Goal: Task Accomplishment & Management: Use online tool/utility

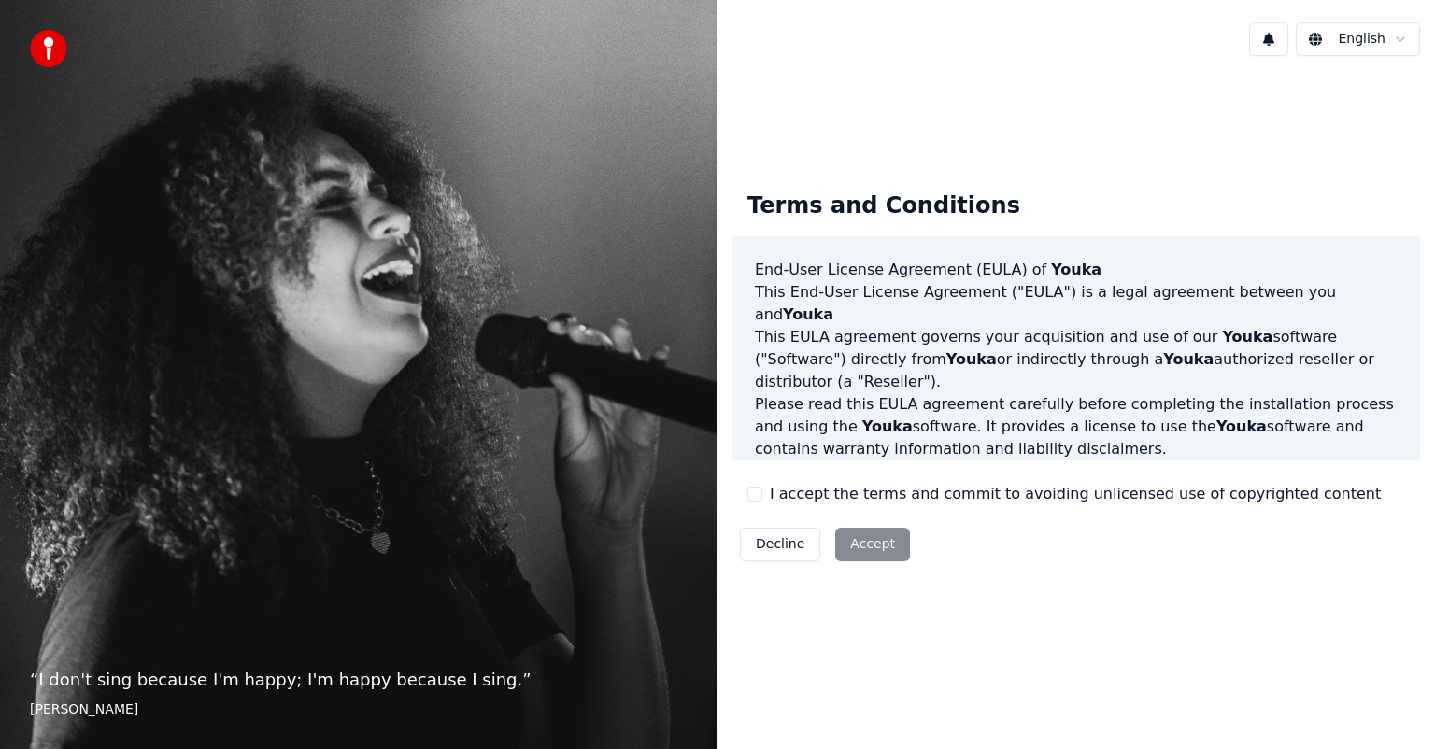
click at [869, 549] on div "Decline Accept" at bounding box center [824, 544] width 185 height 49
click at [759, 494] on button "I accept the terms and commit to avoiding unlicensed use of copyrighted content" at bounding box center [754, 494] width 15 height 15
click at [885, 546] on button "Accept" at bounding box center [872, 545] width 75 height 34
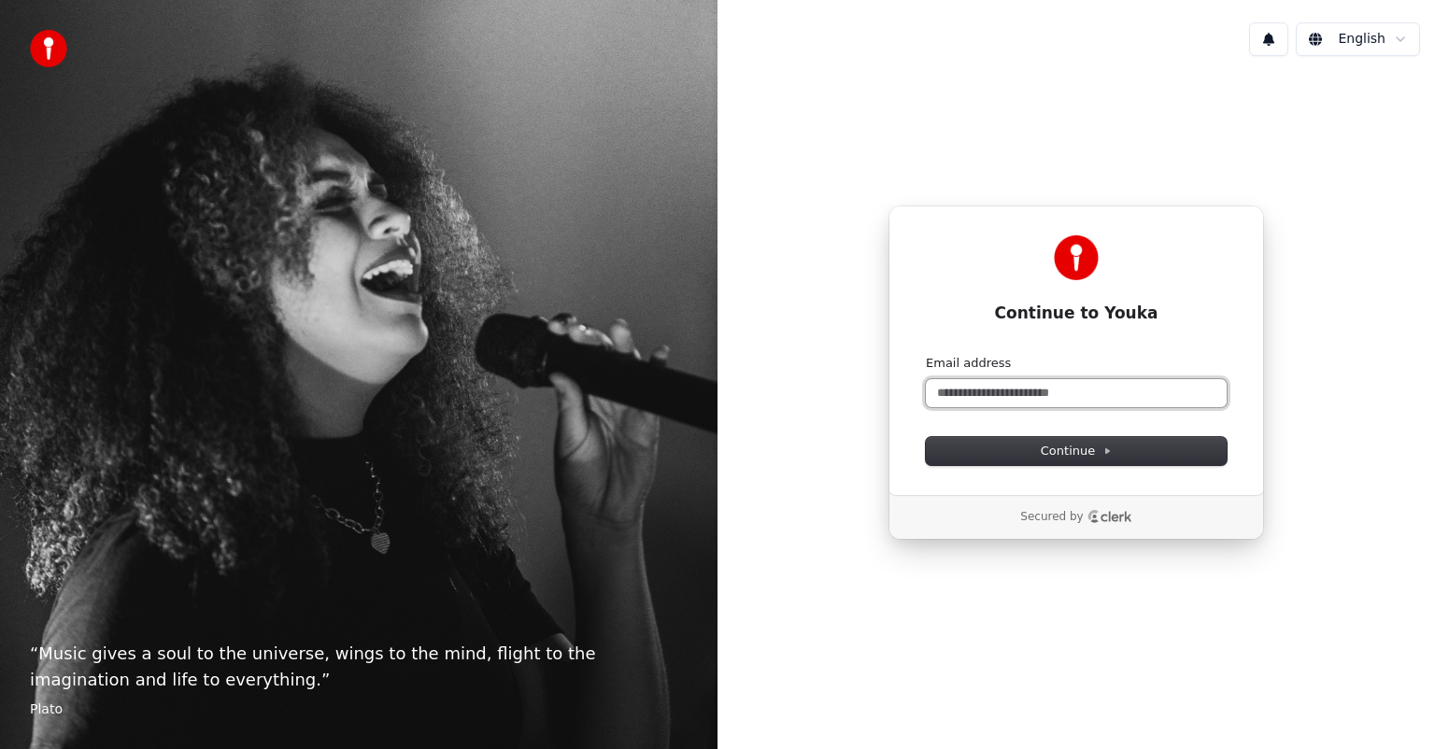
click at [1073, 394] on input "Email address" at bounding box center [1076, 393] width 301 height 28
click at [1086, 452] on span "Continue" at bounding box center [1076, 451] width 71 height 17
click at [1326, 454] on div "Continue to Youka Continue with Google or Email address Continue Secured by" at bounding box center [1075, 372] width 717 height 603
click at [1000, 396] on input "Email address" at bounding box center [1076, 393] width 301 height 28
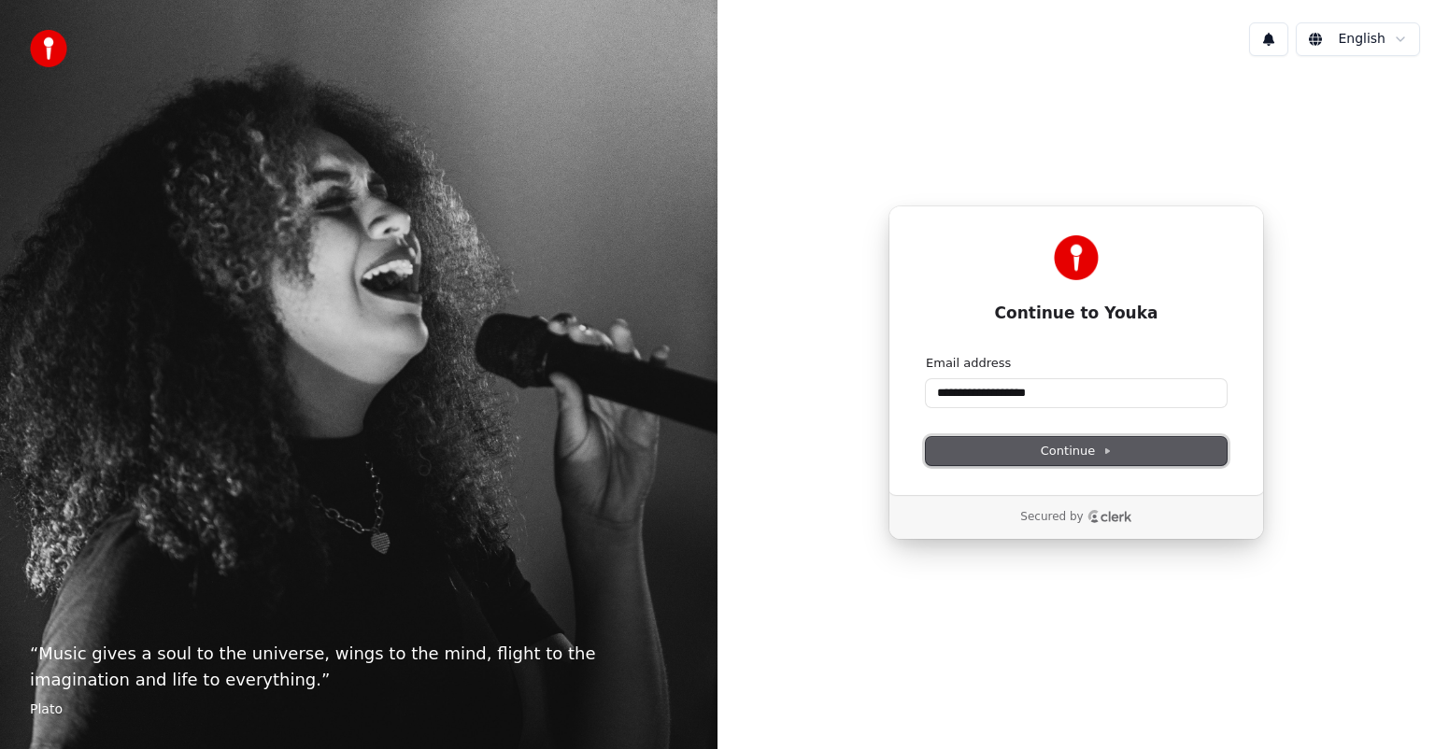
click at [1063, 454] on span "Continue" at bounding box center [1076, 451] width 71 height 17
type input "**********"
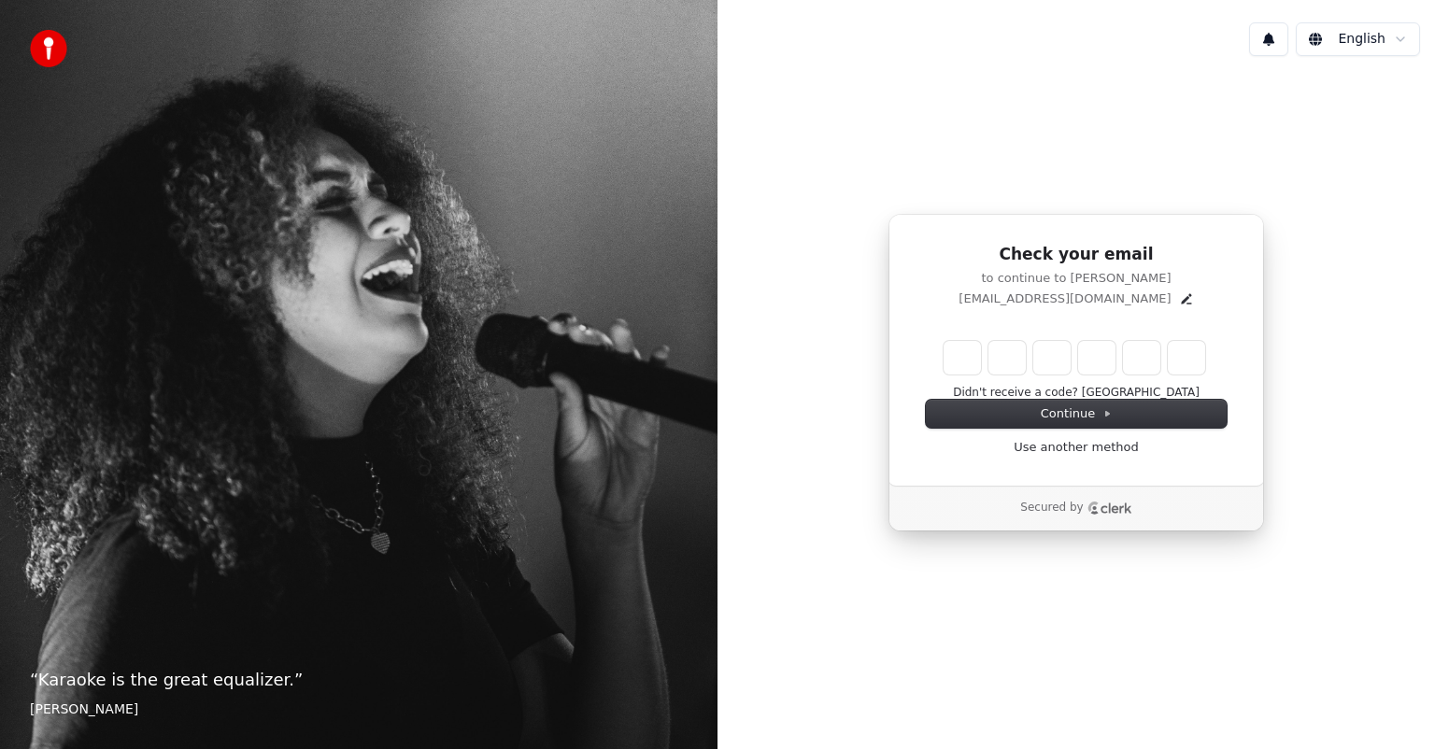
type input "*"
type input "**"
type input "*"
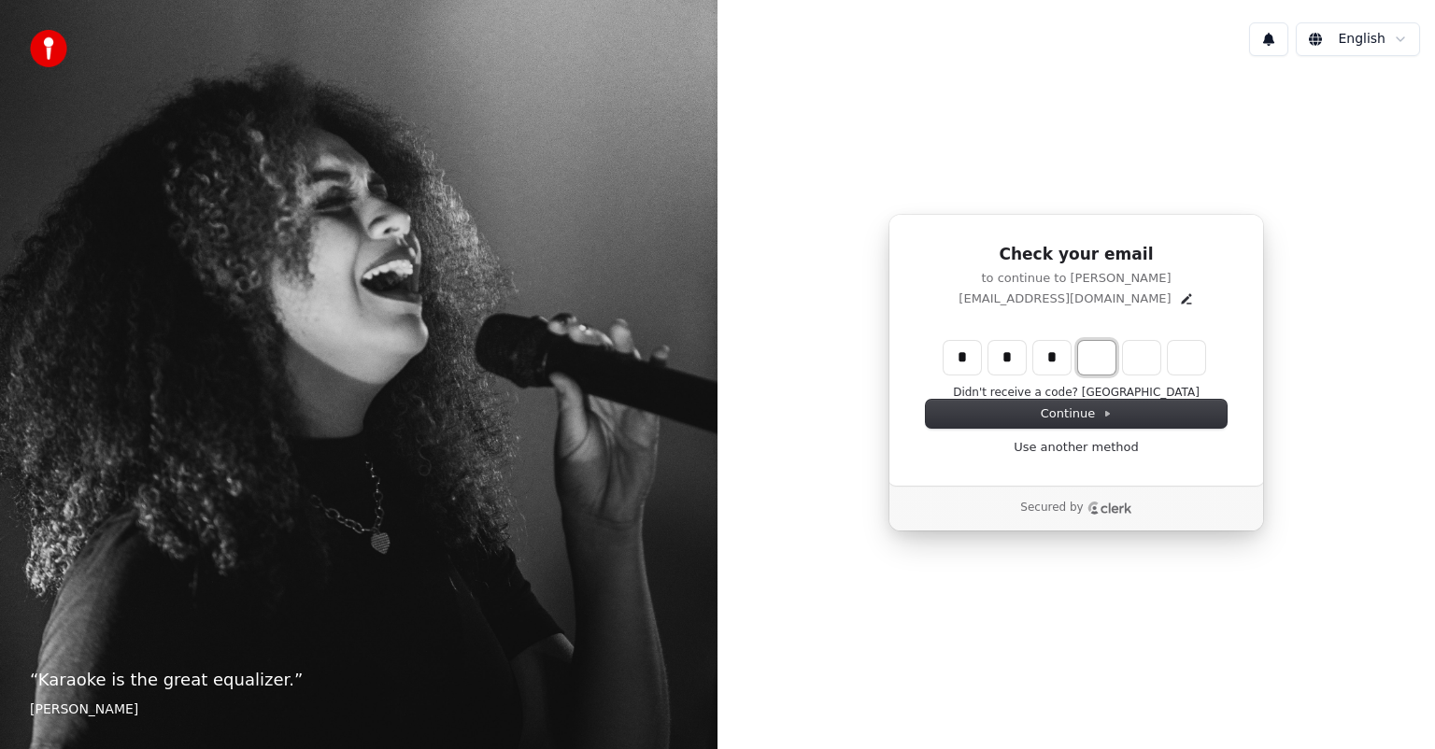
type input "***"
type input "*"
type input "****"
type input "*"
type input "******"
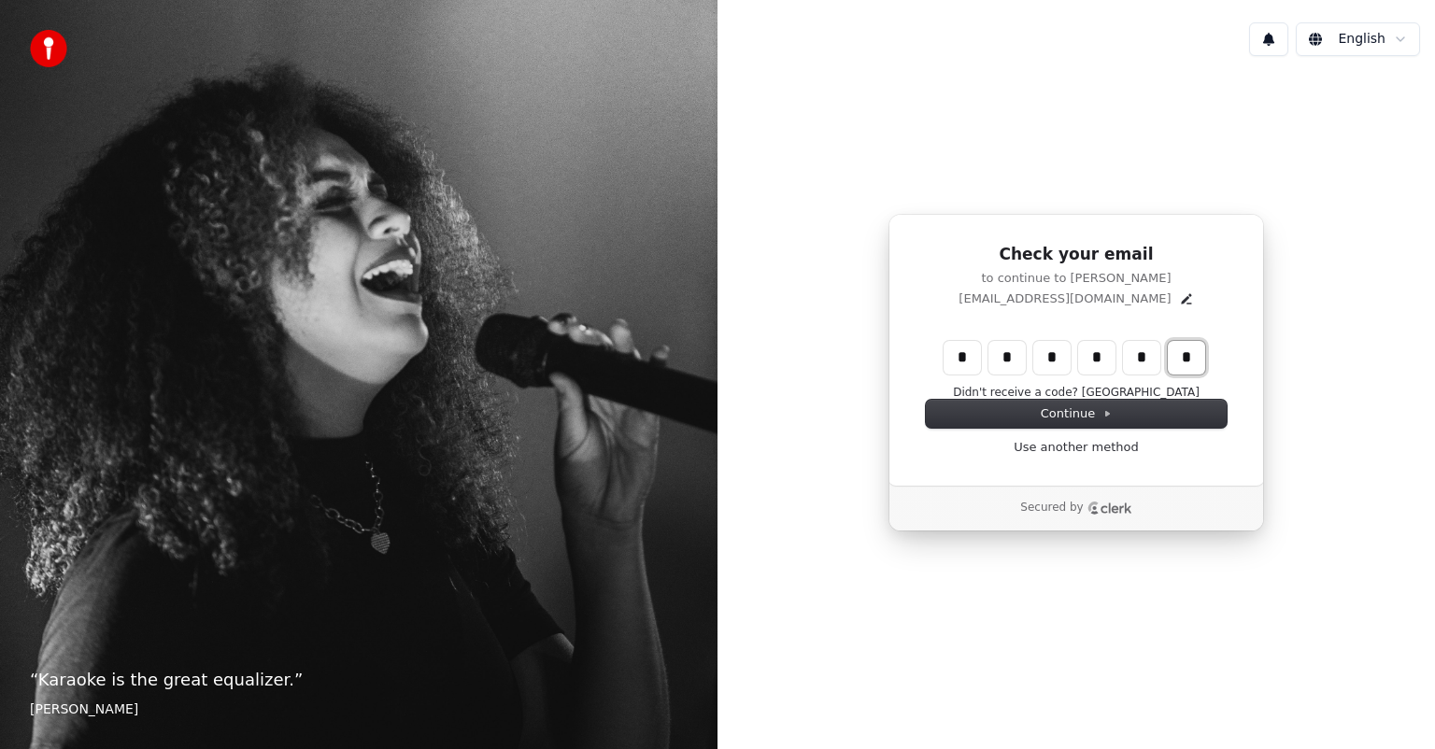
type input "*"
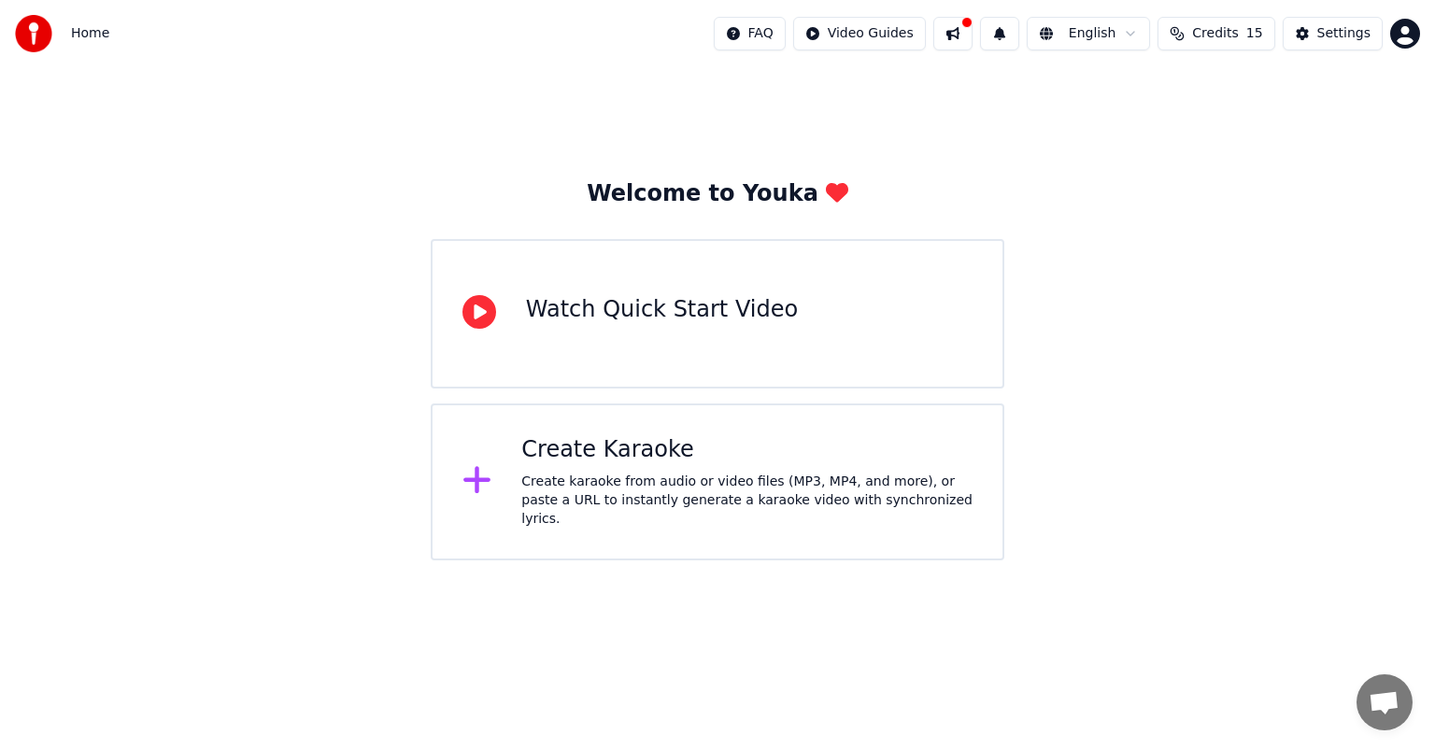
click at [675, 475] on div "Create Karaoke Create karaoke from audio or video files (MP3, MP4, and more), o…" at bounding box center [746, 481] width 451 height 93
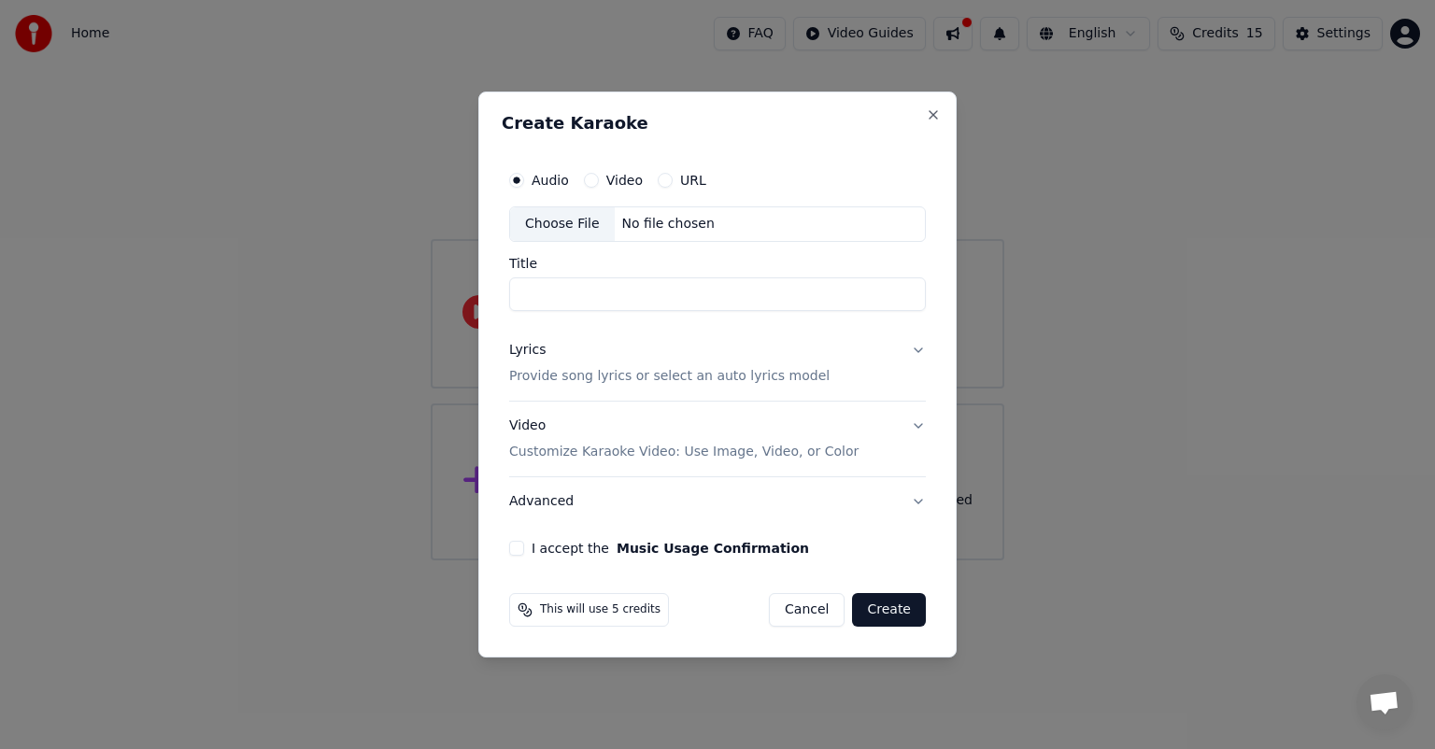
click at [567, 225] on div "Choose File" at bounding box center [562, 224] width 105 height 34
click at [616, 297] on input "*****" at bounding box center [717, 294] width 417 height 34
drag, startPoint x: 556, startPoint y: 291, endPoint x: 579, endPoint y: 291, distance: 23.4
click at [579, 291] on input "*****" at bounding box center [717, 294] width 417 height 34
type input "******"
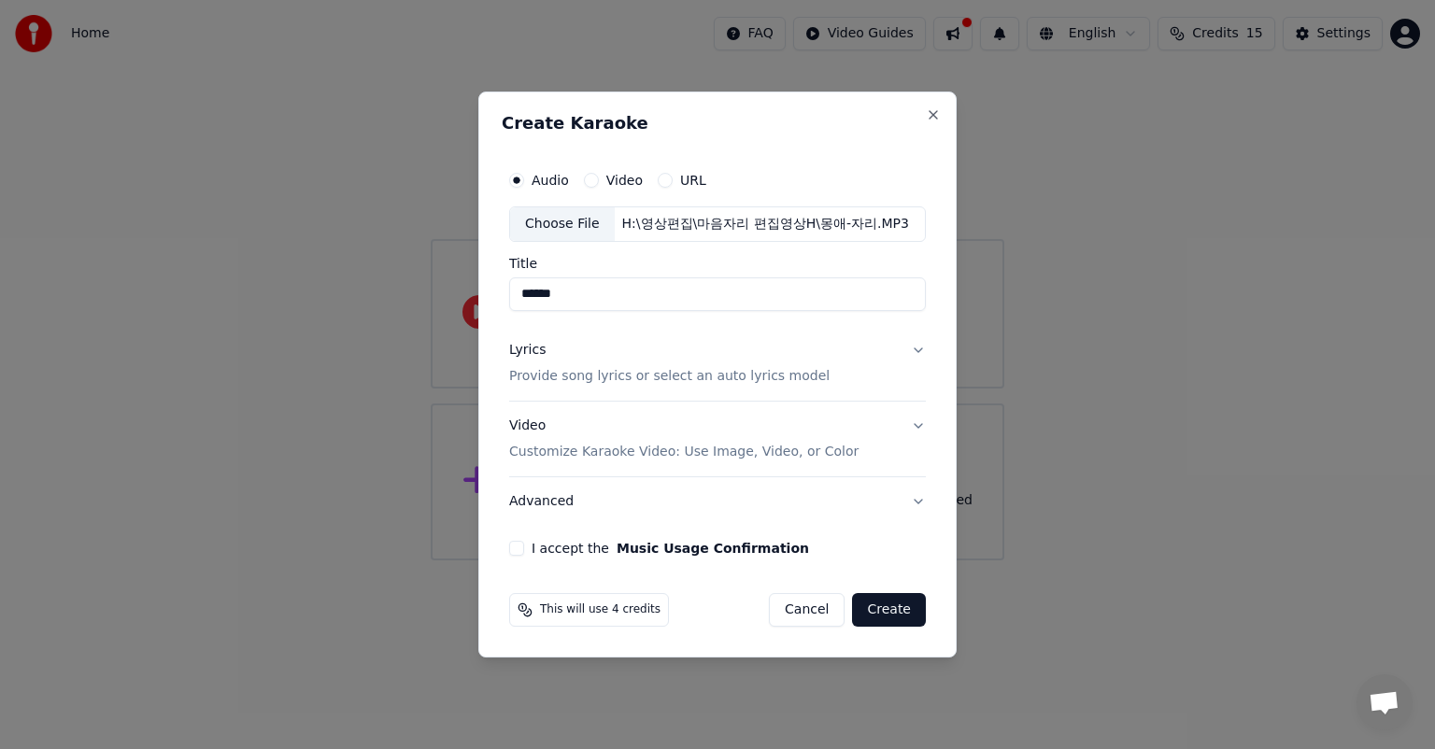
click at [666, 377] on p "Provide song lyrics or select an auto lyrics model" at bounding box center [669, 376] width 320 height 19
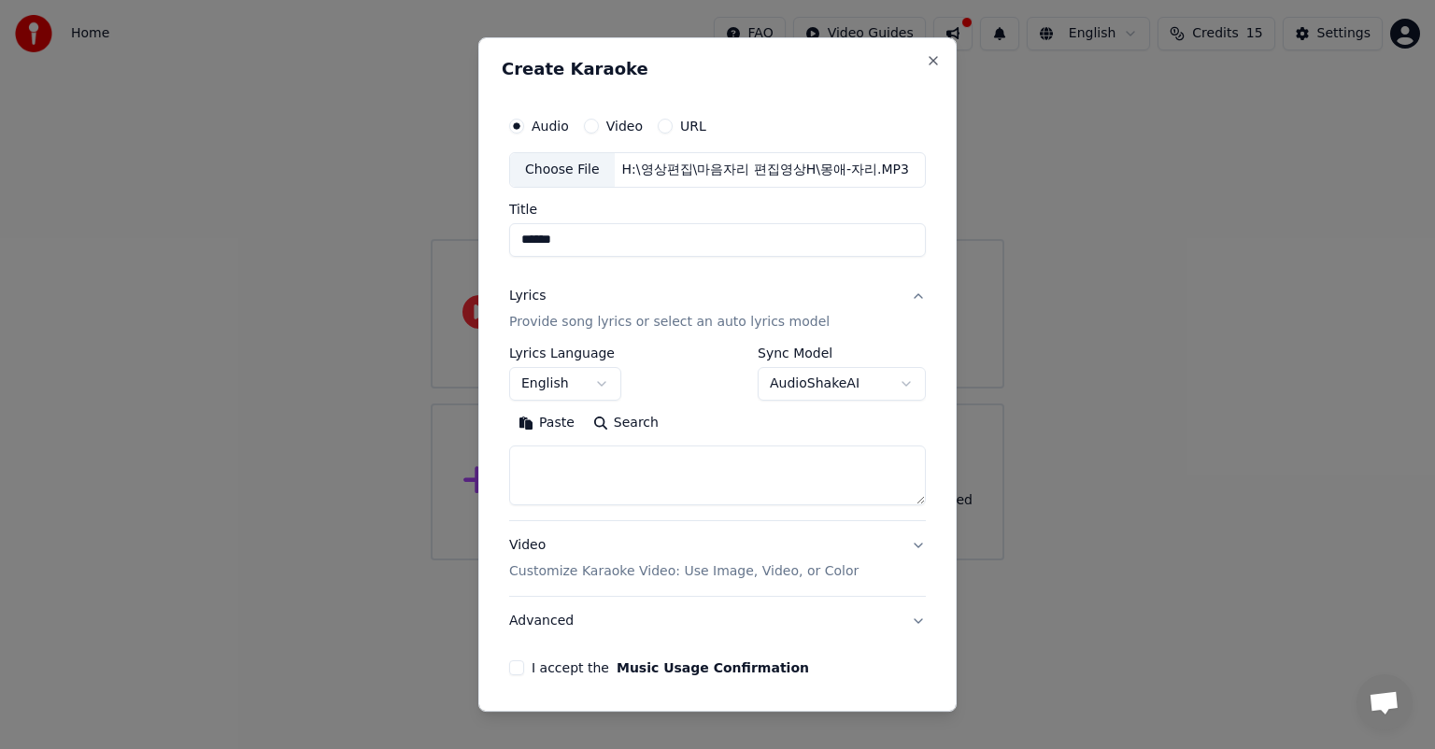
click at [591, 381] on button "English" at bounding box center [565, 384] width 112 height 34
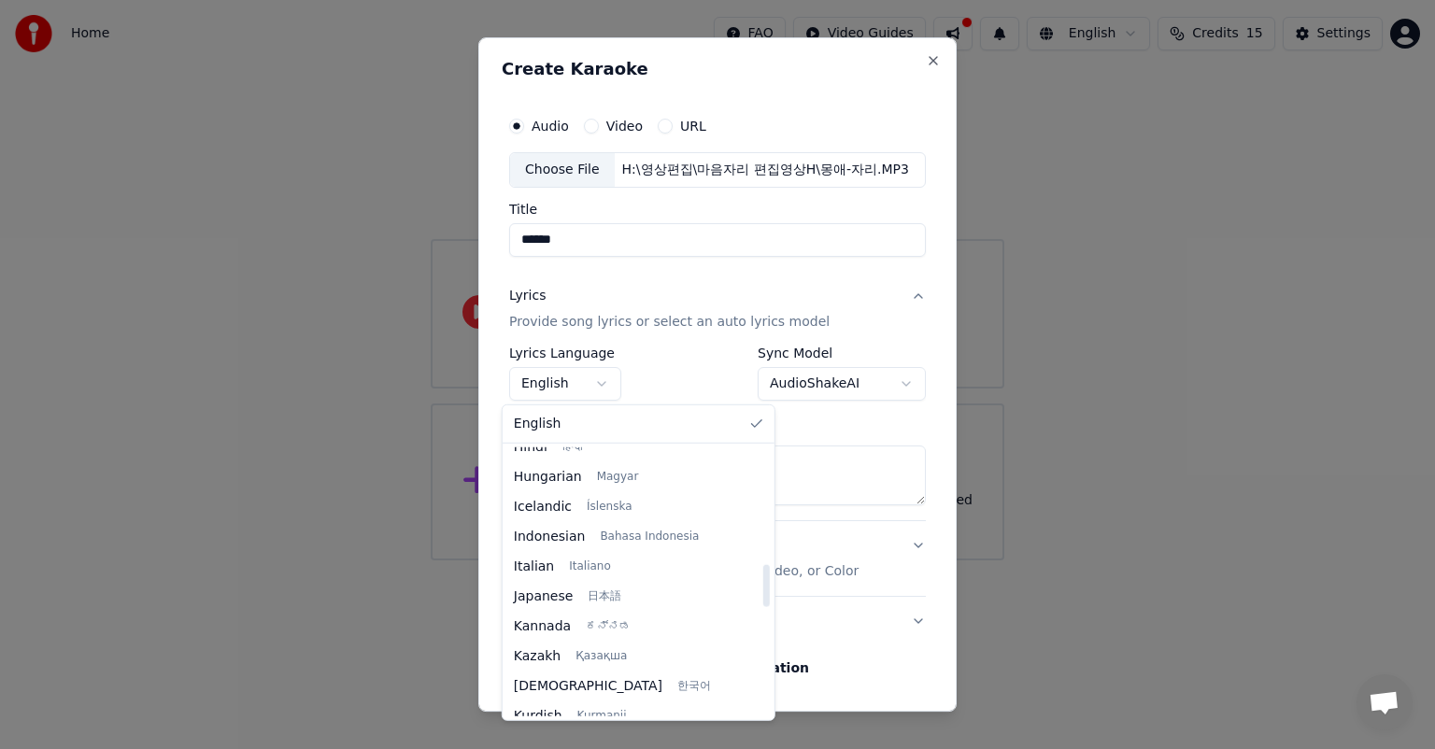
scroll to position [747, 0]
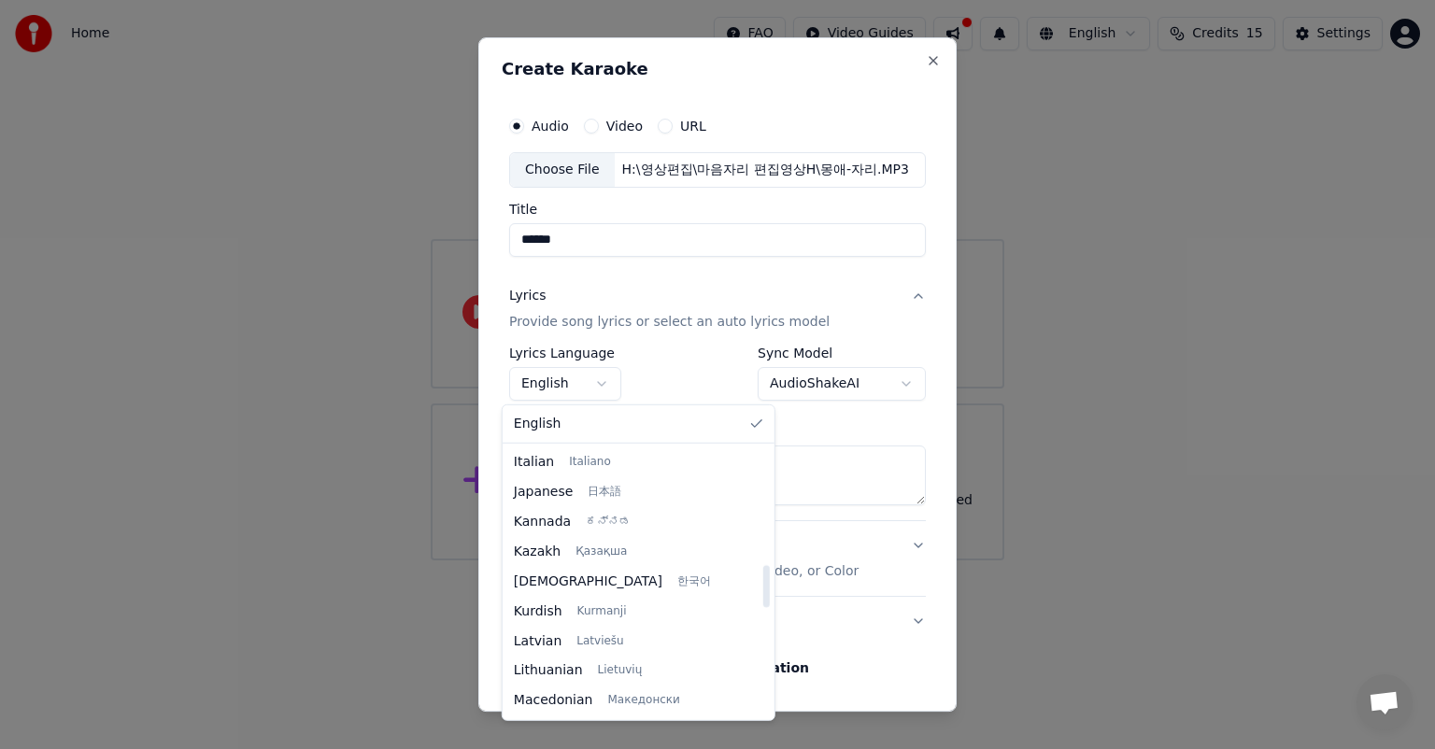
select select "**"
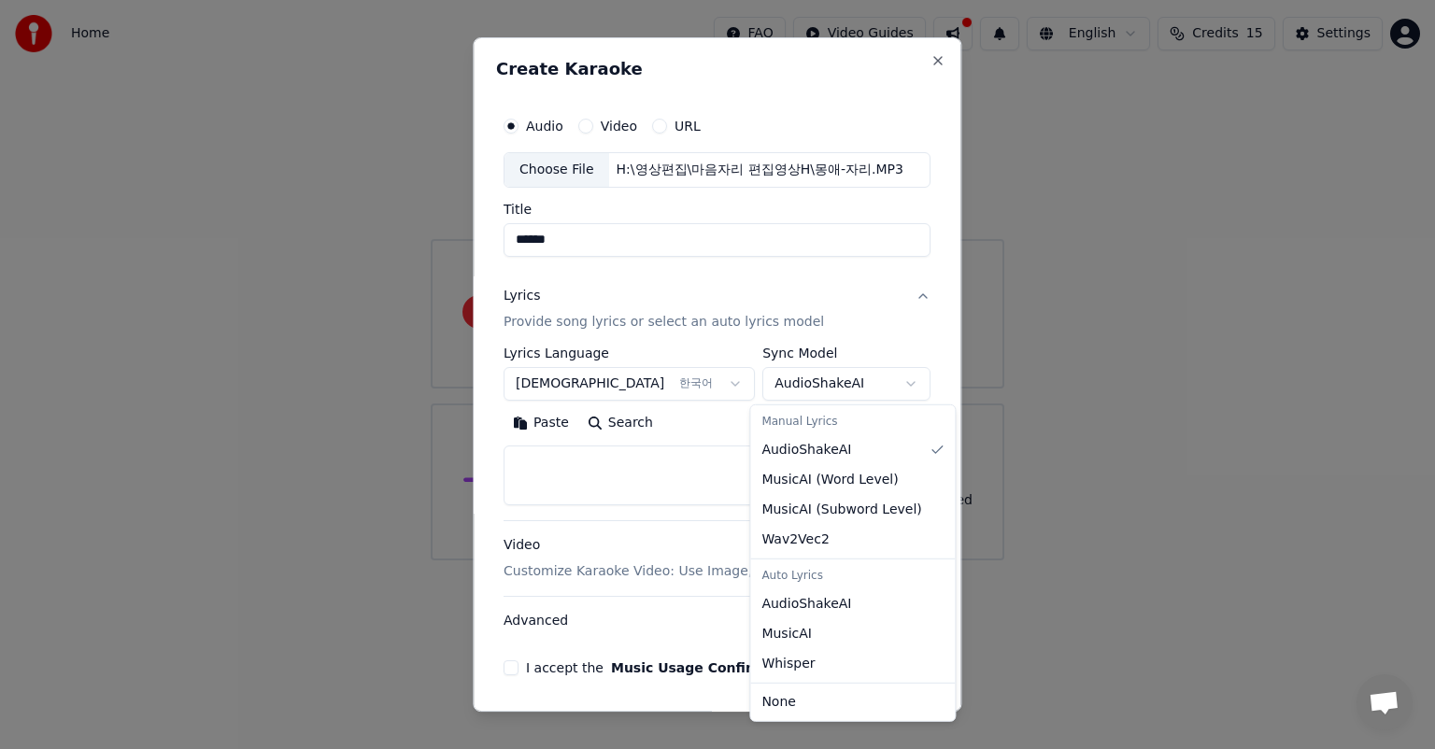
click at [893, 383] on body "**********" at bounding box center [717, 280] width 1435 height 560
select select "**********"
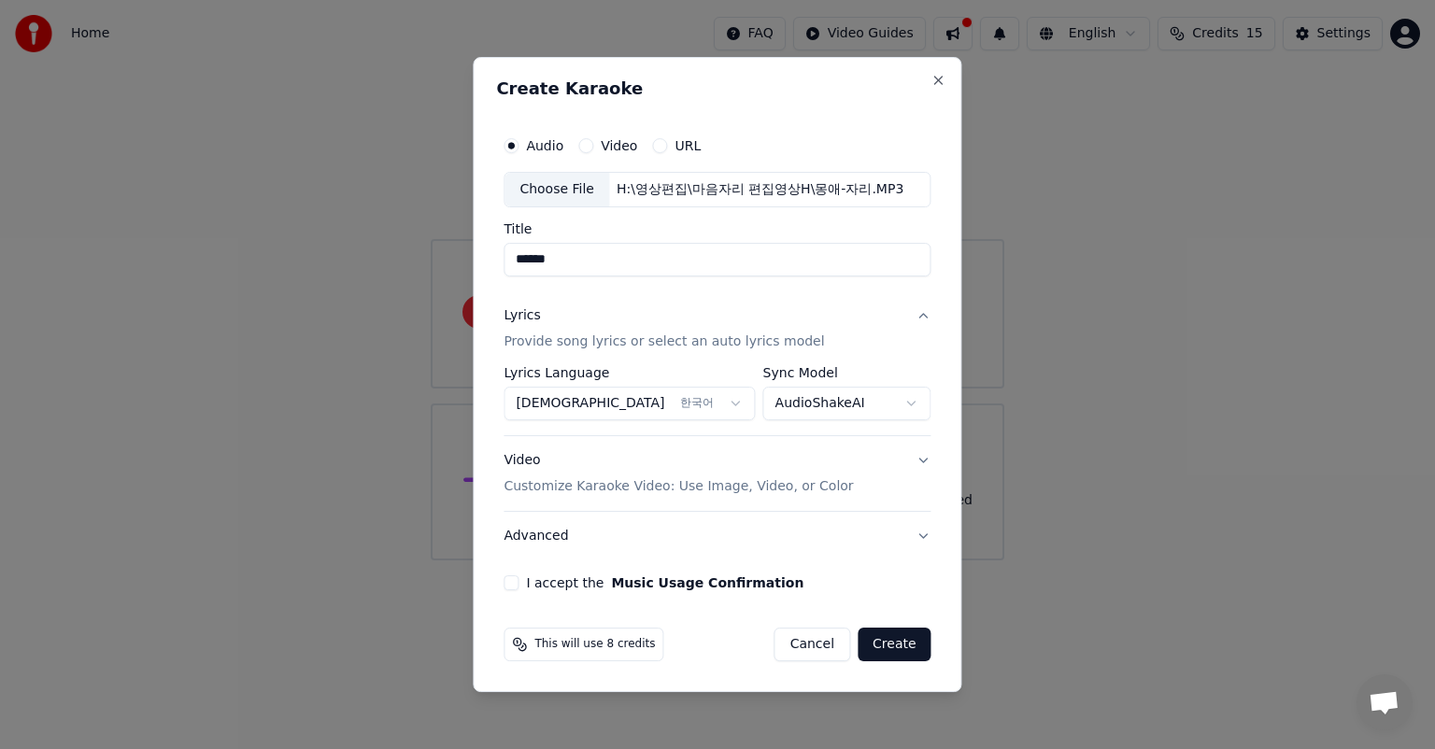
click at [696, 340] on p "Provide song lyrics or select an auto lyrics model" at bounding box center [663, 342] width 320 height 19
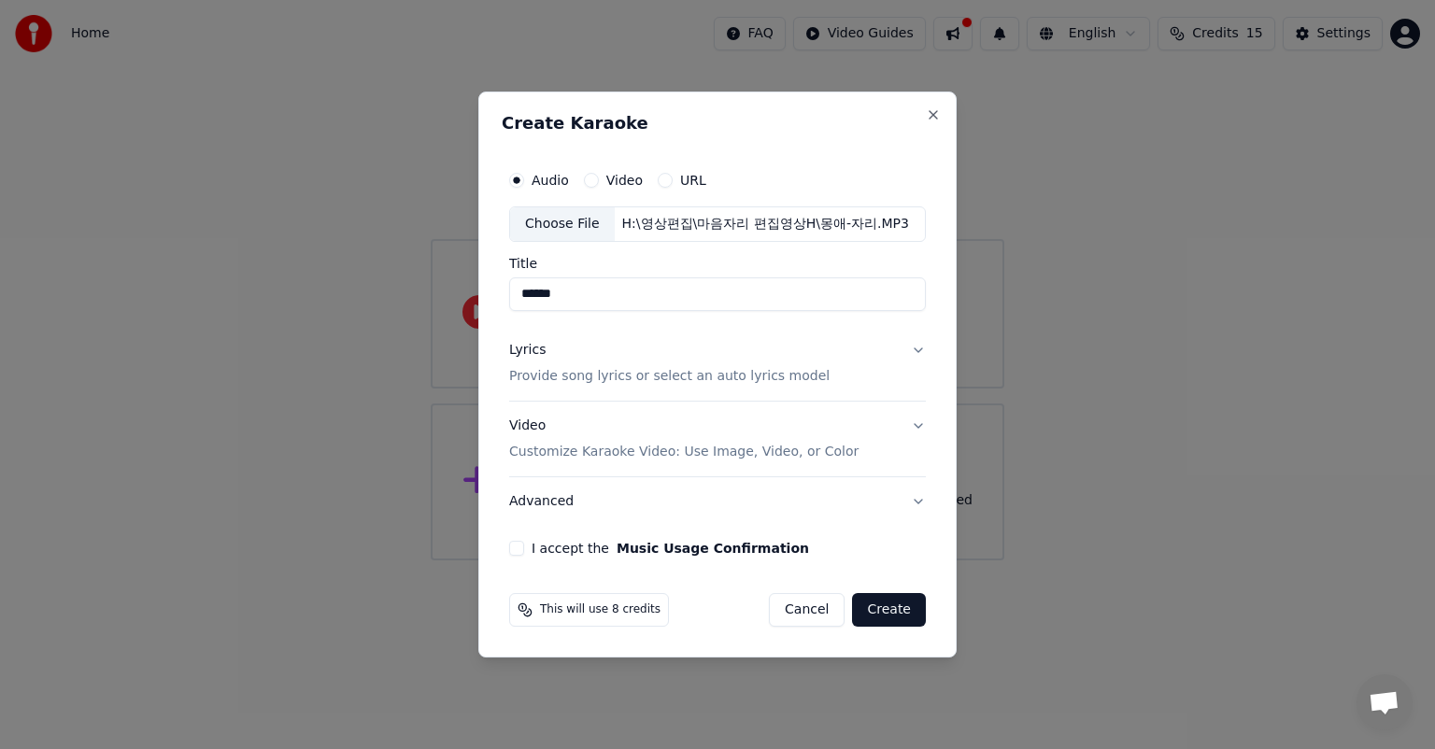
click at [732, 377] on p "Provide song lyrics or select an auto lyrics model" at bounding box center [669, 376] width 320 height 19
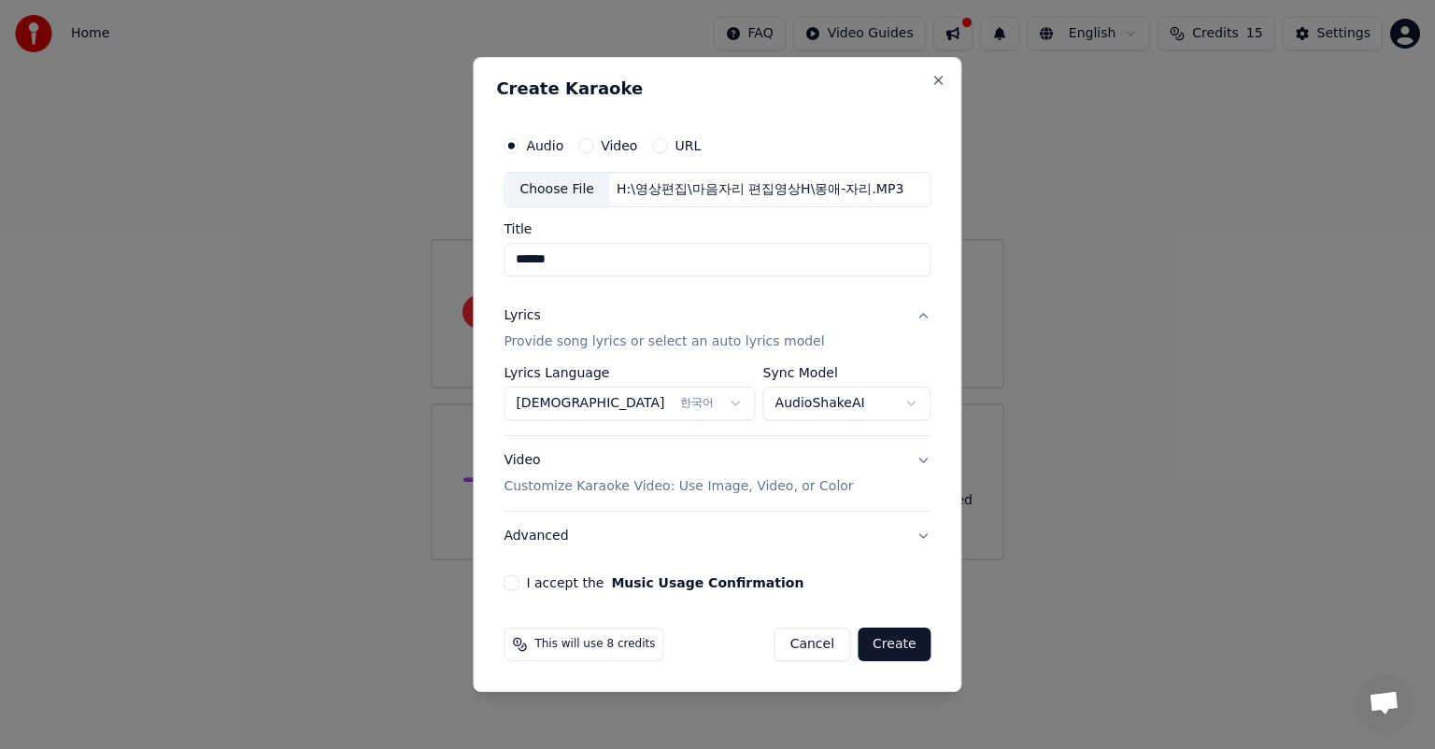
click at [915, 459] on button "Video Customize Karaoke Video: Use Image, Video, or Color" at bounding box center [716, 473] width 427 height 75
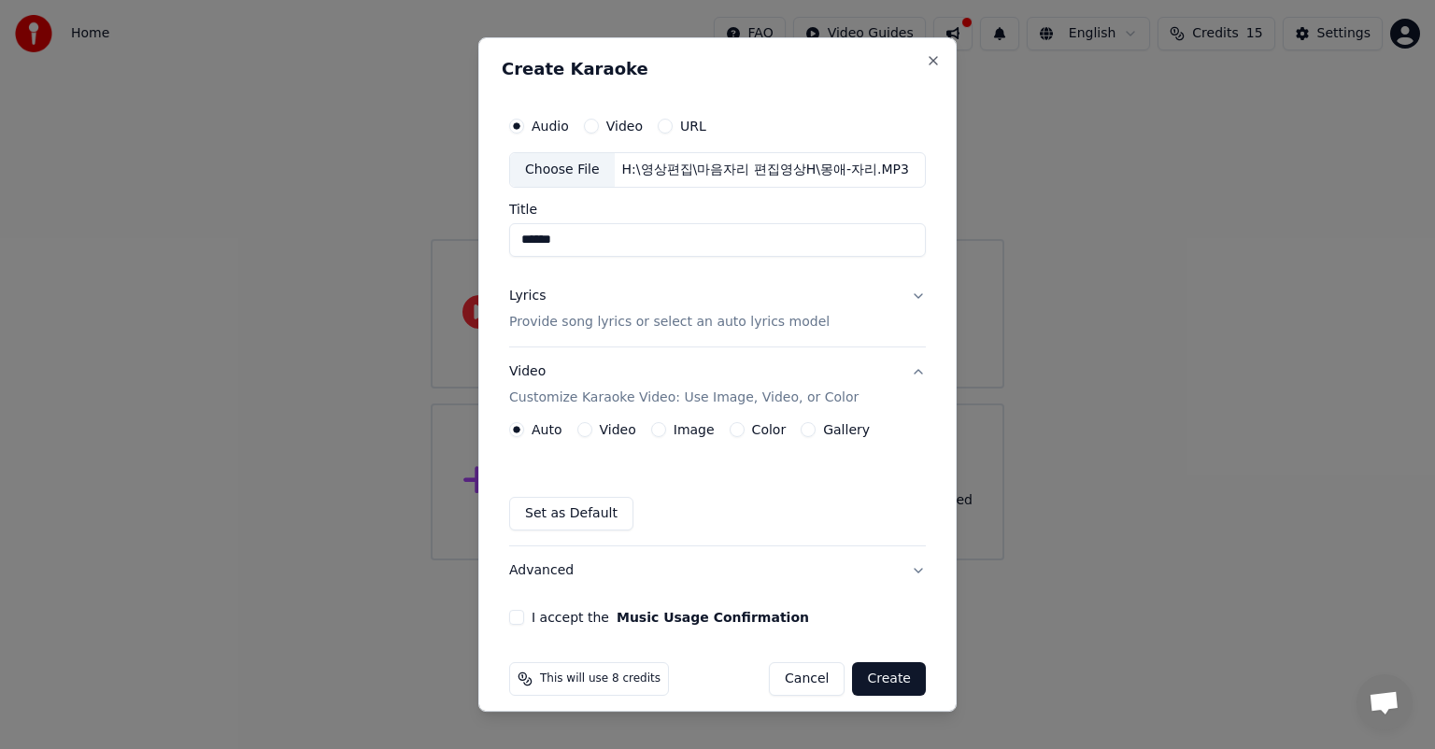
click at [730, 429] on button "Color" at bounding box center [737, 429] width 15 height 15
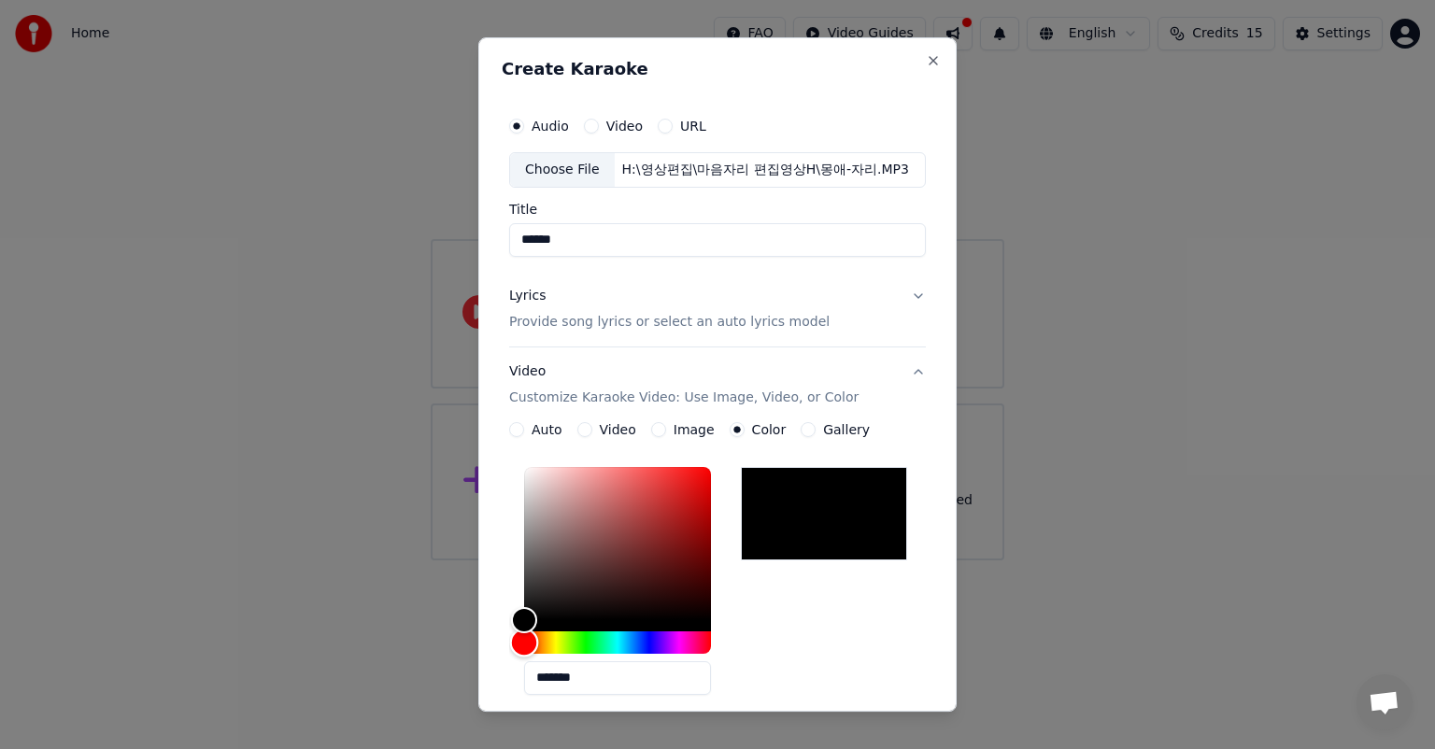
click at [574, 643] on div "Hue" at bounding box center [617, 642] width 187 height 22
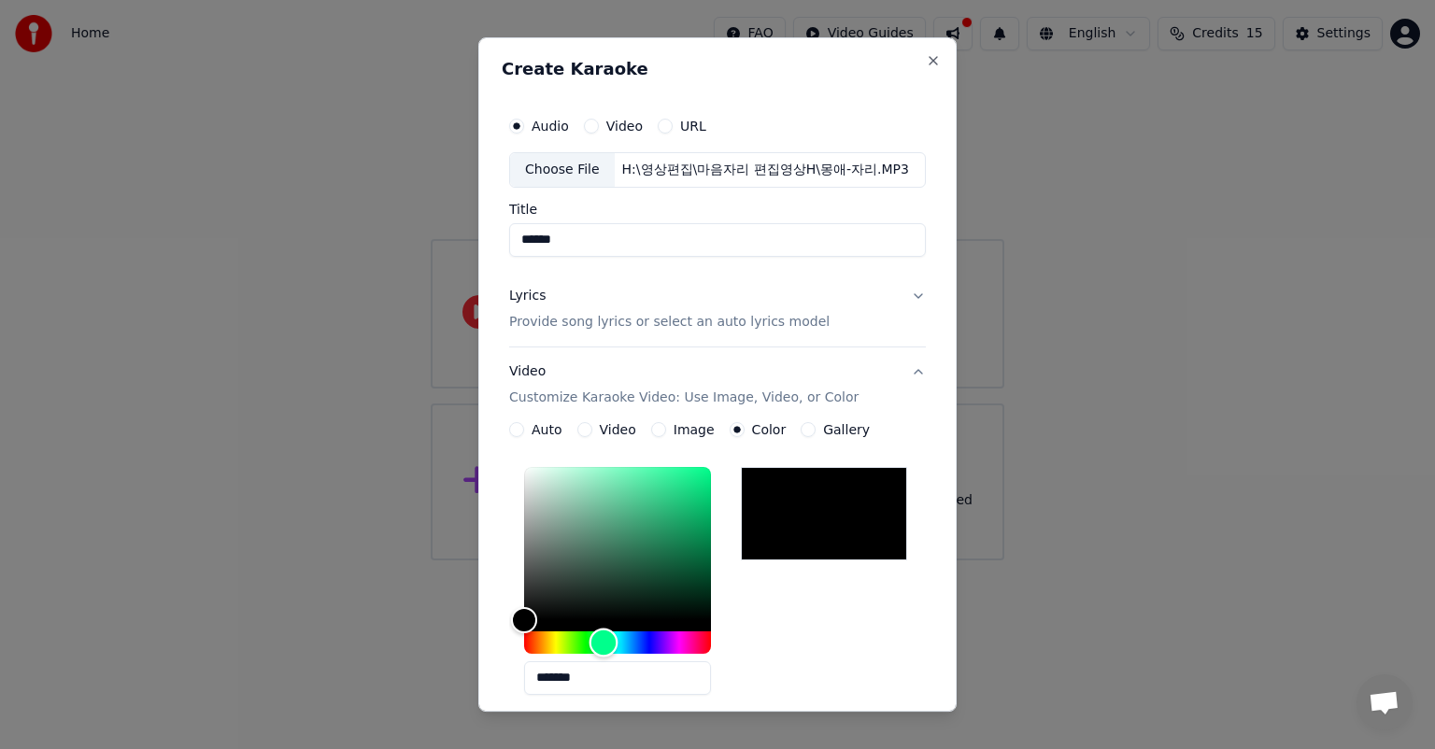
click at [596, 644] on div "Hue" at bounding box center [617, 642] width 187 height 22
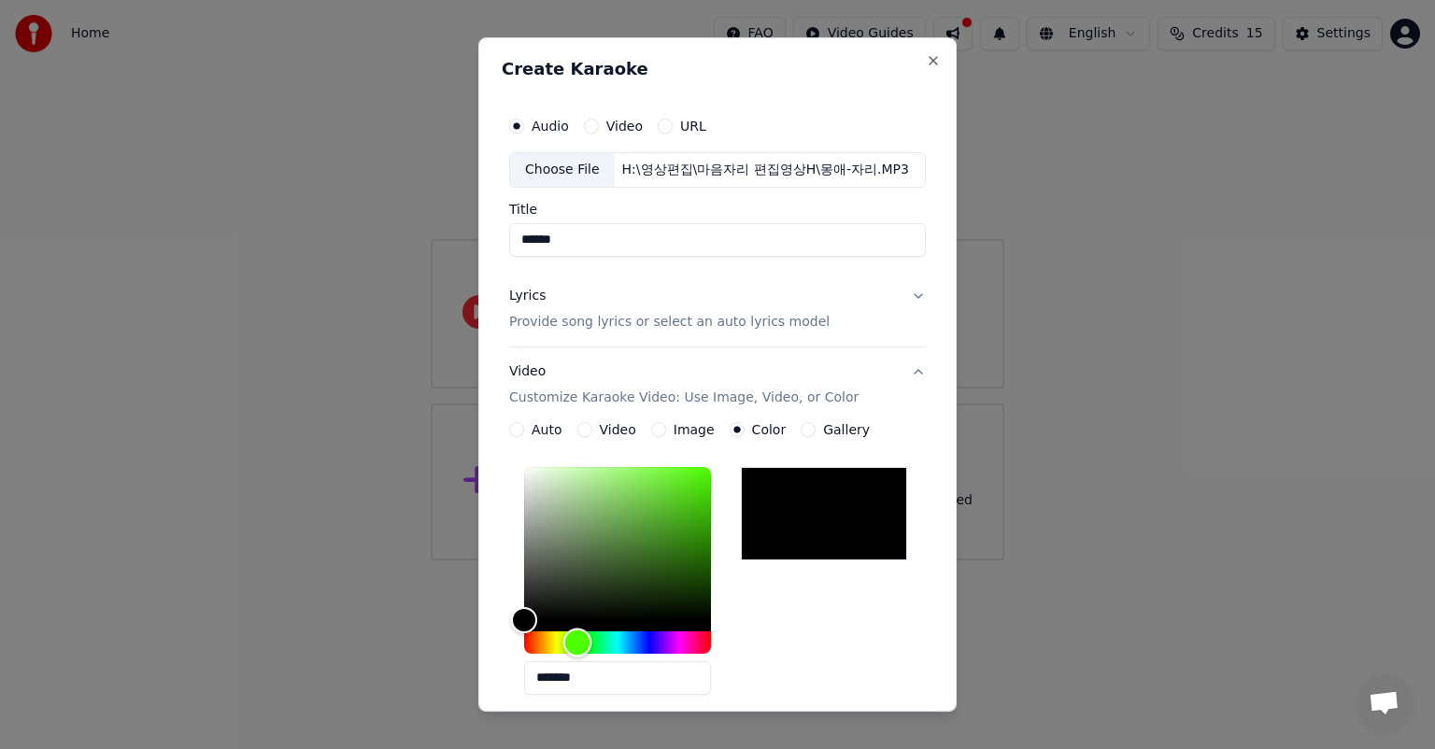
click at [570, 642] on div "Hue" at bounding box center [617, 642] width 187 height 22
click at [651, 431] on button "Image" at bounding box center [658, 429] width 15 height 15
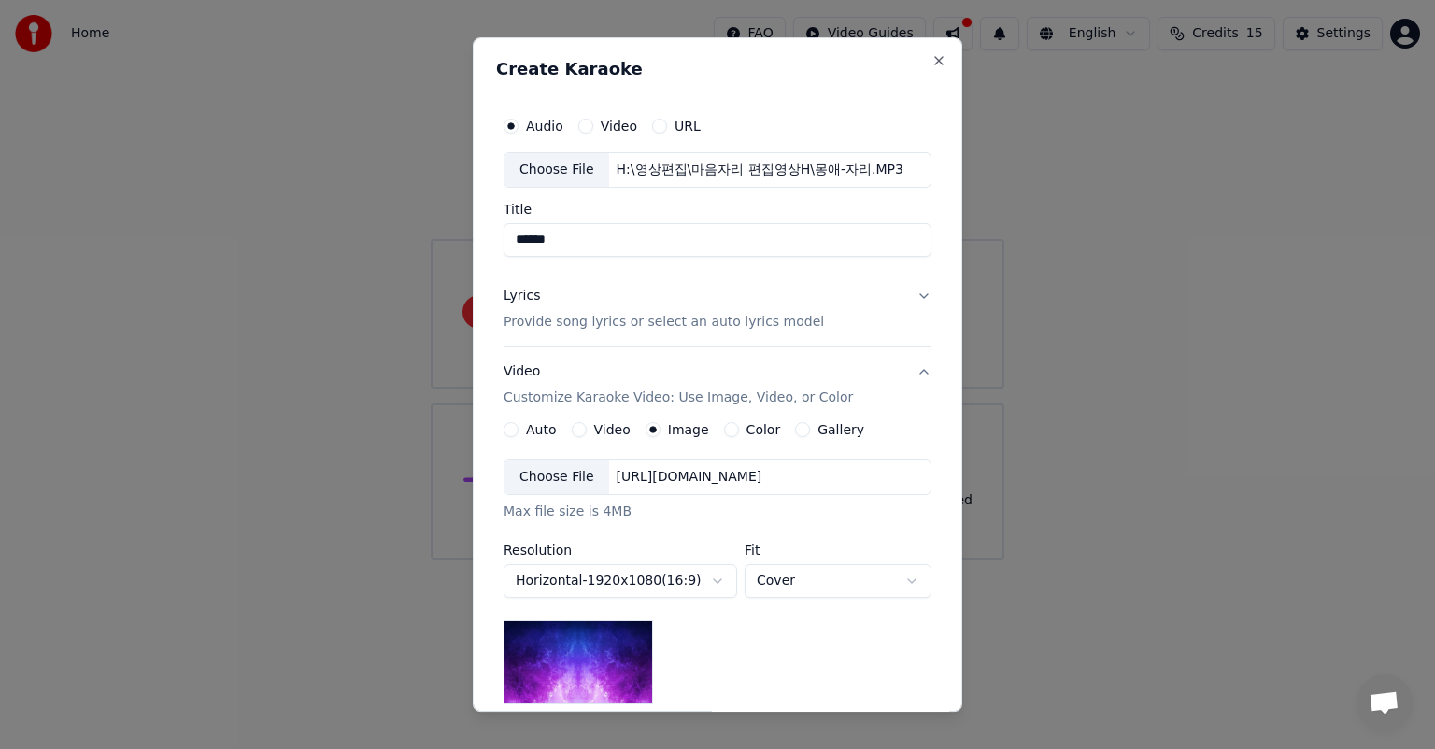
click at [549, 479] on div "Choose File" at bounding box center [556, 478] width 105 height 34
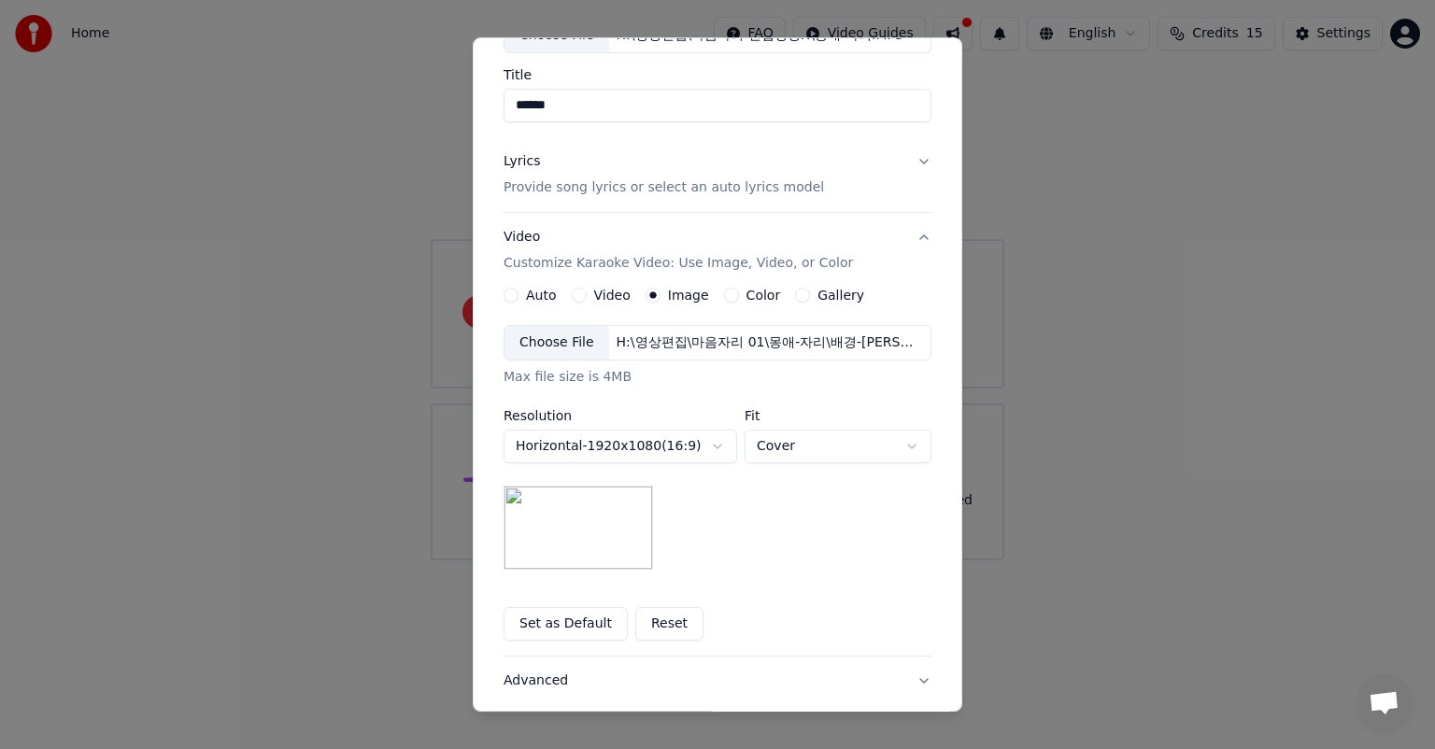
scroll to position [258, 0]
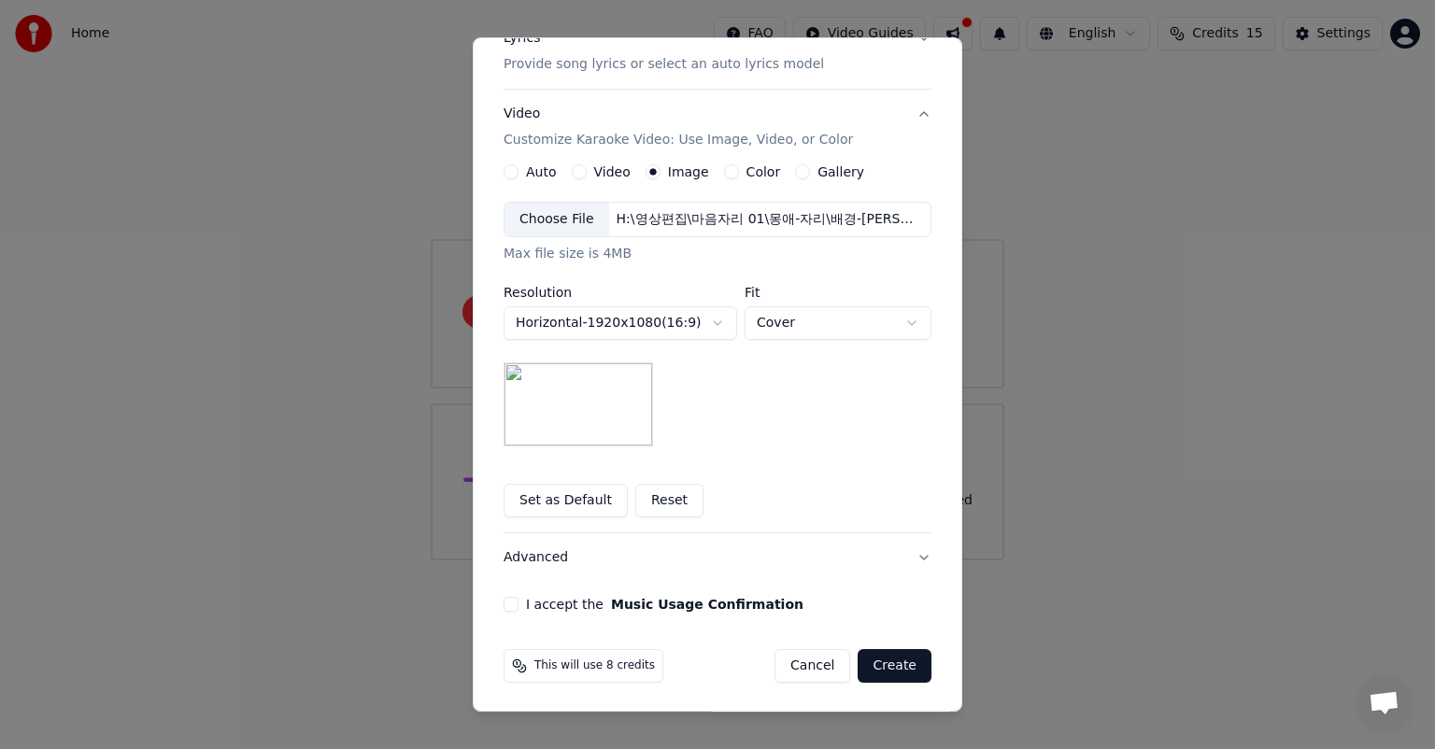
click at [905, 320] on body "**********" at bounding box center [717, 280] width 1435 height 560
click at [698, 395] on body "**********" at bounding box center [717, 280] width 1435 height 560
click at [507, 603] on button "I accept the Music Usage Confirmation" at bounding box center [510, 604] width 15 height 15
click at [897, 662] on button "Create" at bounding box center [895, 666] width 74 height 34
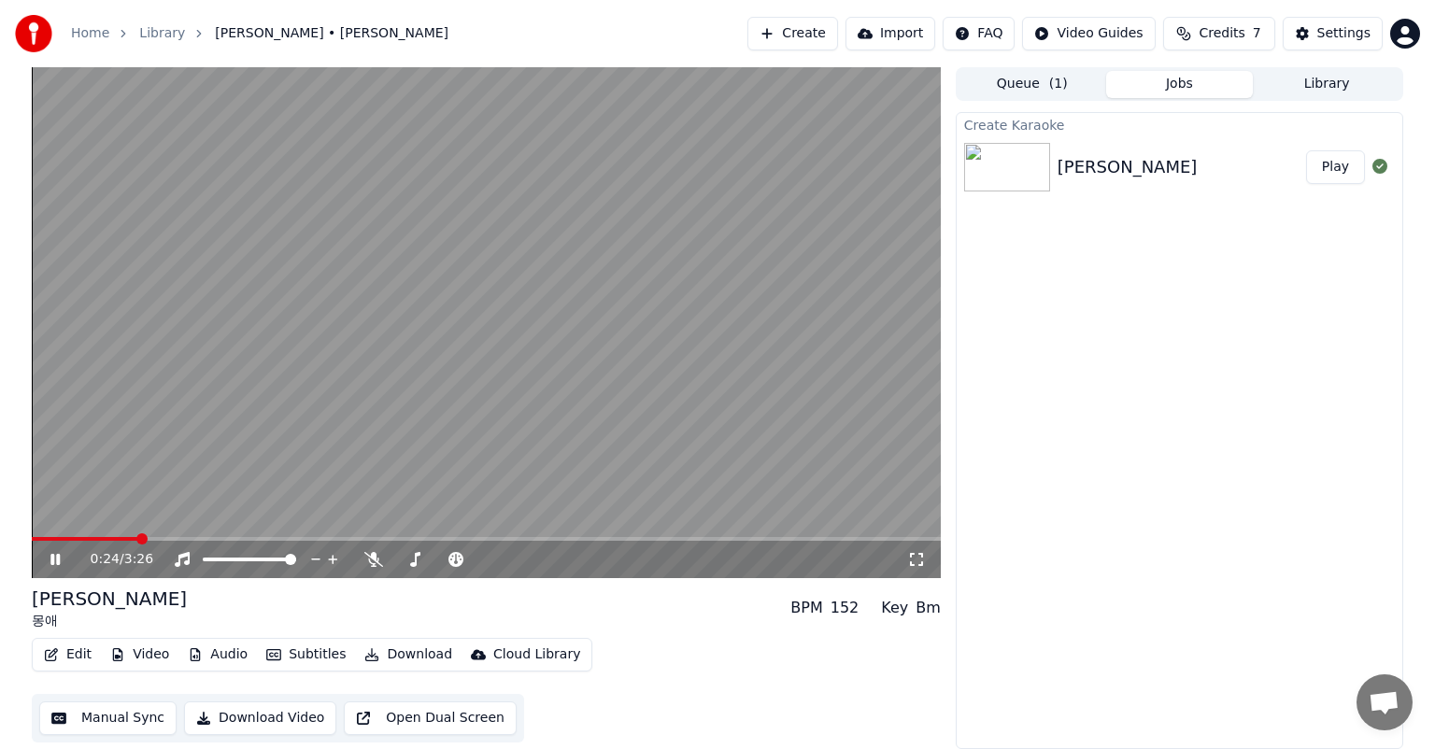
click at [137, 537] on span at bounding box center [85, 539] width 106 height 4
click at [99, 534] on video at bounding box center [486, 322] width 909 height 511
click at [97, 537] on span at bounding box center [88, 539] width 113 height 4
click at [52, 562] on icon at bounding box center [55, 559] width 11 height 13
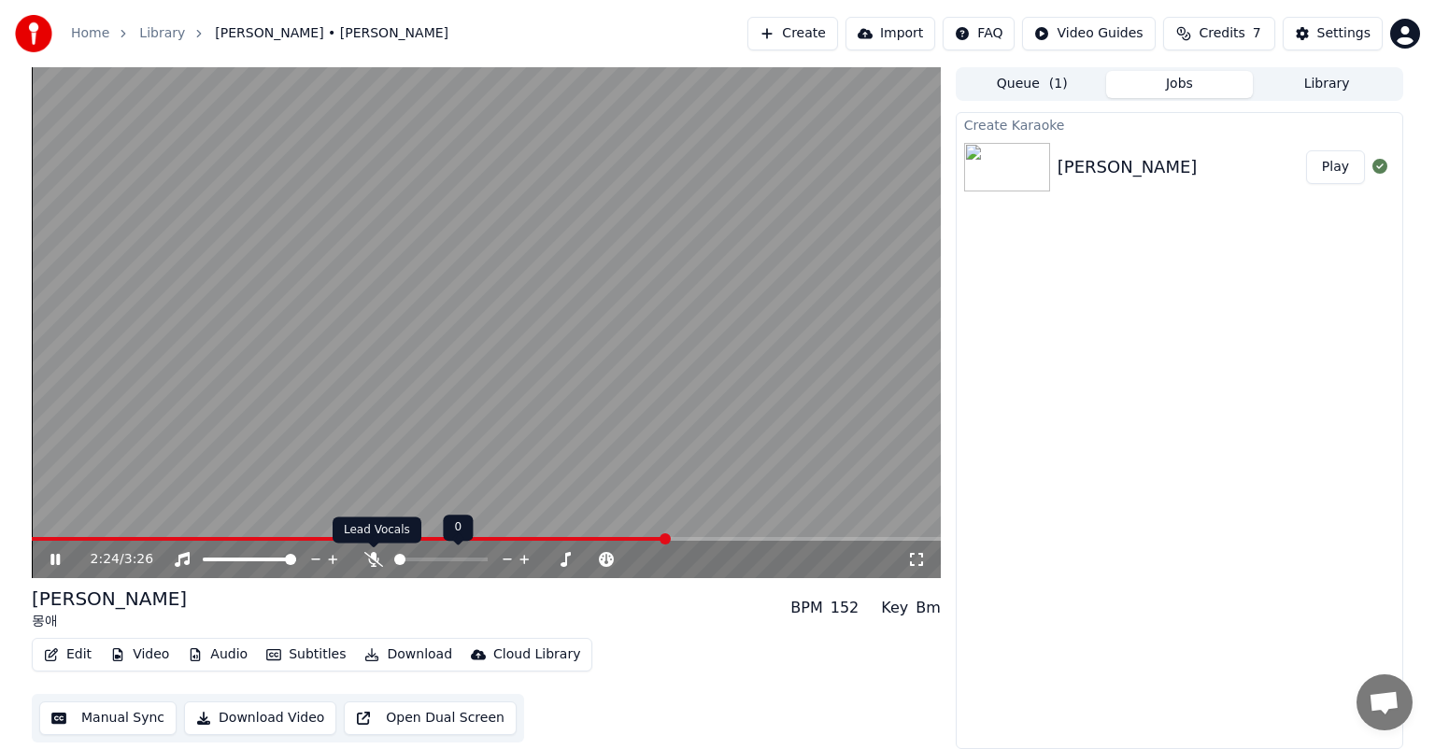
click at [372, 568] on div at bounding box center [448, 559] width 169 height 19
click at [372, 560] on icon at bounding box center [373, 559] width 19 height 15
click at [219, 560] on span at bounding box center [249, 560] width 93 height 4
click at [206, 560] on span at bounding box center [211, 559] width 11 height 11
click at [459, 564] on span at bounding box center [456, 559] width 11 height 11
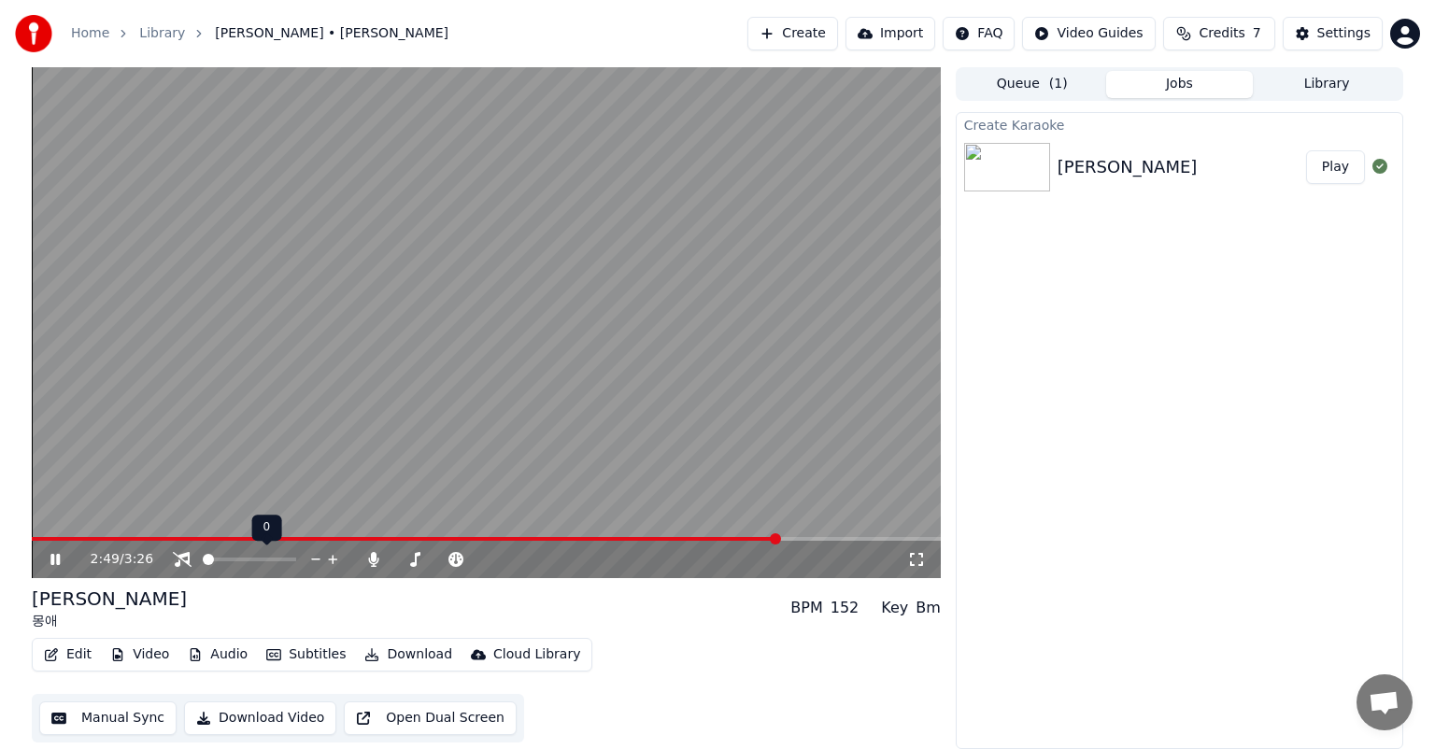
click at [203, 563] on span at bounding box center [208, 559] width 11 height 11
click at [60, 562] on icon at bounding box center [69, 559] width 44 height 15
click at [56, 562] on icon at bounding box center [55, 559] width 11 height 13
click at [296, 565] on span at bounding box center [290, 559] width 11 height 11
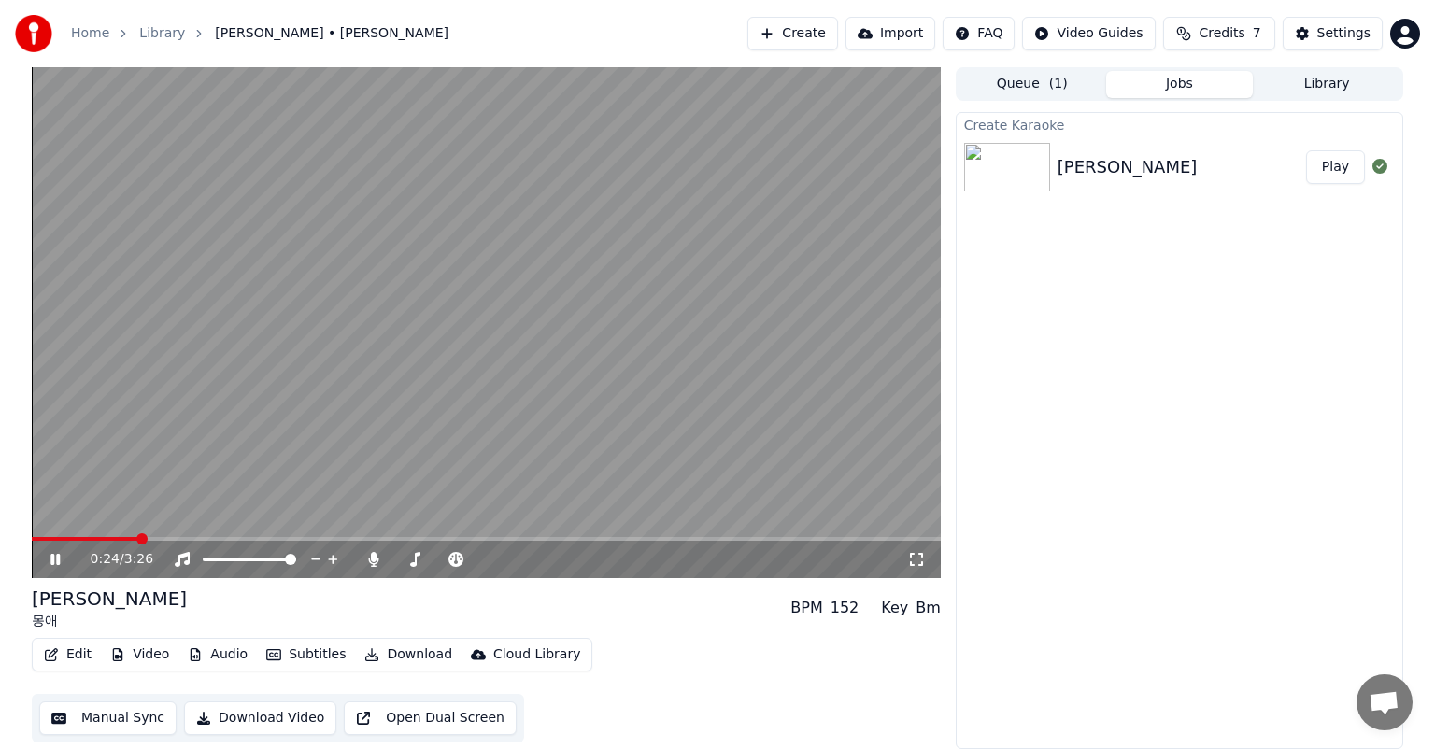
click at [138, 545] on span at bounding box center [141, 538] width 11 height 11
click at [134, 542] on div "0:34 / 3:26" at bounding box center [486, 559] width 909 height 37
click at [133, 537] on span at bounding box center [82, 539] width 101 height 4
click at [105, 539] on span at bounding box center [69, 539] width 75 height 4
click at [497, 377] on video at bounding box center [486, 322] width 909 height 511
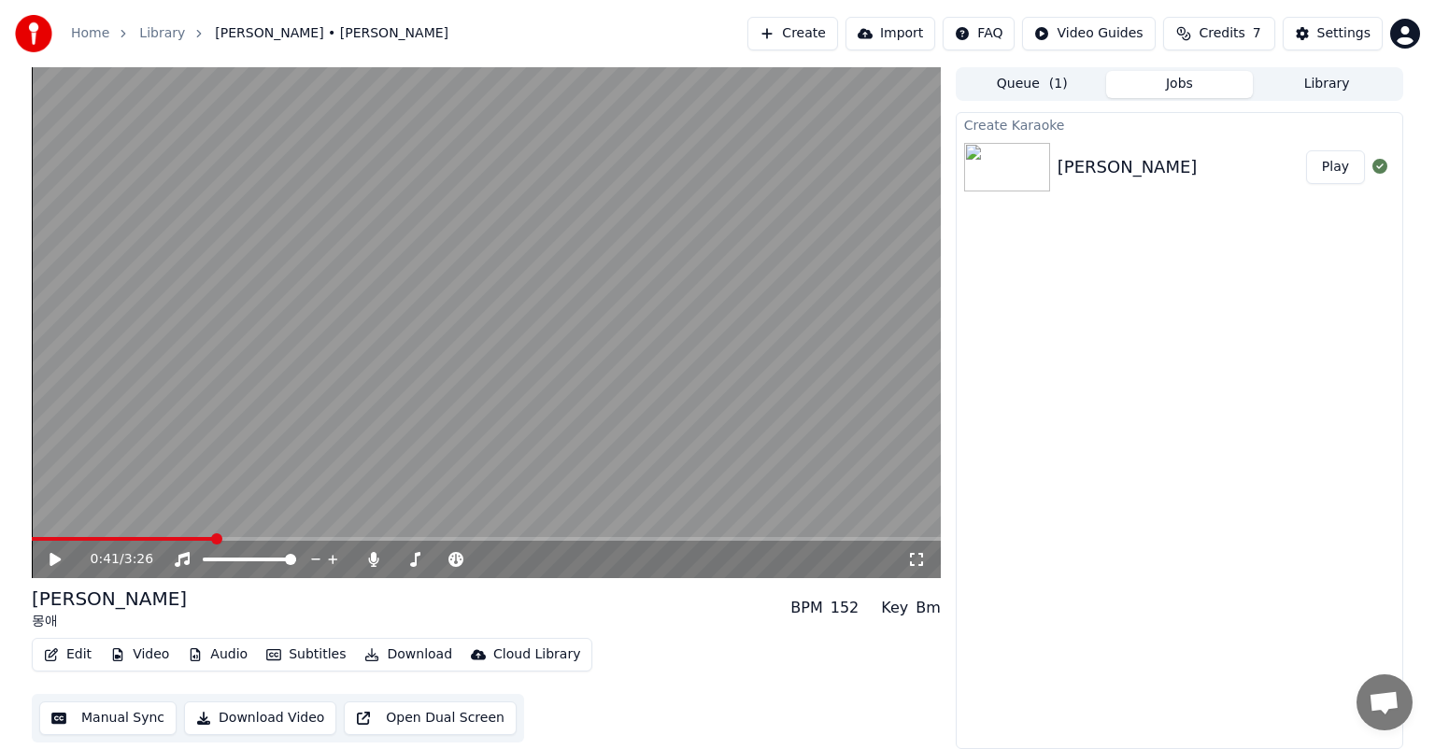
click at [133, 719] on button "Manual Sync" at bounding box center [107, 719] width 137 height 34
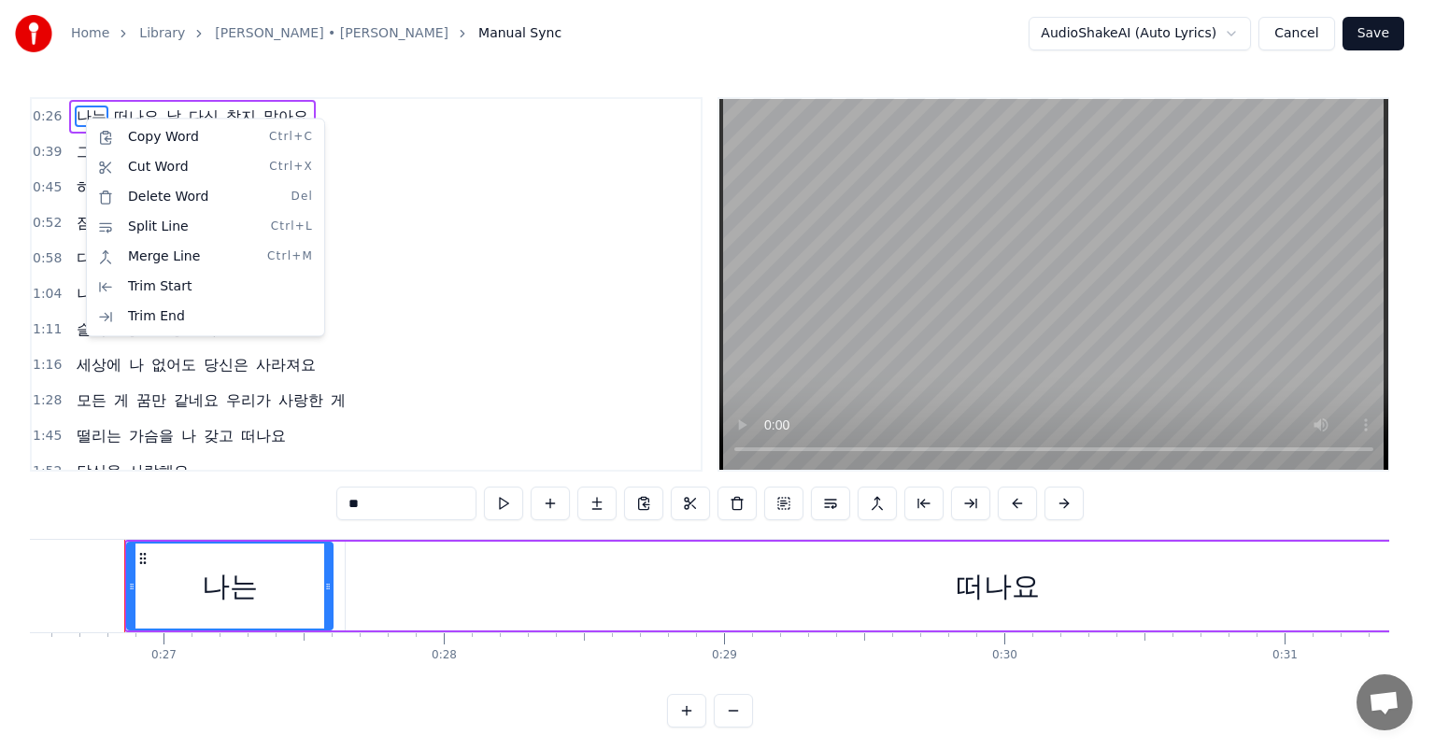
click at [421, 125] on html "Home Library 진태령 • 몽애 Manual Sync AudioShakeAI (Auto Lyrics) Cancel Save 0:26 나…" at bounding box center [717, 379] width 1435 height 758
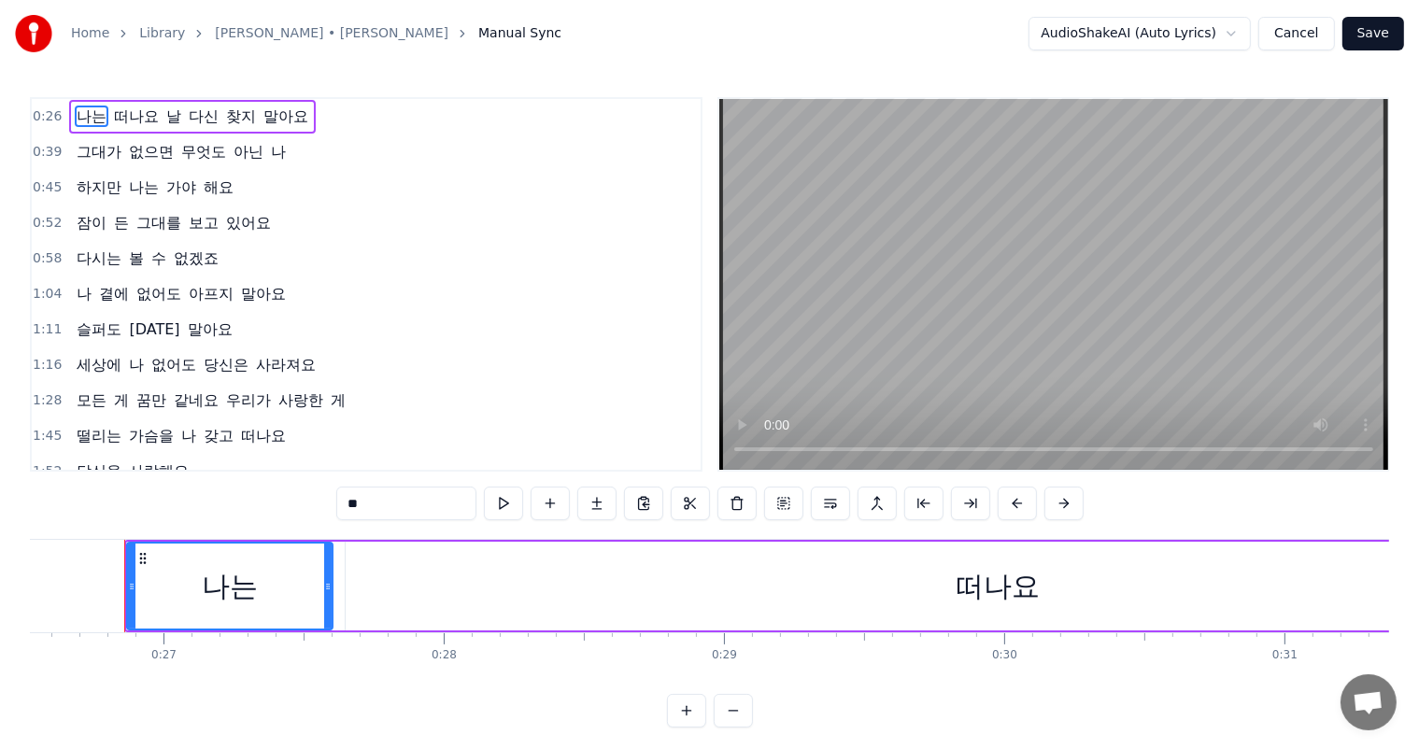
click at [85, 117] on span "나는" at bounding box center [92, 116] width 34 height 21
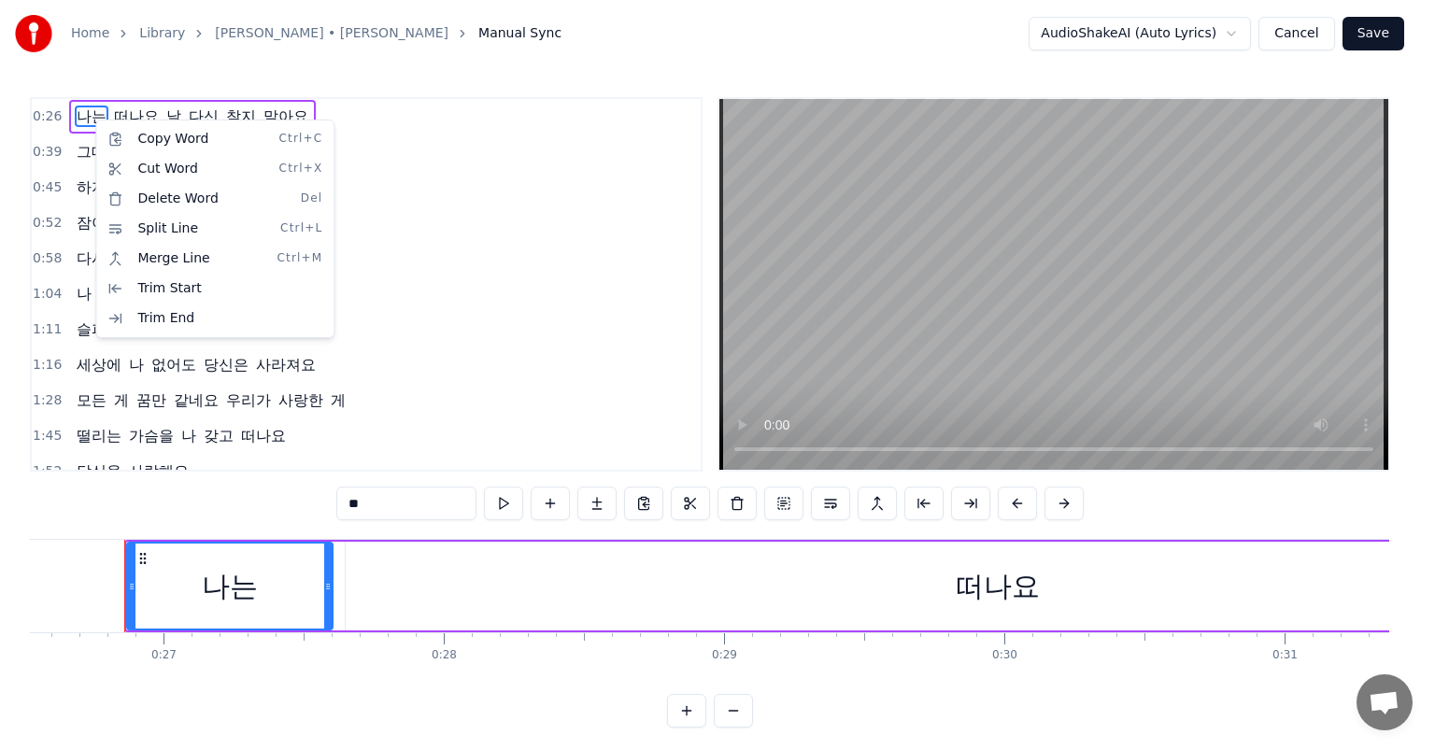
click at [468, 156] on html "Home Library 진태령 • 몽애 Manual Sync AudioShakeAI (Auto Lyrics) Cancel Save 0:26 나…" at bounding box center [717, 379] width 1435 height 758
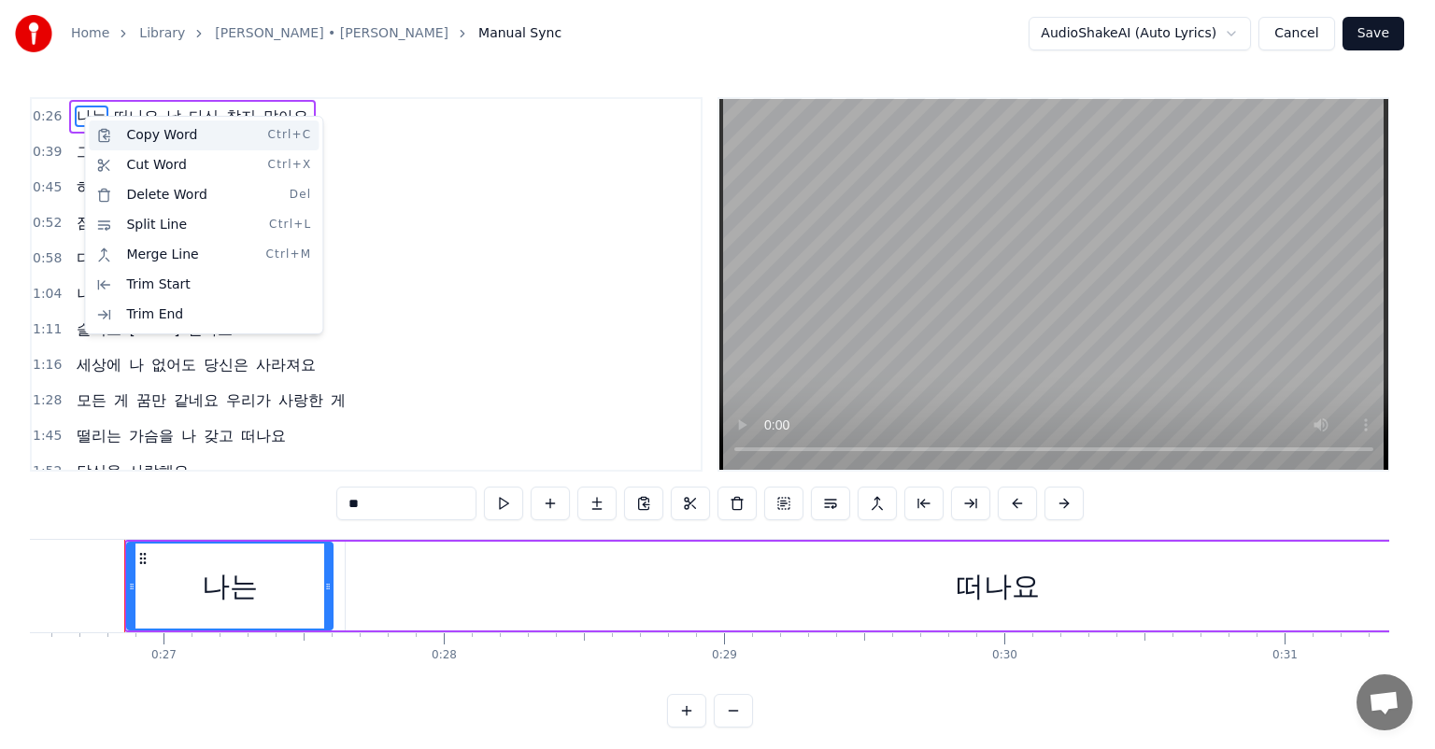
click at [171, 137] on div "Copy Word Ctrl+C" at bounding box center [204, 136] width 230 height 30
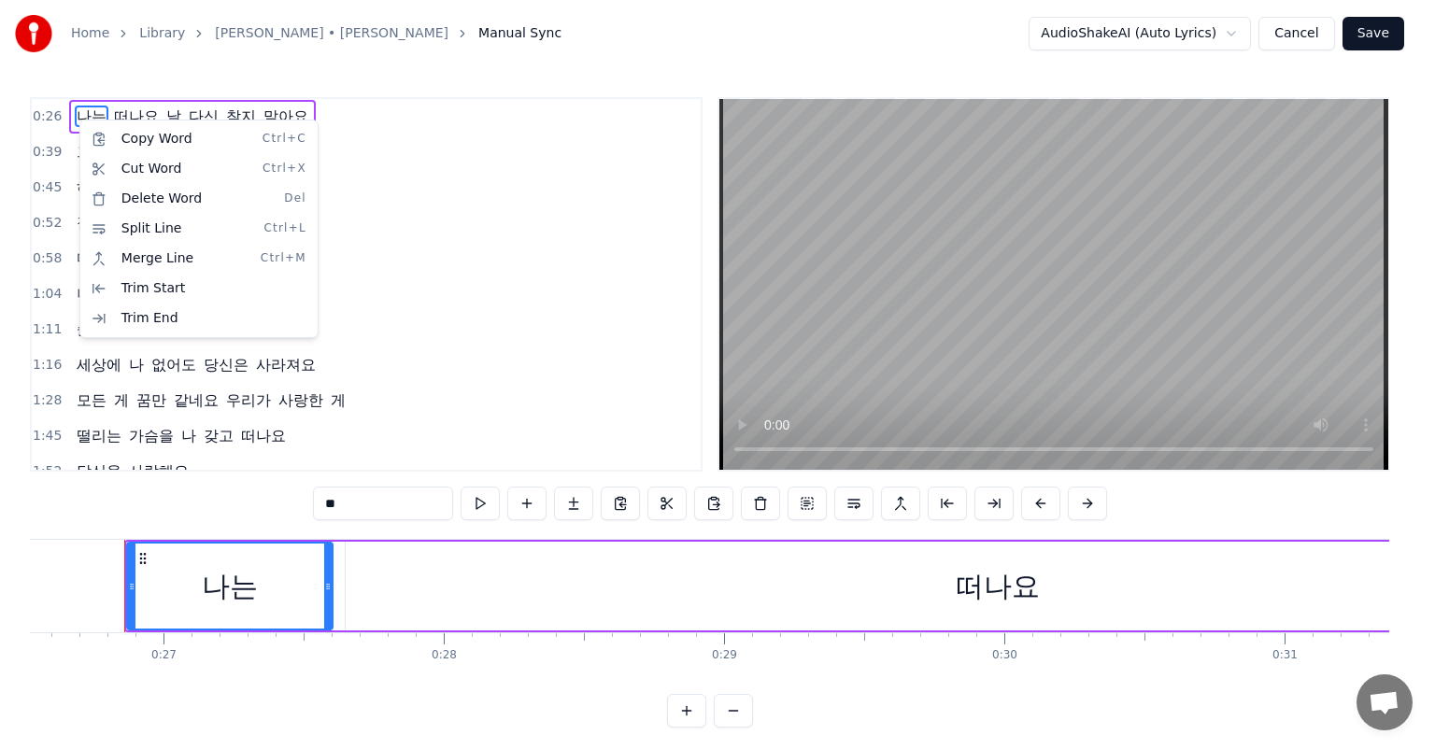
click at [431, 130] on html "Home Library 진태령 • 몽애 Manual Sync AudioShakeAI (Auto Lyrics) Cancel Save 0:26 나…" at bounding box center [717, 379] width 1435 height 758
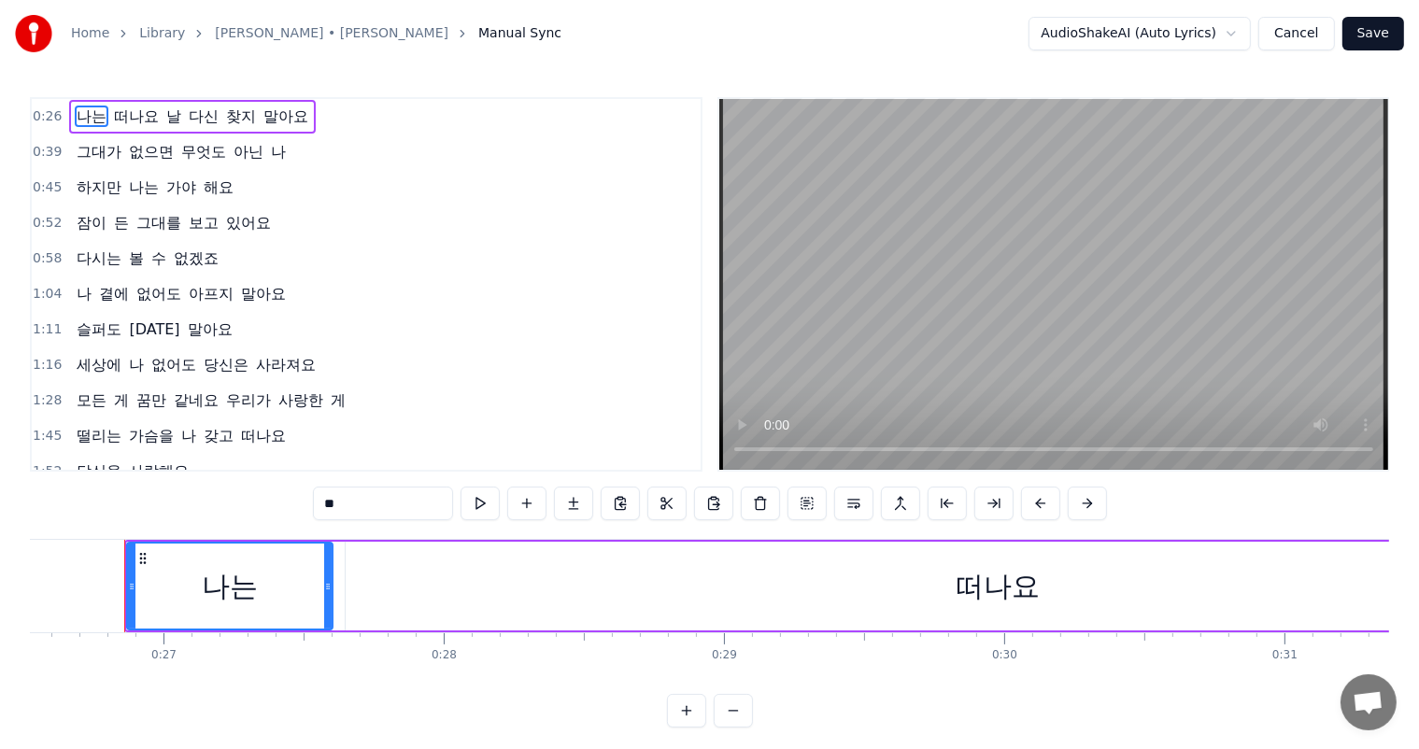
click at [152, 116] on span "떠나요" at bounding box center [136, 116] width 49 height 21
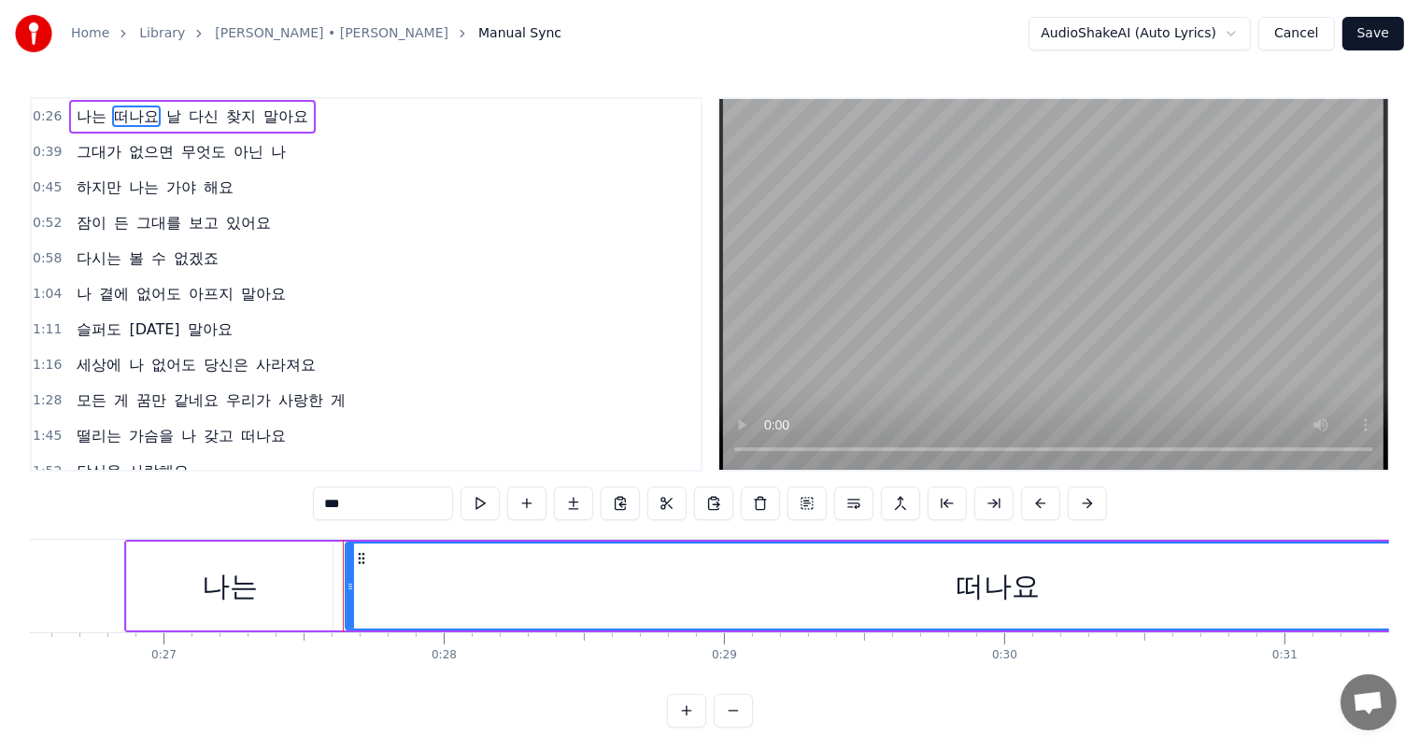
click at [167, 120] on span "날" at bounding box center [173, 116] width 19 height 21
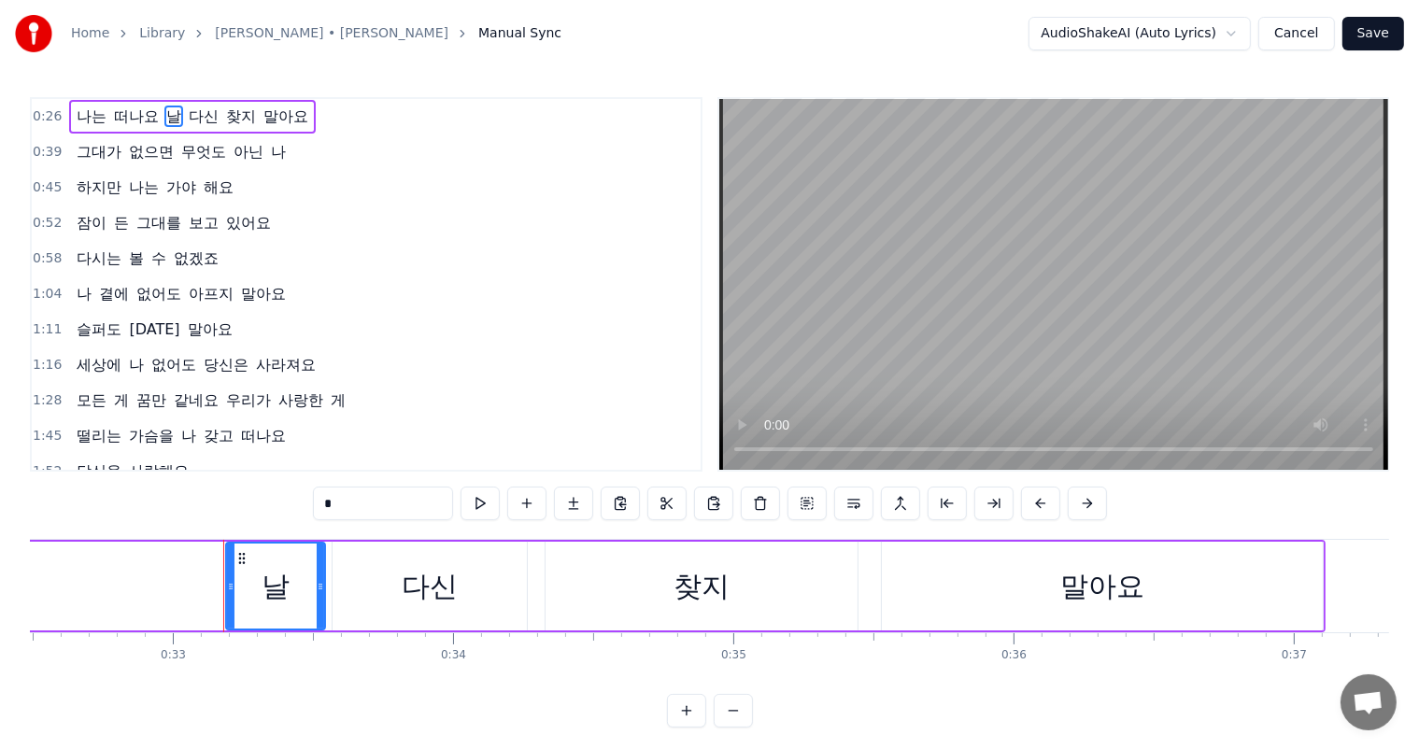
scroll to position [0, 9204]
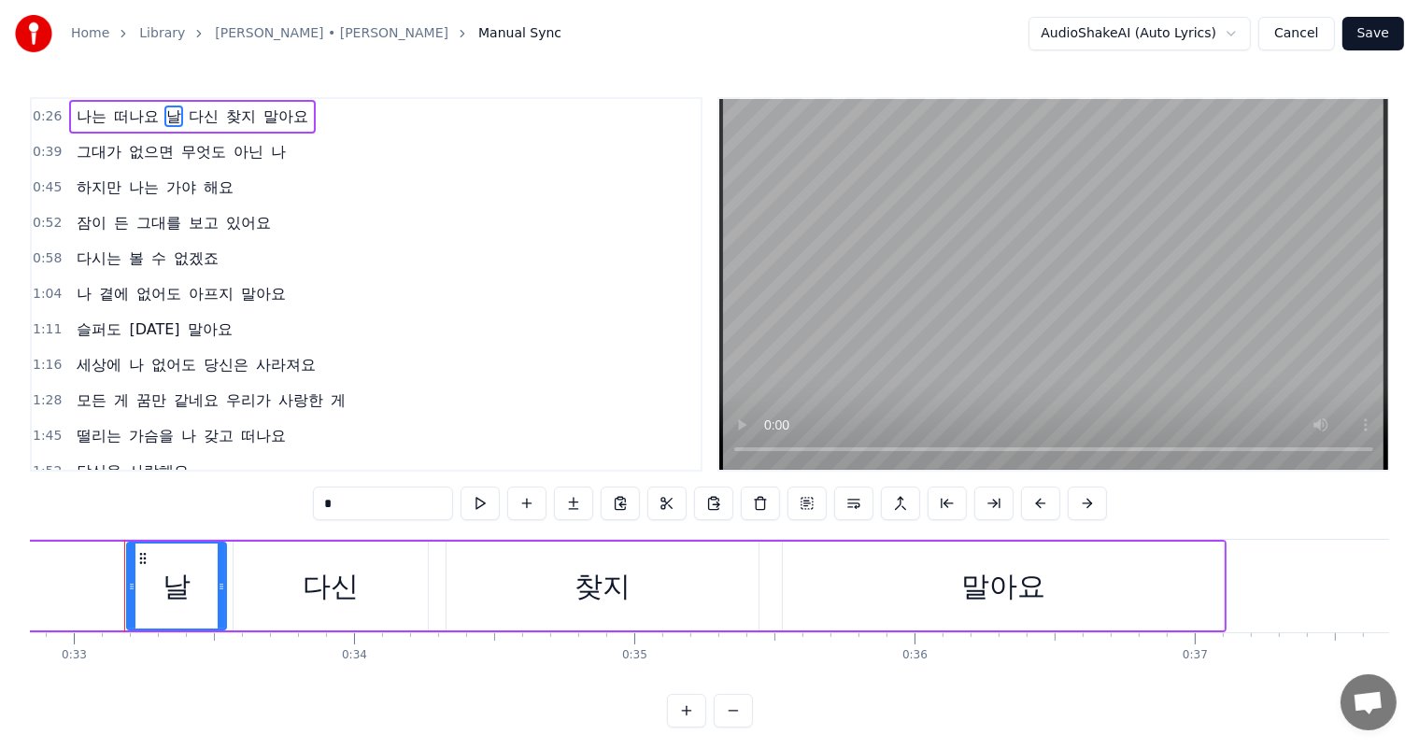
click at [81, 119] on span "나는" at bounding box center [92, 116] width 34 height 21
type input "**"
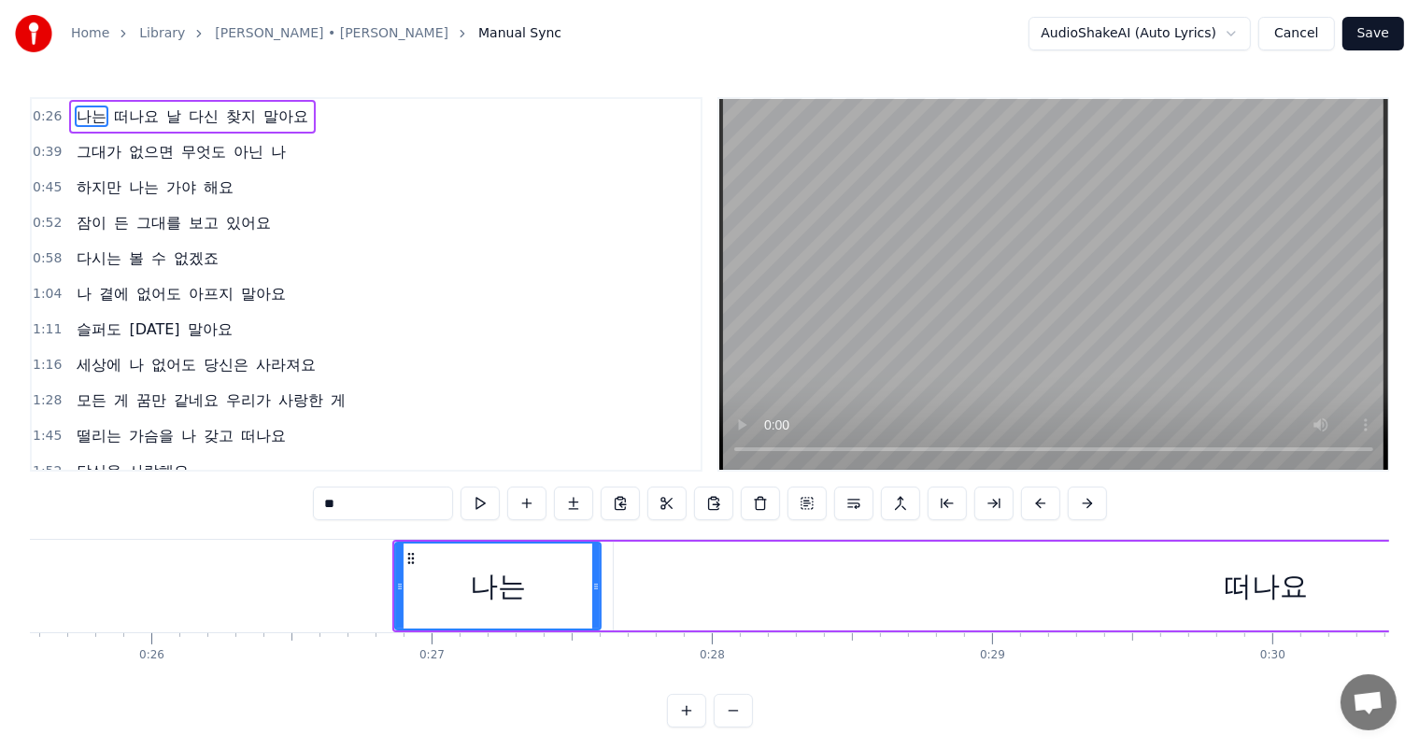
scroll to position [0, 7230]
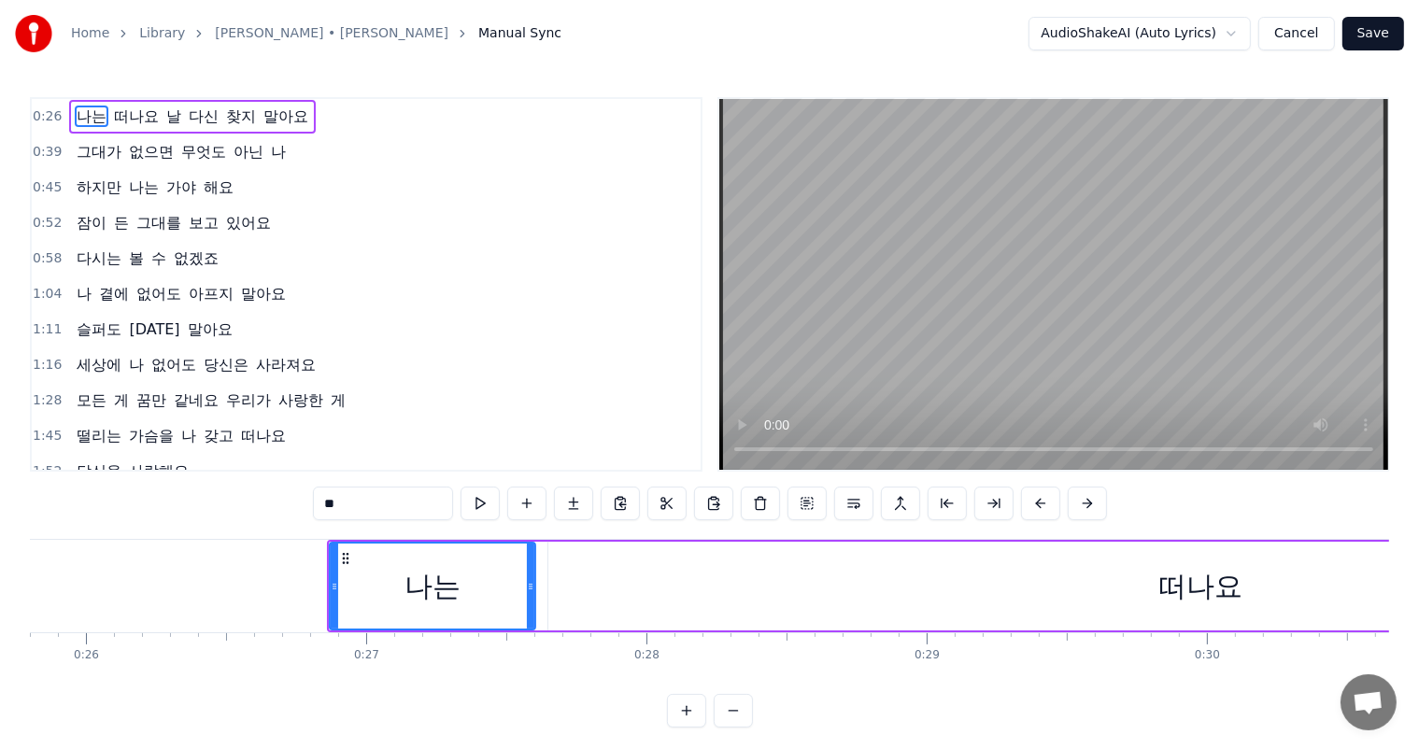
click at [437, 598] on div "나는" at bounding box center [432, 586] width 56 height 42
click at [91, 116] on span "나는" at bounding box center [92, 116] width 34 height 21
click at [82, 118] on span "나는" at bounding box center [92, 116] width 34 height 21
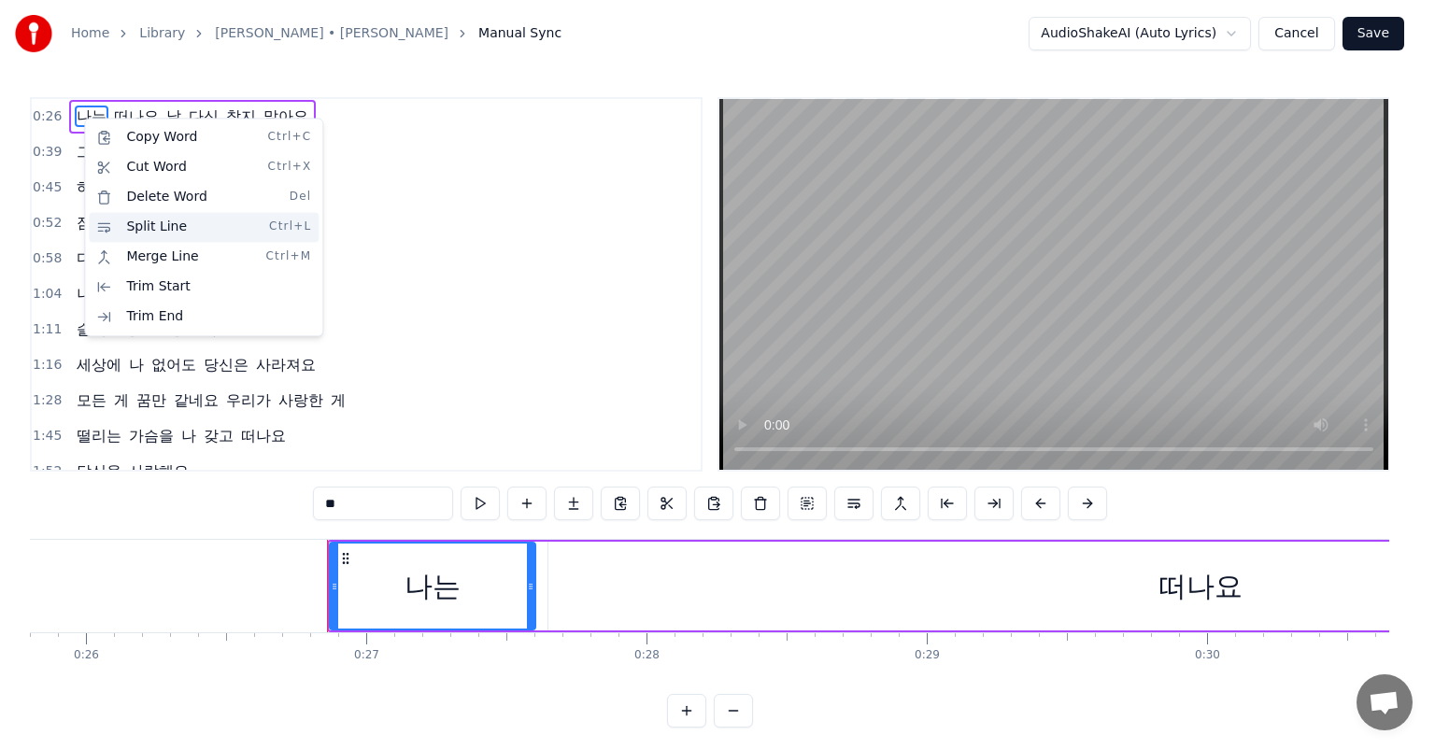
click at [173, 231] on div "Split Line Ctrl+L" at bounding box center [204, 227] width 230 height 30
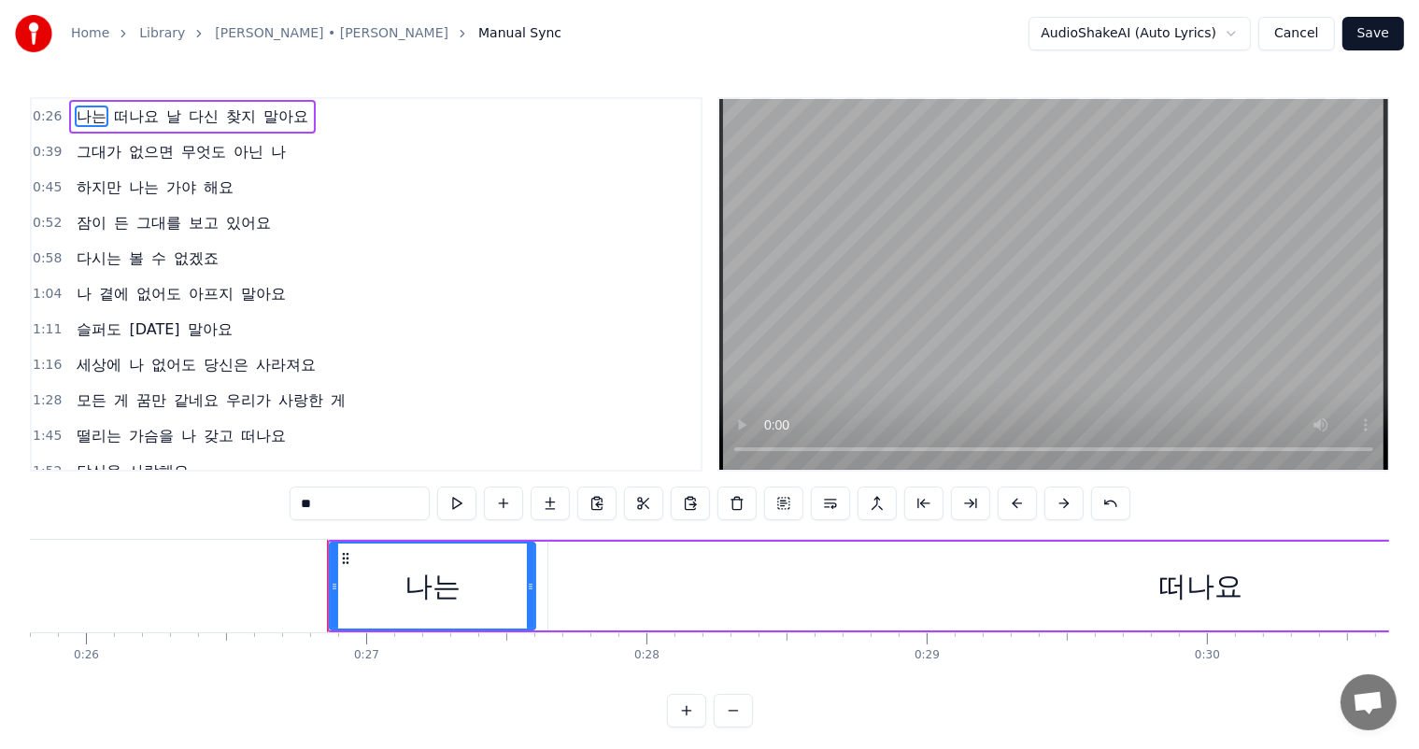
click at [85, 116] on span "나는" at bounding box center [92, 116] width 34 height 21
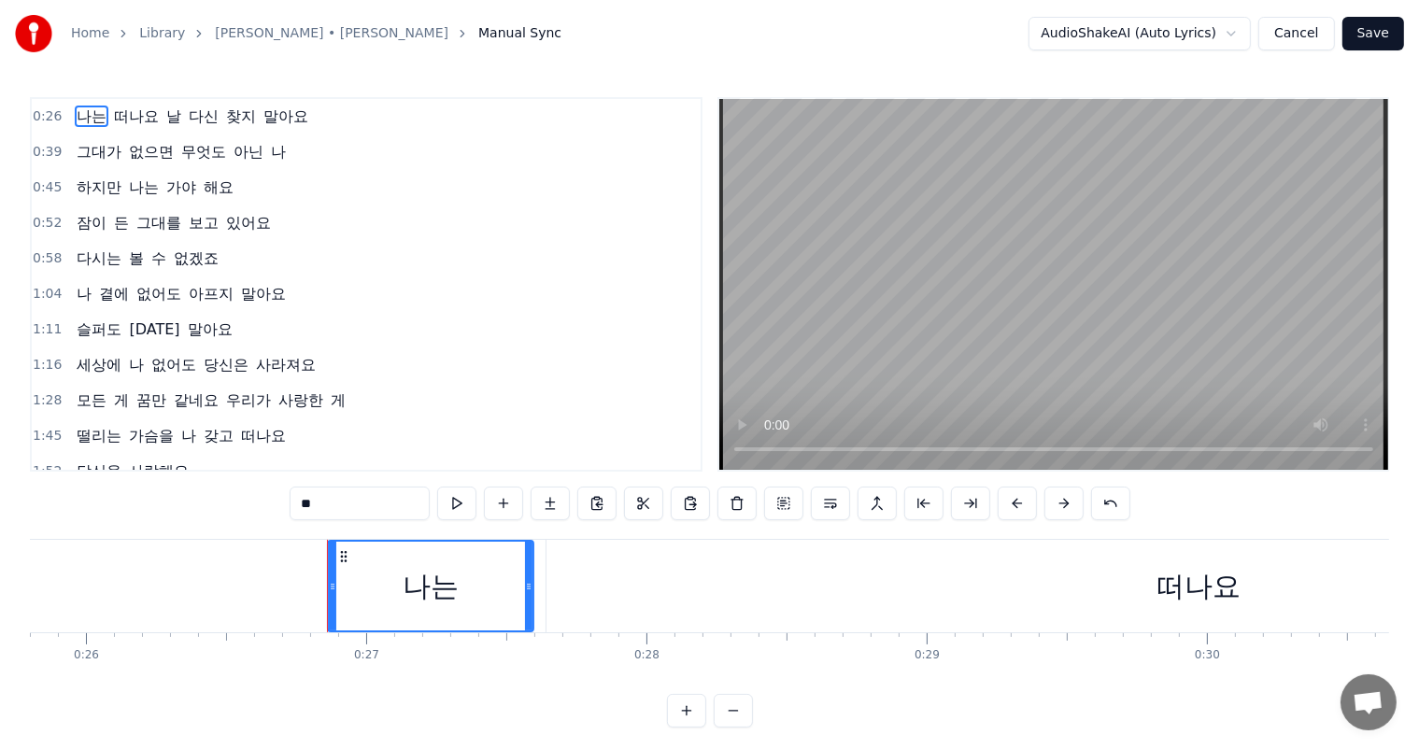
click at [75, 111] on span "나는" at bounding box center [92, 116] width 34 height 21
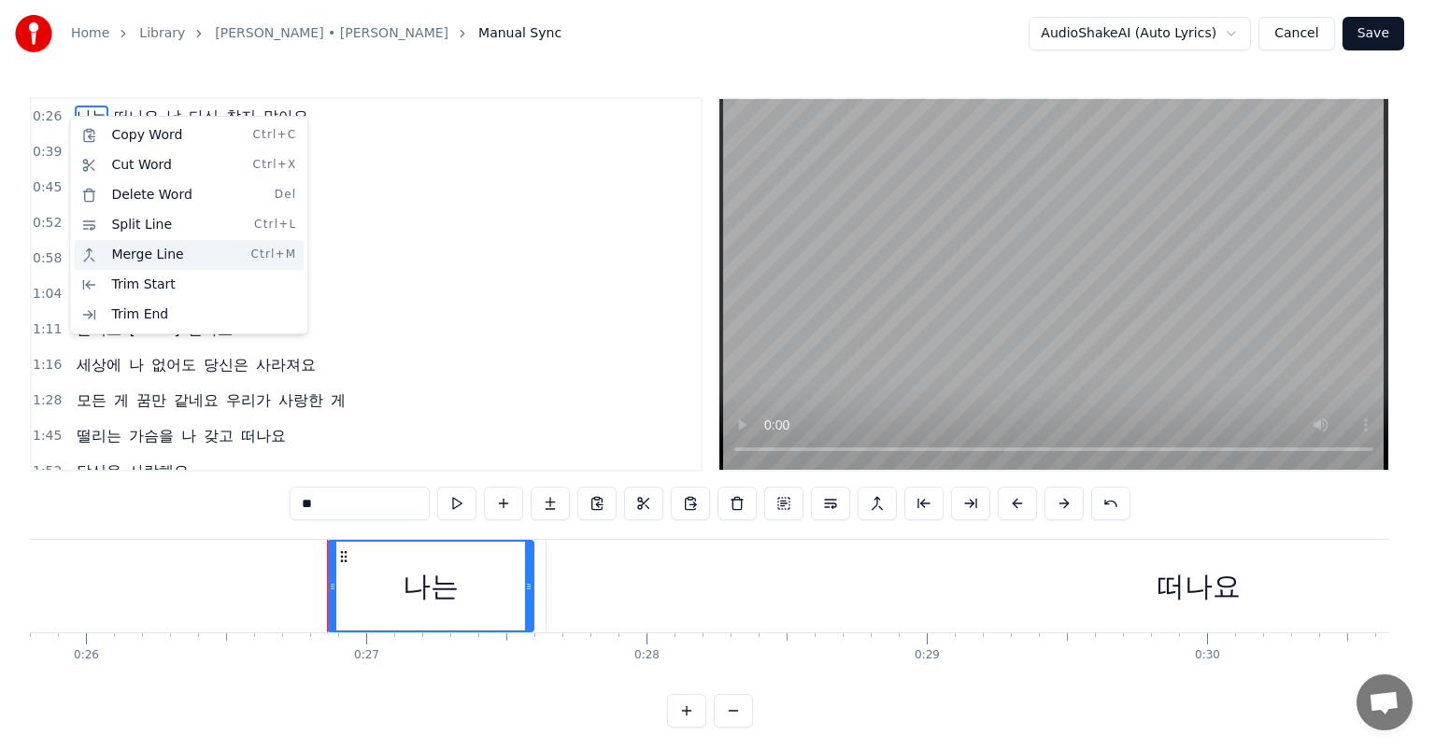
click at [162, 257] on div "Merge Line Ctrl+M" at bounding box center [189, 255] width 230 height 30
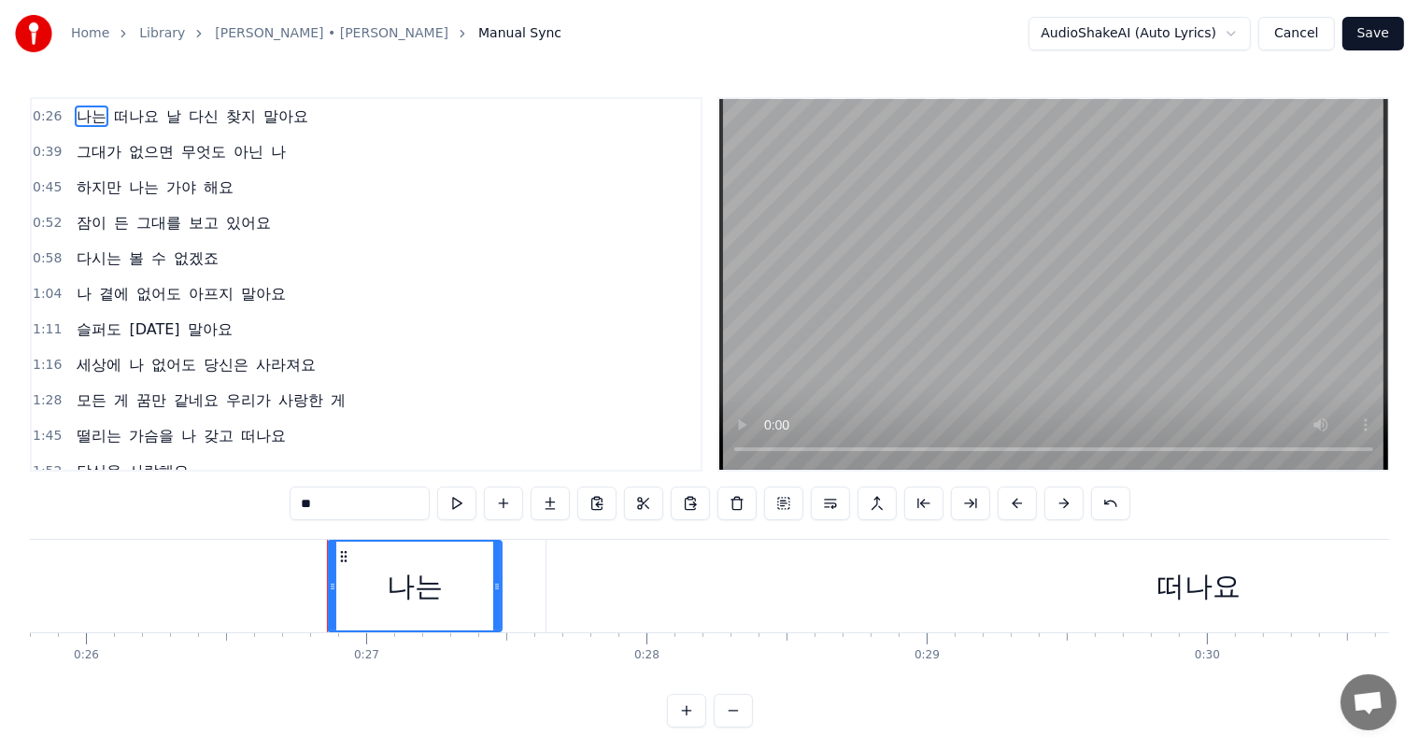
drag, startPoint x: 531, startPoint y: 592, endPoint x: 499, endPoint y: 583, distance: 33.1
click at [499, 583] on icon at bounding box center [496, 586] width 7 height 15
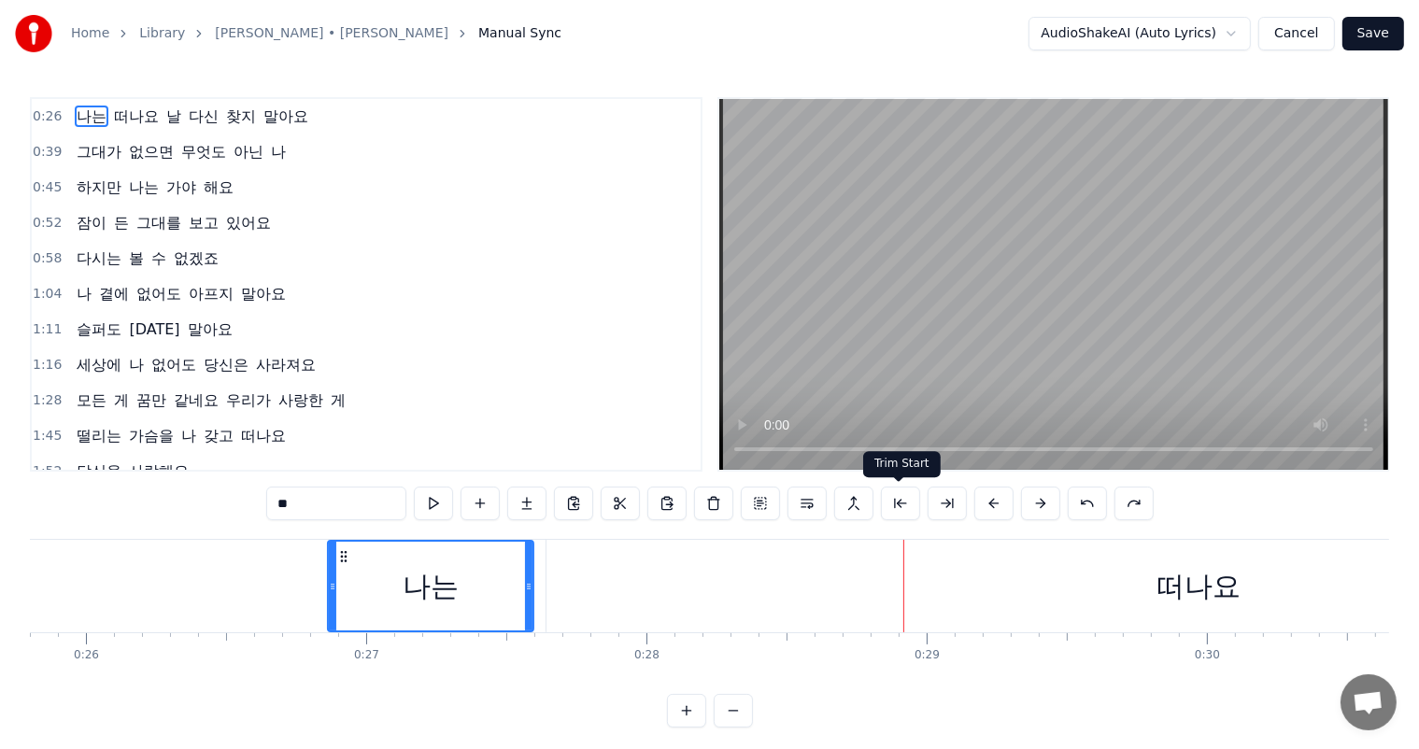
click at [900, 503] on button at bounding box center [900, 504] width 39 height 34
drag, startPoint x: 902, startPoint y: 588, endPoint x: 856, endPoint y: 590, distance: 46.7
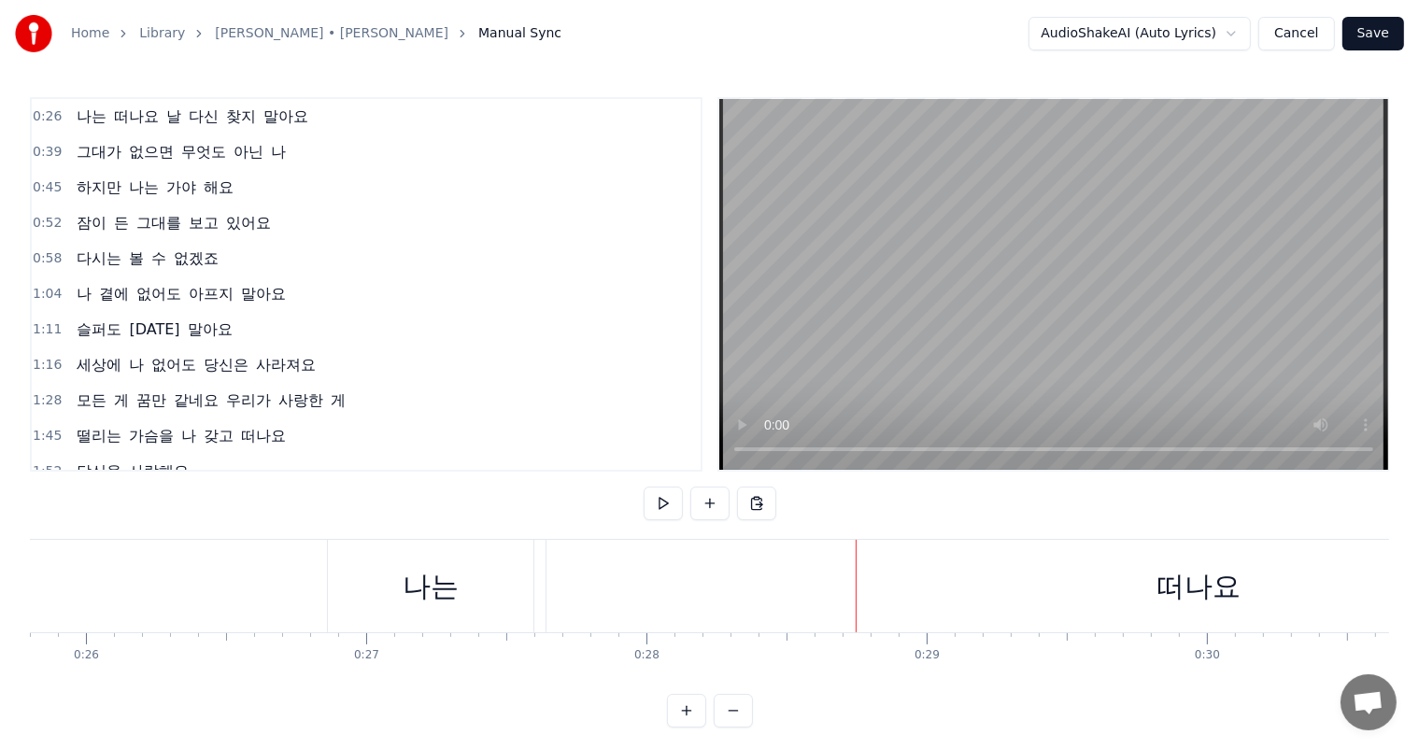
click at [340, 592] on div "나는" at bounding box center [431, 586] width 206 height 92
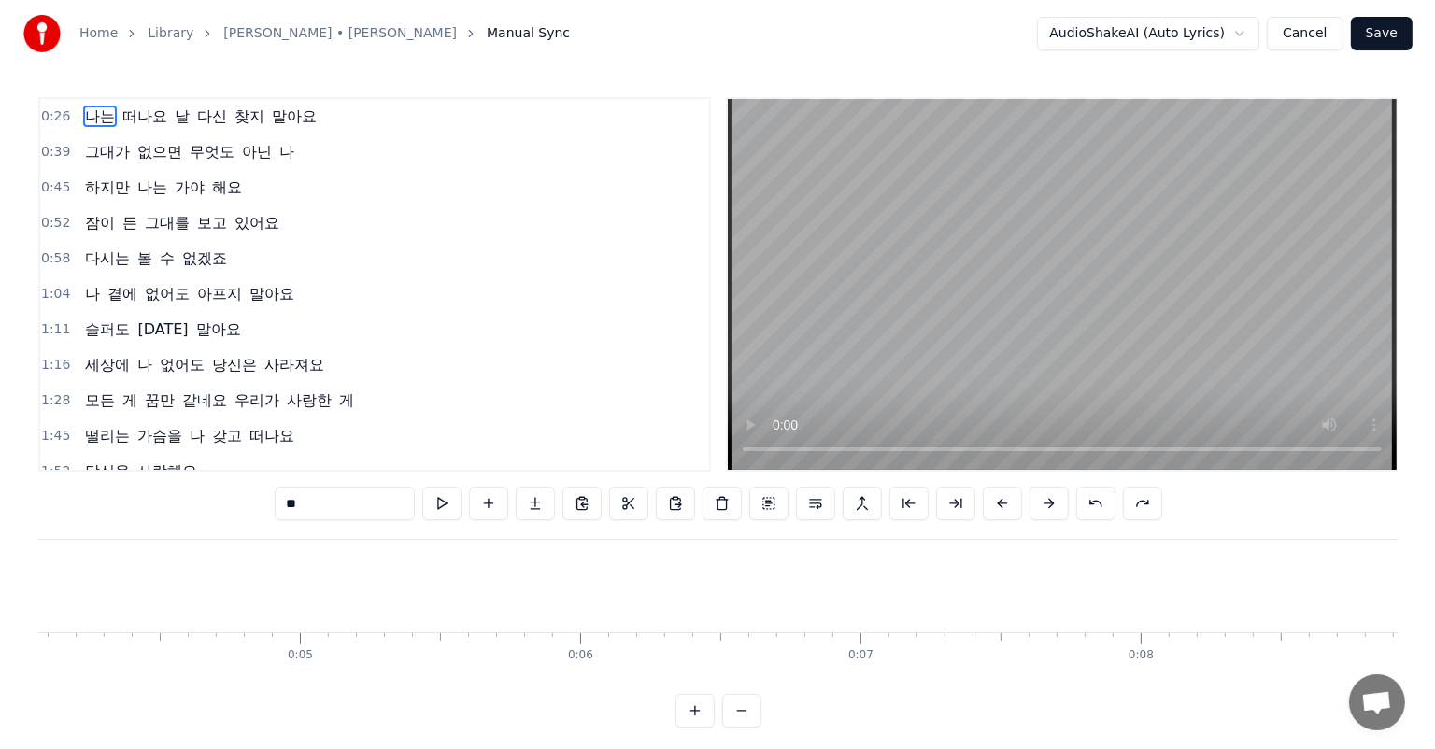
scroll to position [0, 0]
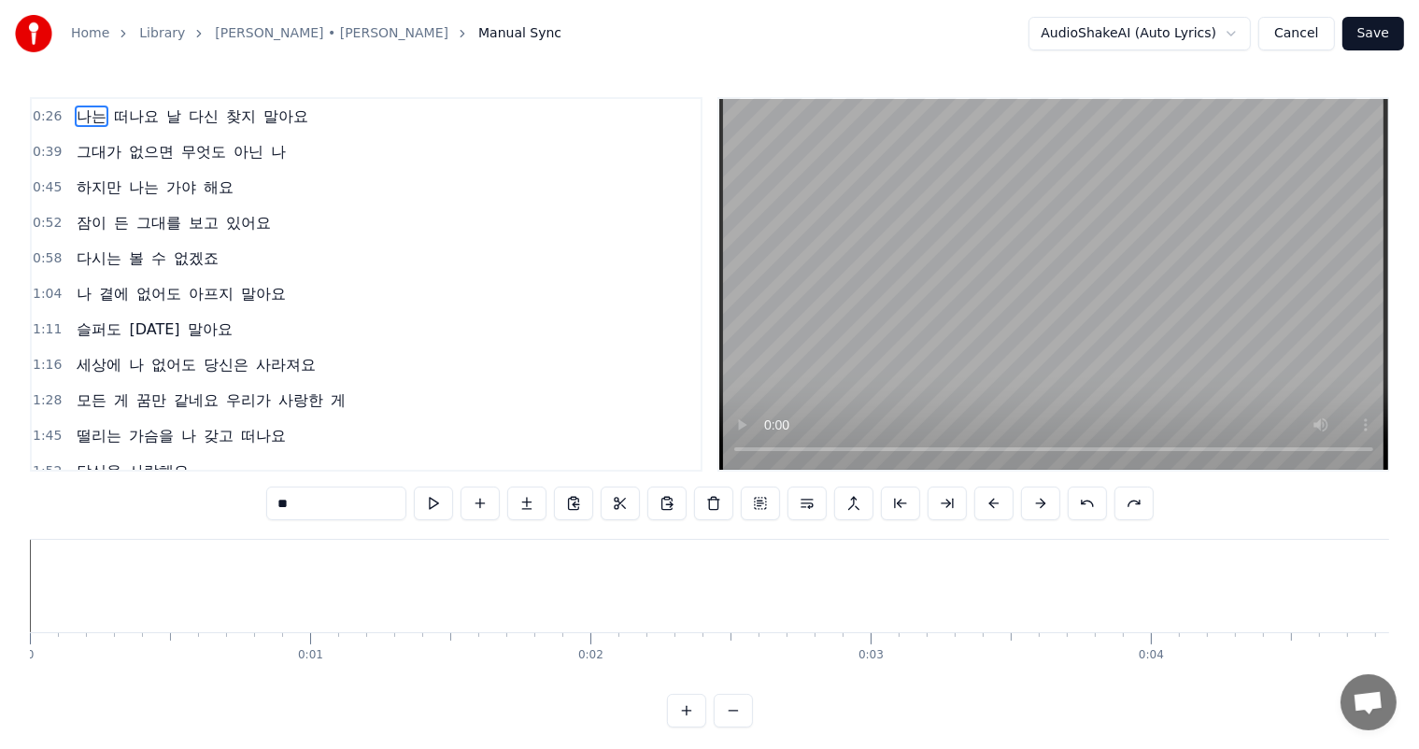
click at [275, 36] on link "진태령 • 몽애" at bounding box center [332, 33] width 234 height 19
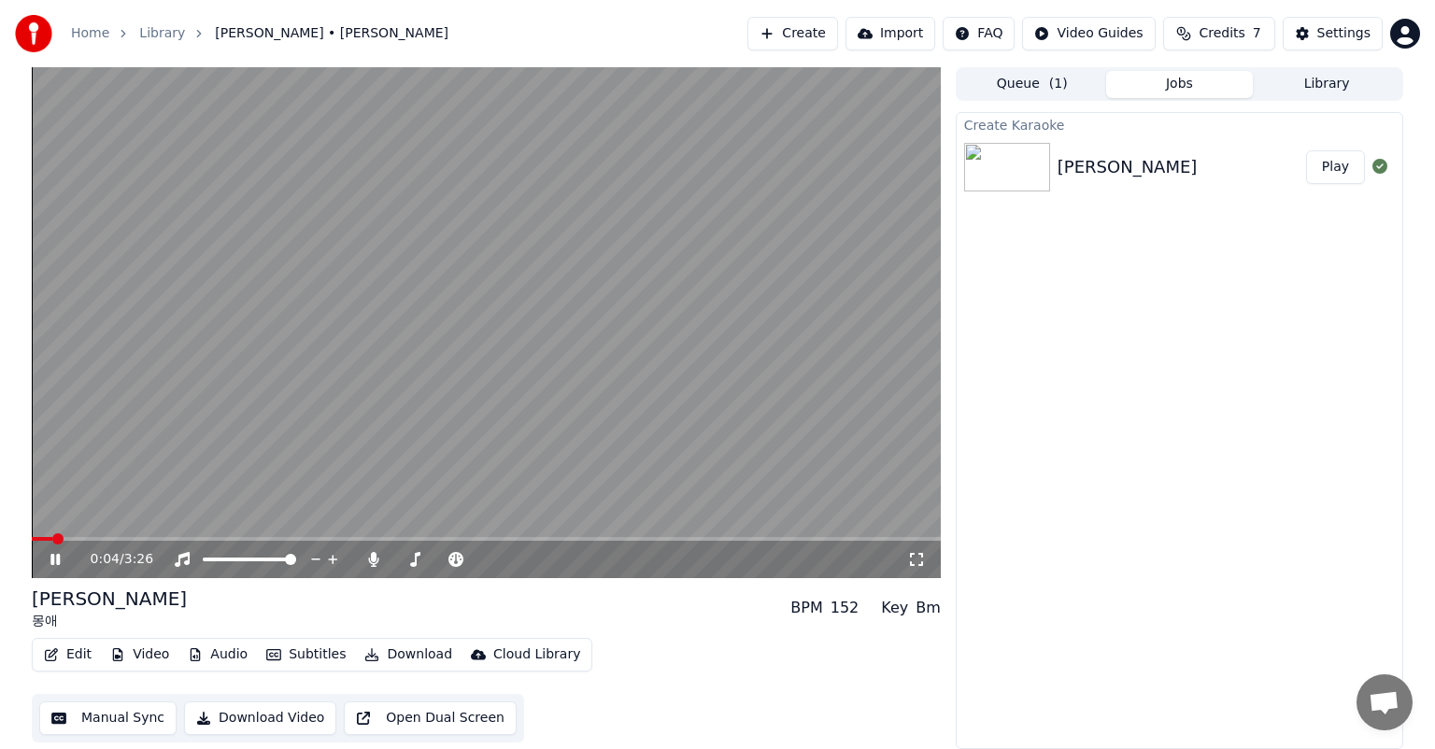
click at [80, 654] on button "Edit" at bounding box center [67, 655] width 63 height 26
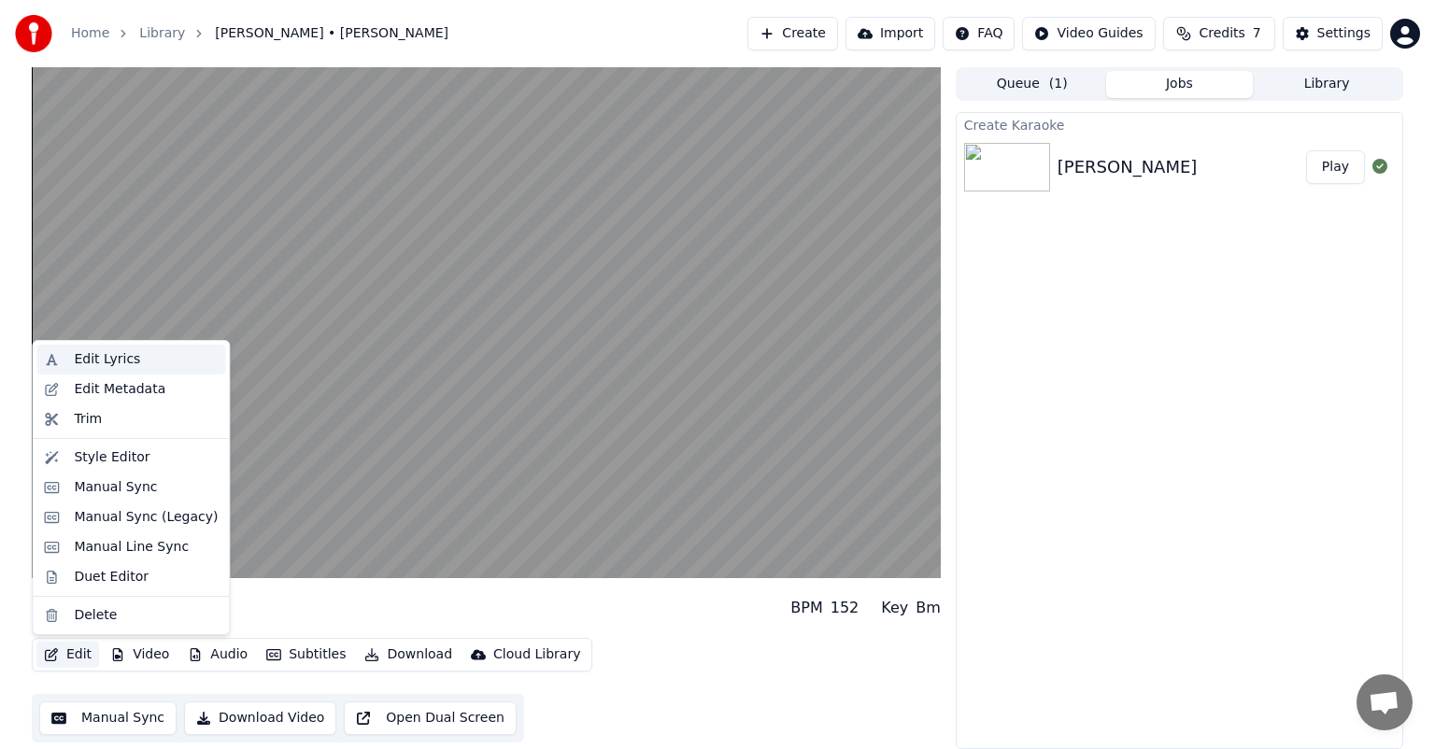
click at [121, 362] on div "Edit Lyrics" at bounding box center [107, 359] width 66 height 19
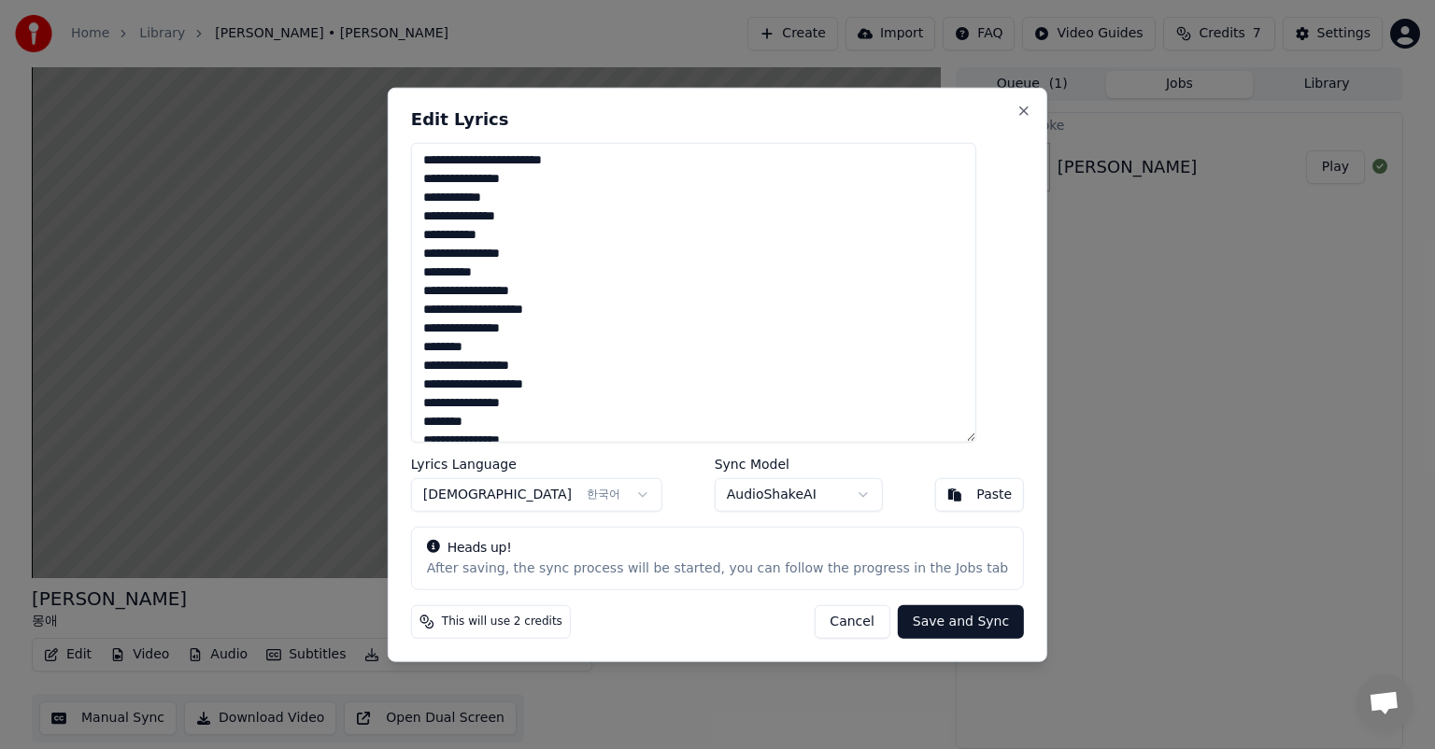
click at [606, 161] on textarea "**********" at bounding box center [693, 293] width 565 height 300
drag, startPoint x: 531, startPoint y: 160, endPoint x: 588, endPoint y: 175, distance: 58.9
click at [532, 160] on textarea "**********" at bounding box center [693, 293] width 565 height 300
type textarea "**********"
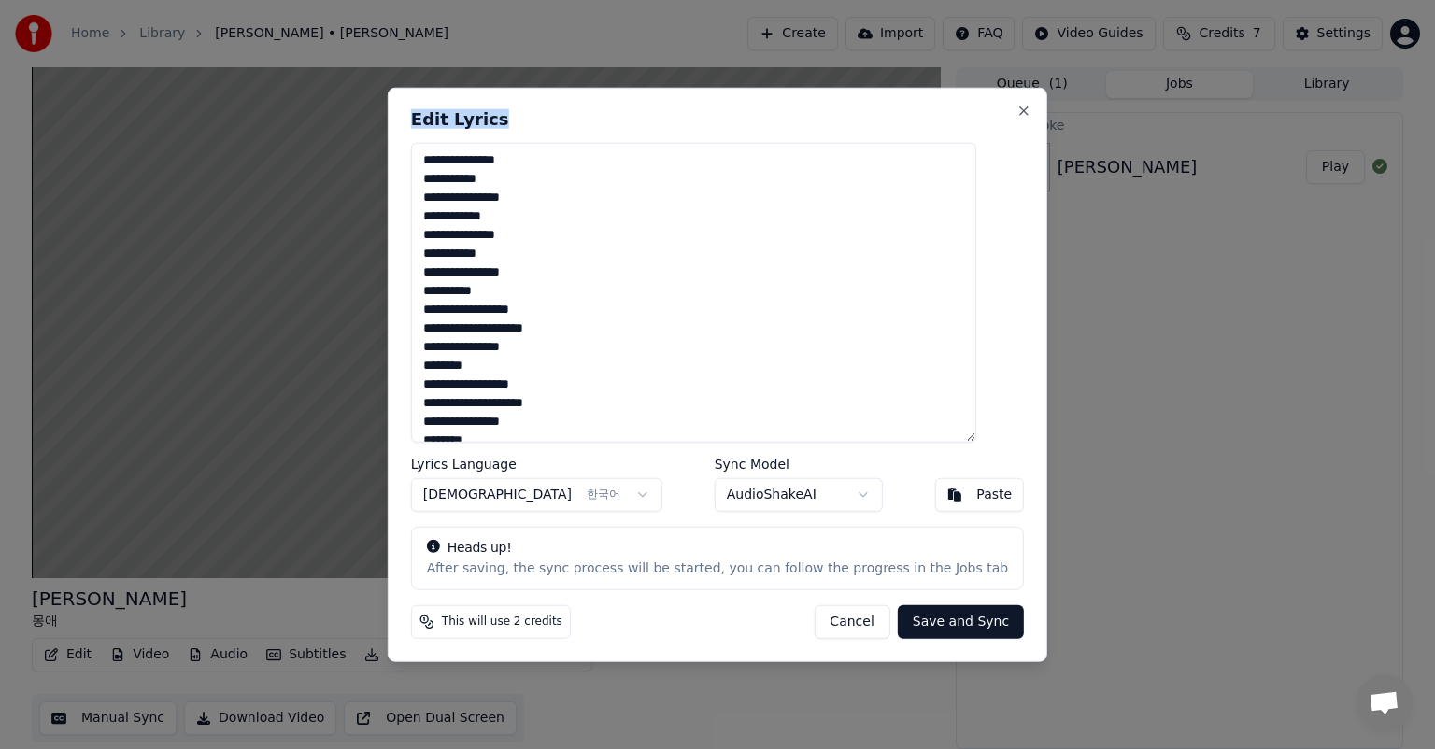
drag, startPoint x: 819, startPoint y: 112, endPoint x: 1059, endPoint y: 146, distance: 242.4
click at [1059, 146] on body "**********" at bounding box center [717, 374] width 1435 height 749
click at [938, 619] on button "Save and Sync" at bounding box center [961, 621] width 126 height 34
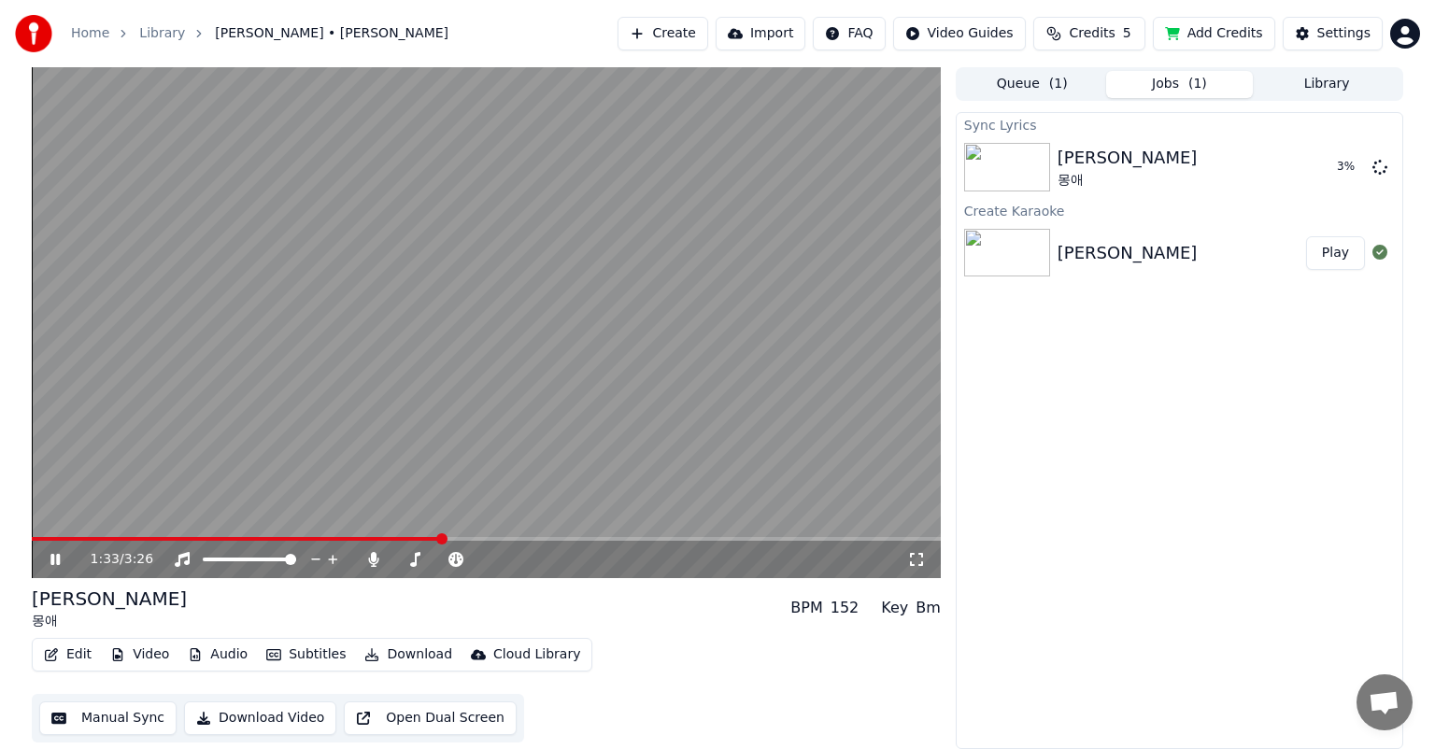
click at [52, 561] on icon at bounding box center [54, 559] width 9 height 11
click at [36, 534] on span at bounding box center [41, 538] width 11 height 11
click at [56, 558] on icon at bounding box center [69, 559] width 44 height 15
click at [1383, 256] on icon at bounding box center [1379, 252] width 15 height 15
click at [1381, 253] on icon at bounding box center [1379, 252] width 15 height 15
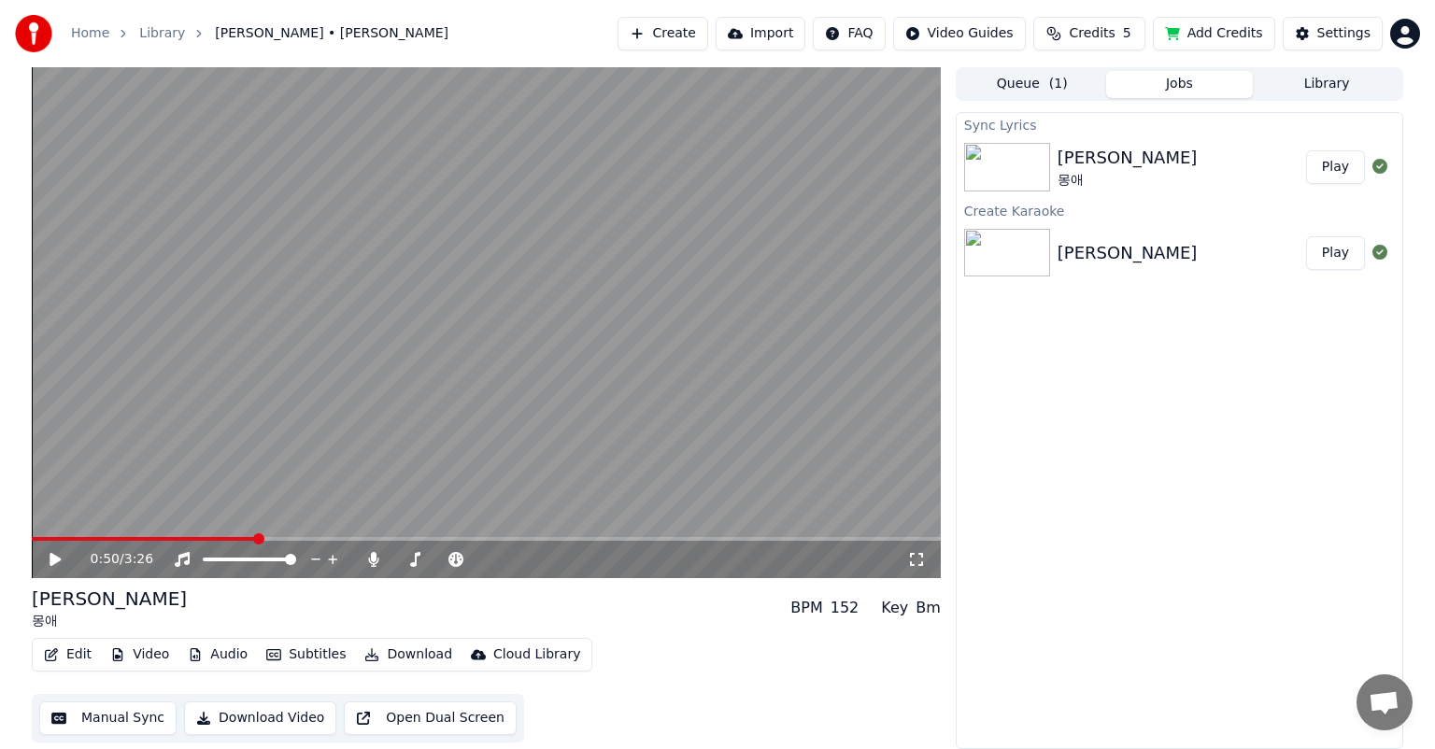
click at [1380, 251] on icon at bounding box center [1379, 252] width 15 height 15
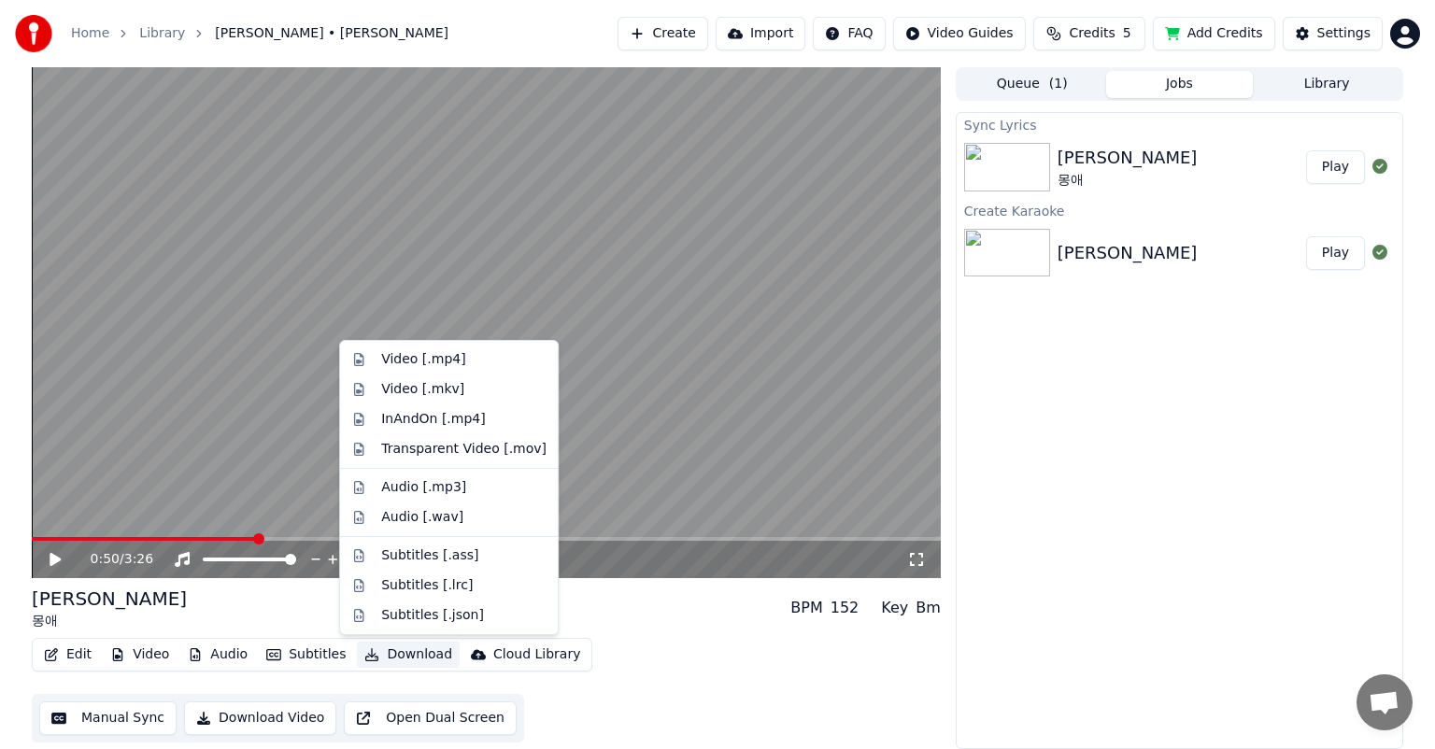
click at [402, 657] on button "Download" at bounding box center [408, 655] width 103 height 26
click at [390, 359] on div "Video [.mp4]" at bounding box center [423, 359] width 84 height 19
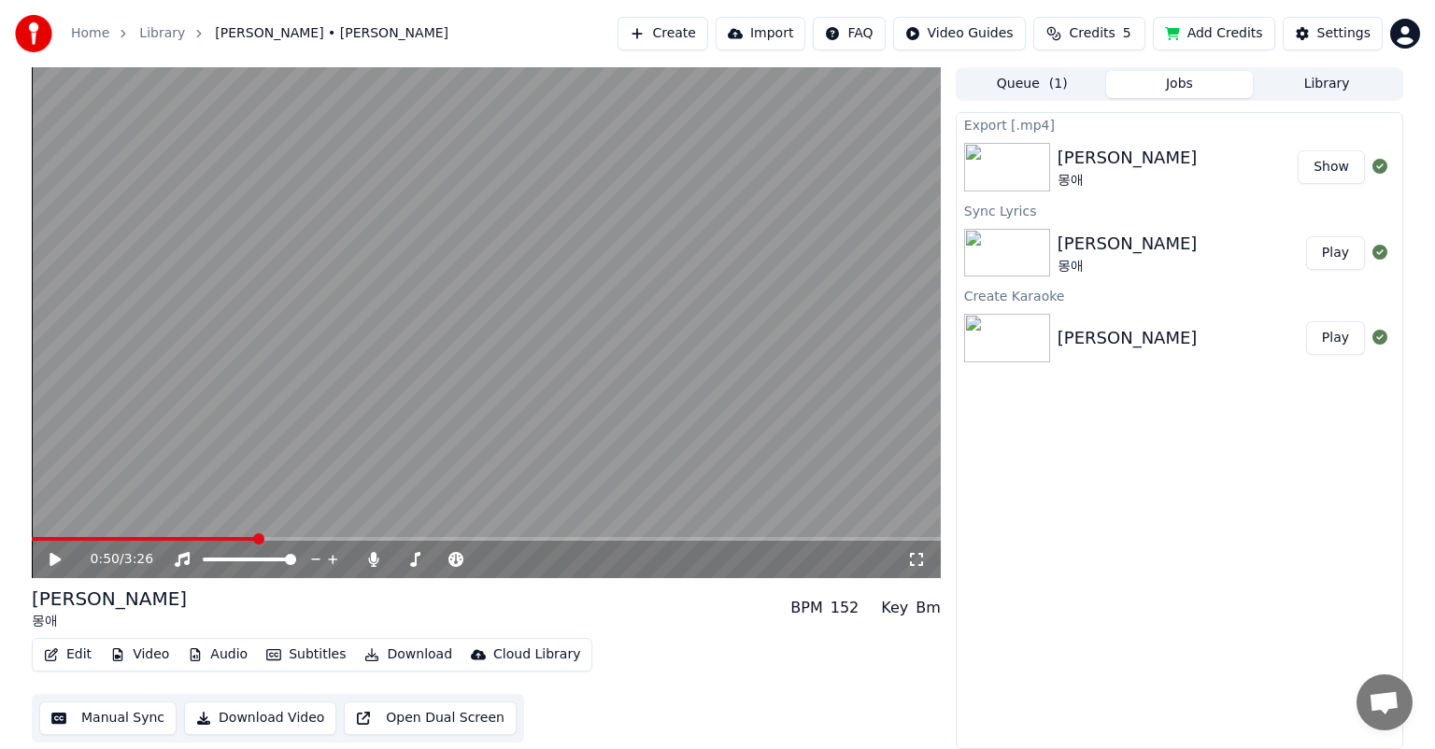
click at [1341, 169] on button "Show" at bounding box center [1330, 167] width 67 height 34
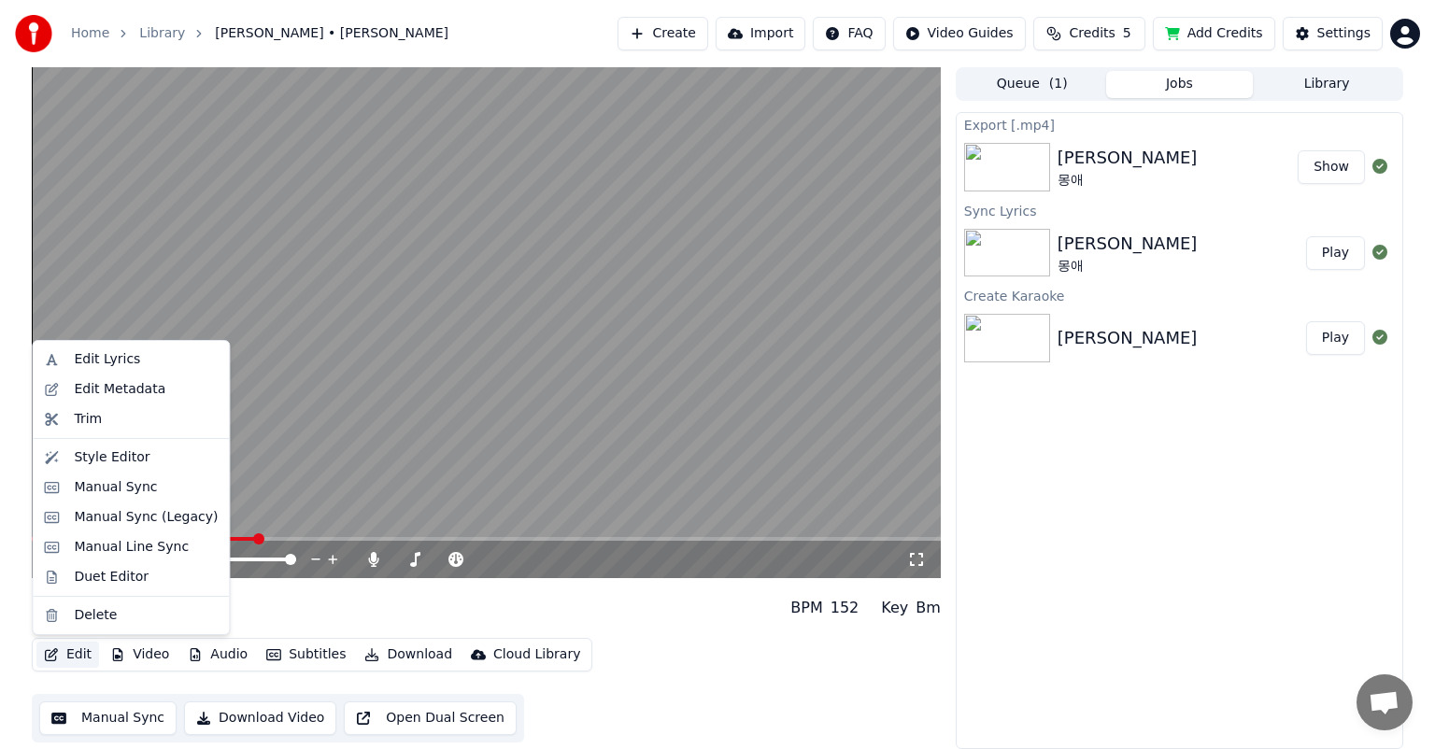
click at [75, 660] on button "Edit" at bounding box center [67, 655] width 63 height 26
click at [113, 362] on div "Edit Lyrics" at bounding box center [107, 359] width 66 height 19
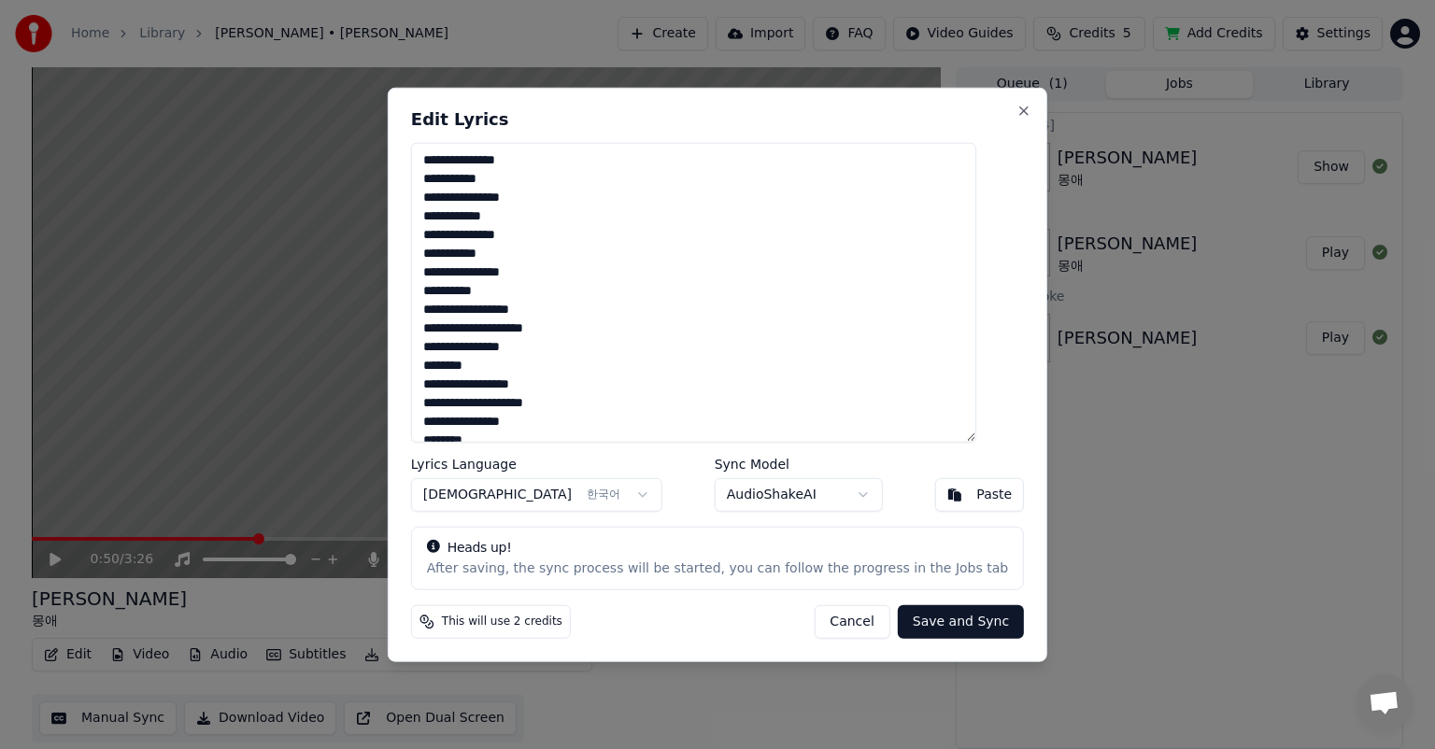
drag, startPoint x: 598, startPoint y: 307, endPoint x: 613, endPoint y: 305, distance: 15.2
click at [616, 305] on textarea "**********" at bounding box center [693, 293] width 565 height 300
drag, startPoint x: 601, startPoint y: 382, endPoint x: 617, endPoint y: 382, distance: 15.9
click at [617, 382] on textarea "**********" at bounding box center [693, 293] width 565 height 300
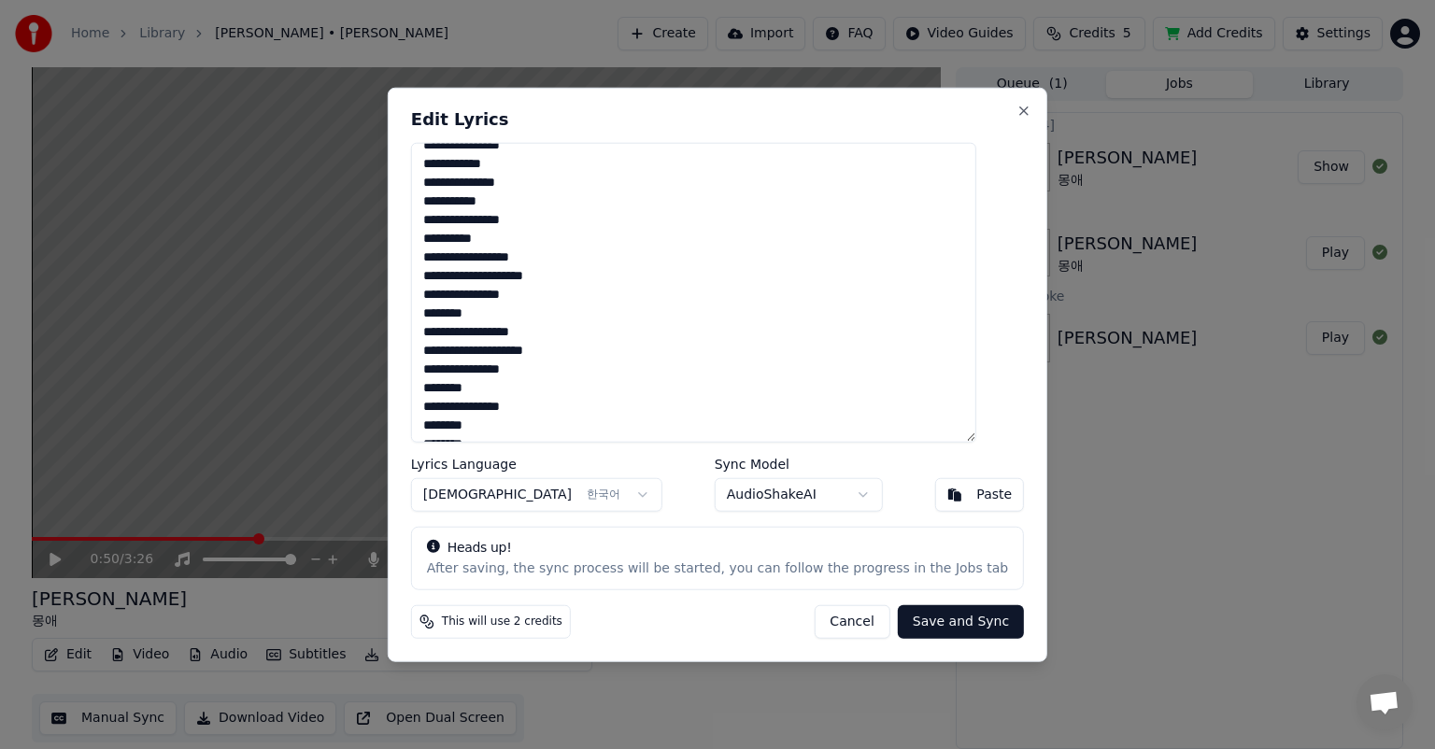
scroll to position [71, 0]
click at [633, 308] on textarea "**********" at bounding box center [693, 293] width 565 height 300
click at [632, 235] on textarea "**********" at bounding box center [693, 293] width 565 height 300
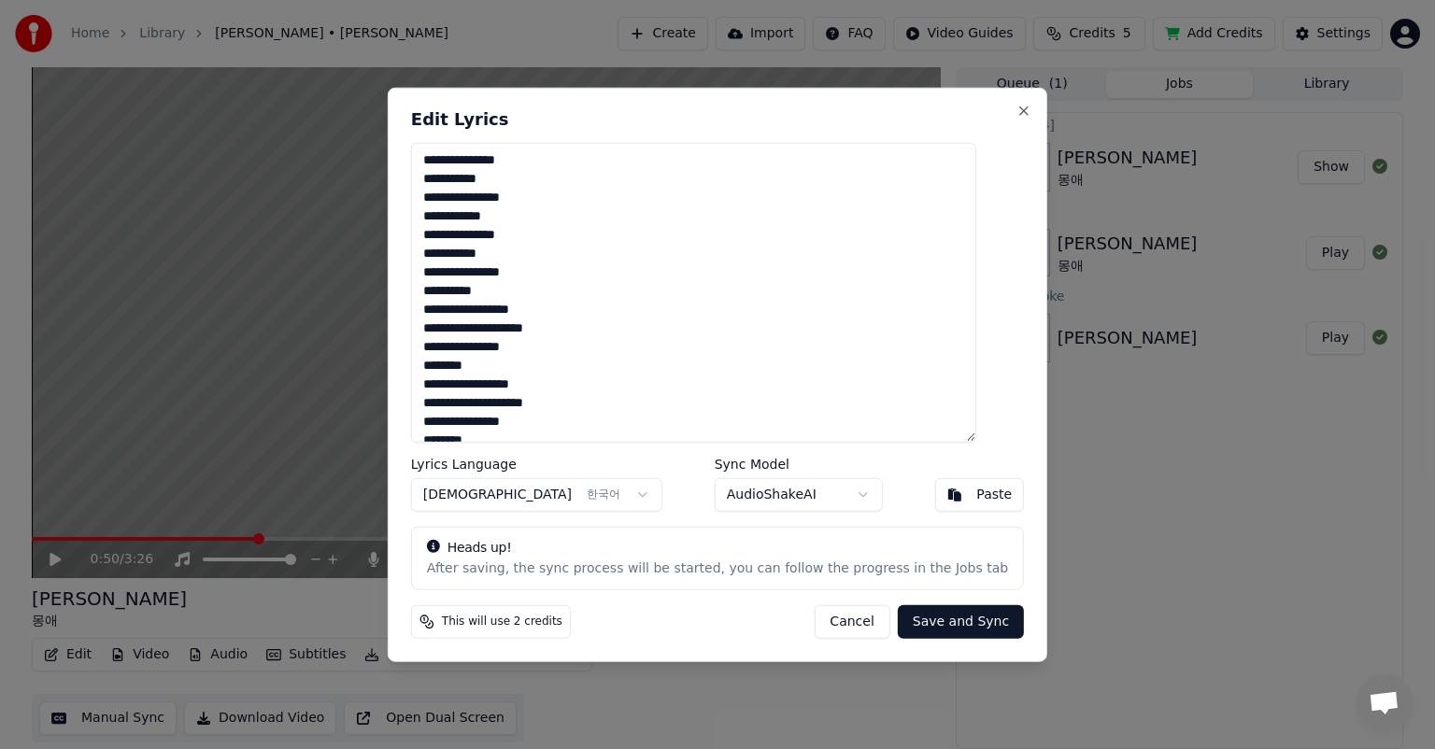
type textarea "**********"
click at [950, 621] on button "Save and Sync" at bounding box center [961, 621] width 126 height 34
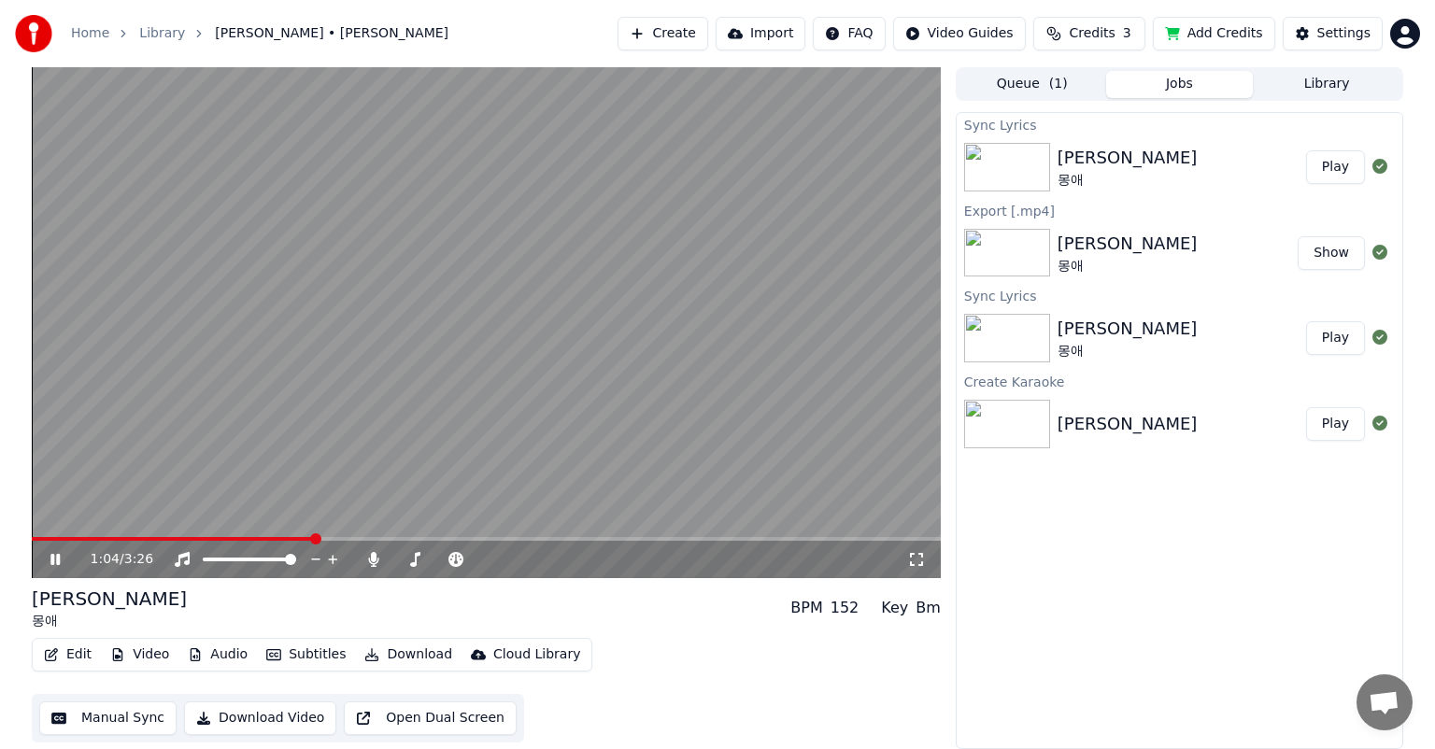
click at [312, 540] on span at bounding box center [315, 538] width 11 height 11
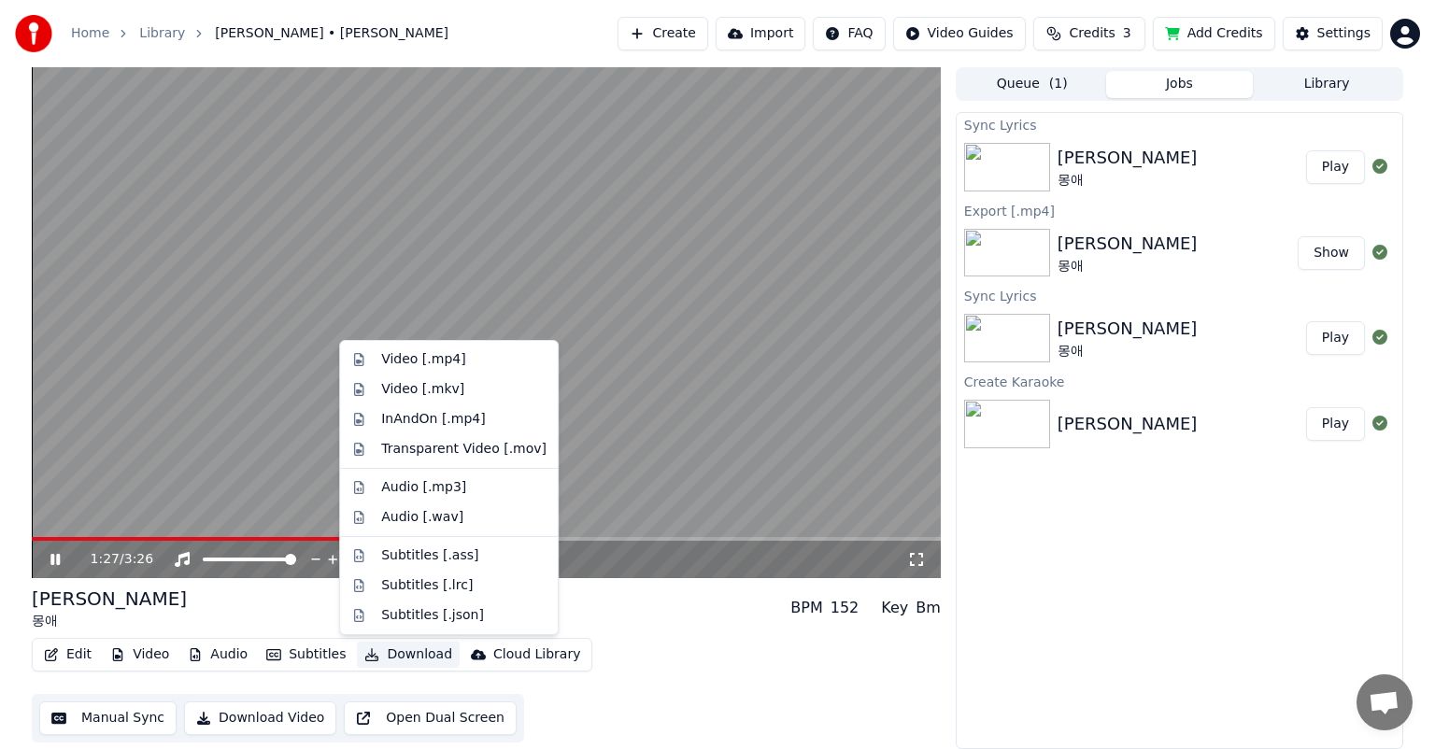
click at [403, 654] on button "Download" at bounding box center [408, 655] width 103 height 26
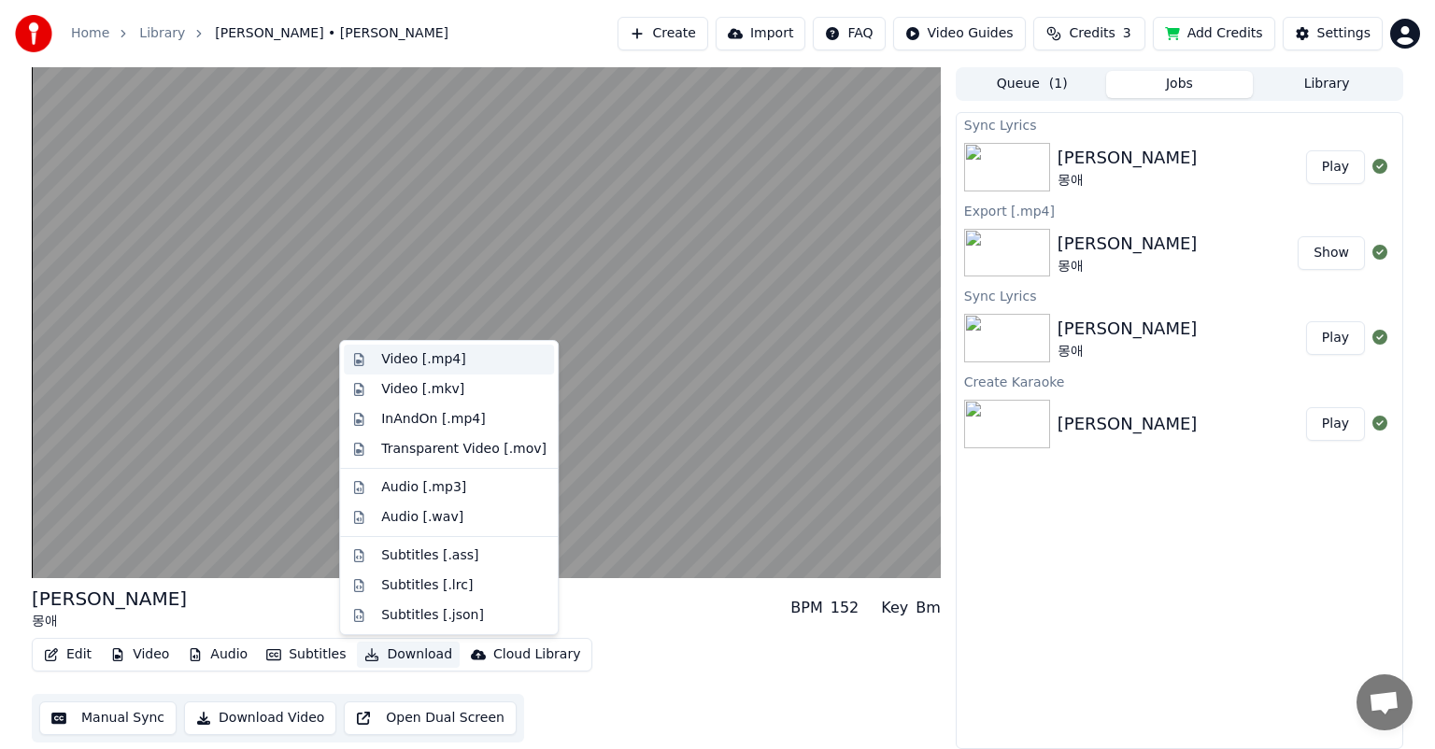
click at [400, 359] on div "Video [.mp4]" at bounding box center [423, 359] width 84 height 19
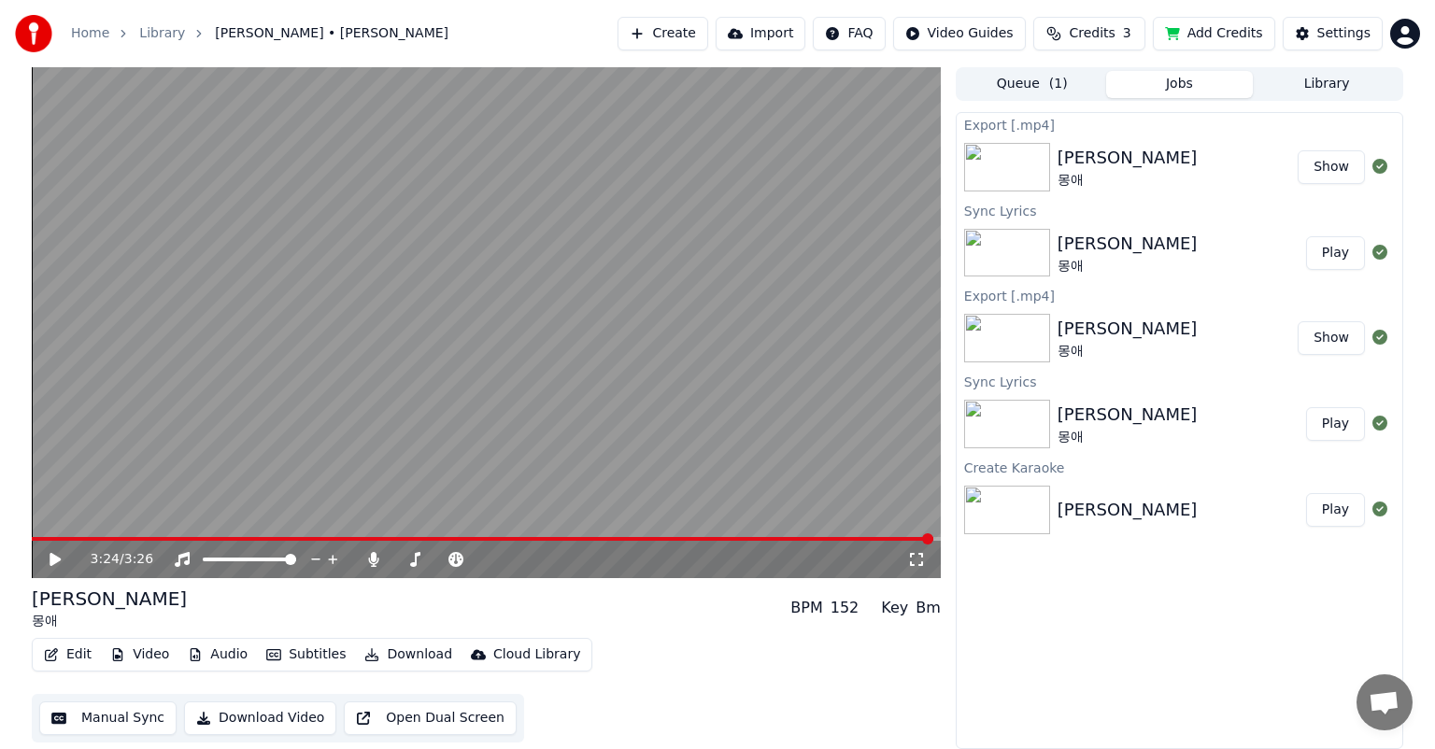
click at [59, 561] on icon at bounding box center [69, 559] width 44 height 15
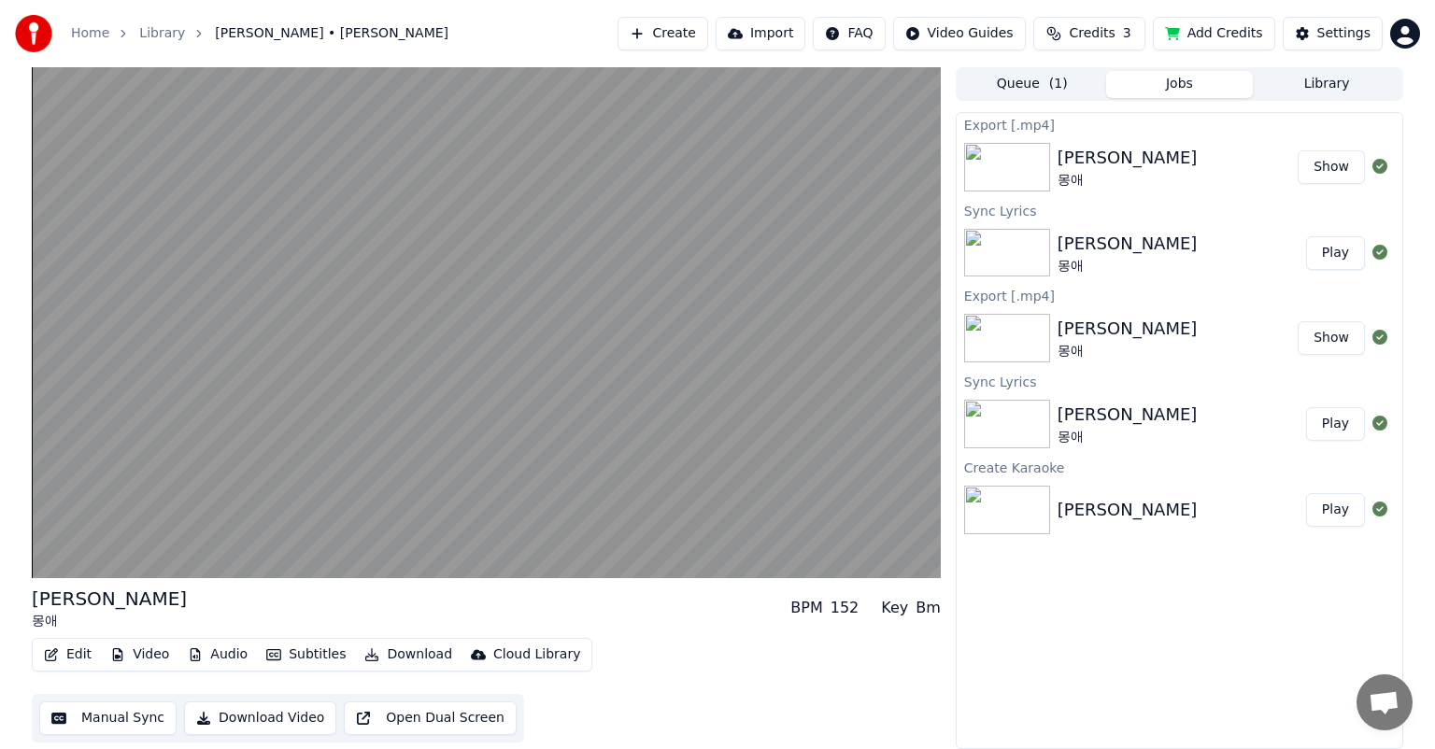
click at [1327, 170] on button "Show" at bounding box center [1330, 167] width 67 height 34
click at [1244, 33] on button "Add Credits" at bounding box center [1214, 34] width 122 height 34
